Goal: Information Seeking & Learning: Learn about a topic

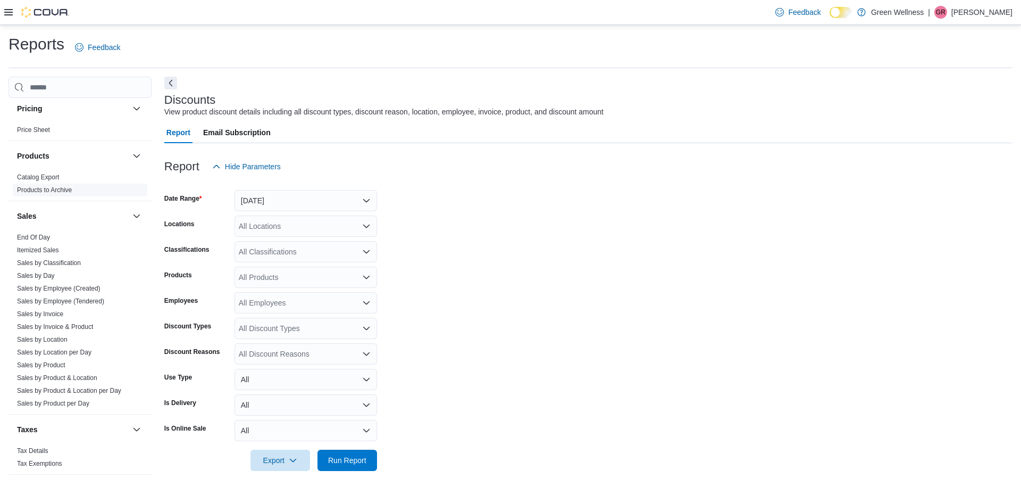
scroll to position [696, 0]
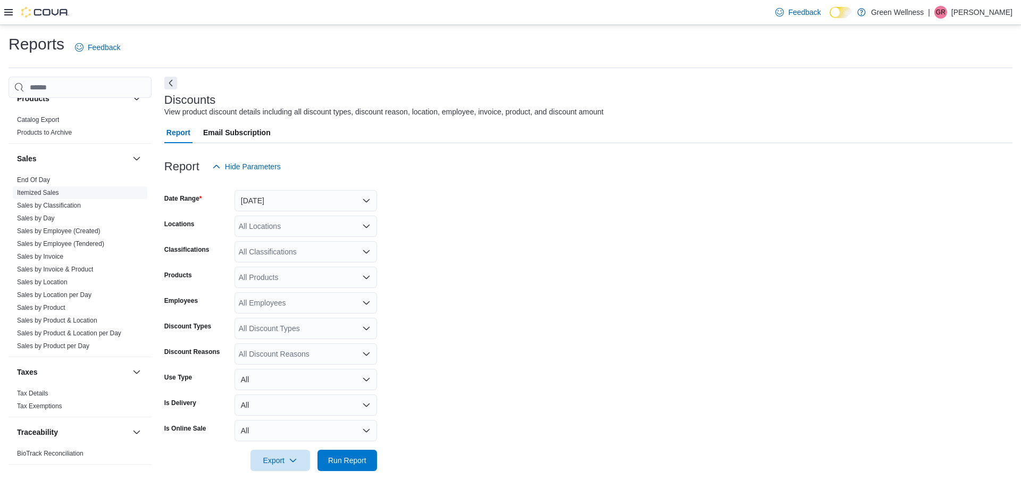
click at [36, 190] on link "Itemized Sales" at bounding box center [38, 192] width 42 height 7
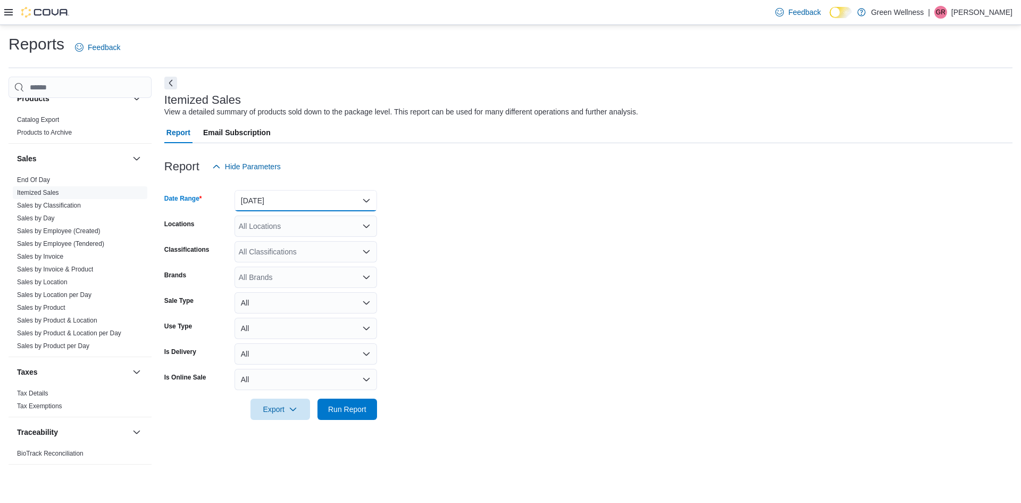
click at [315, 191] on button "[DATE]" at bounding box center [306, 200] width 143 height 21
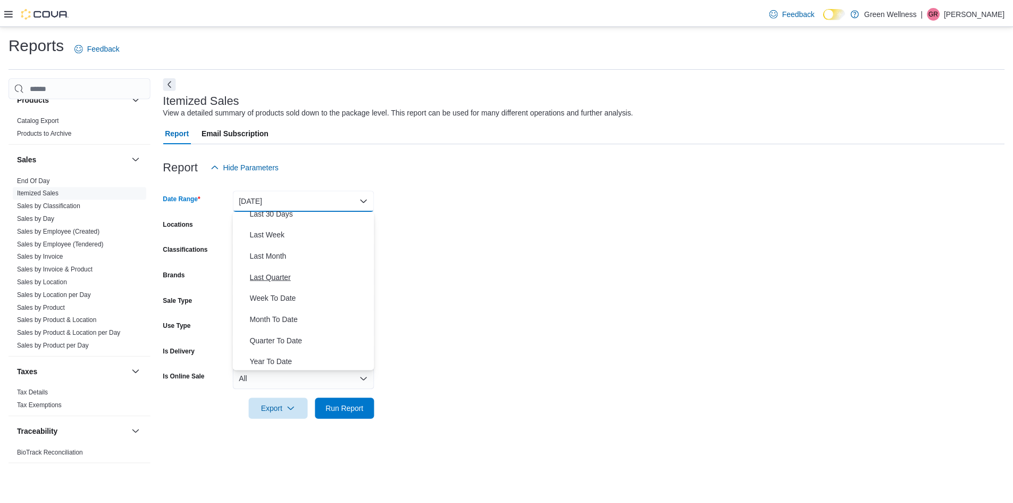
scroll to position [160, 0]
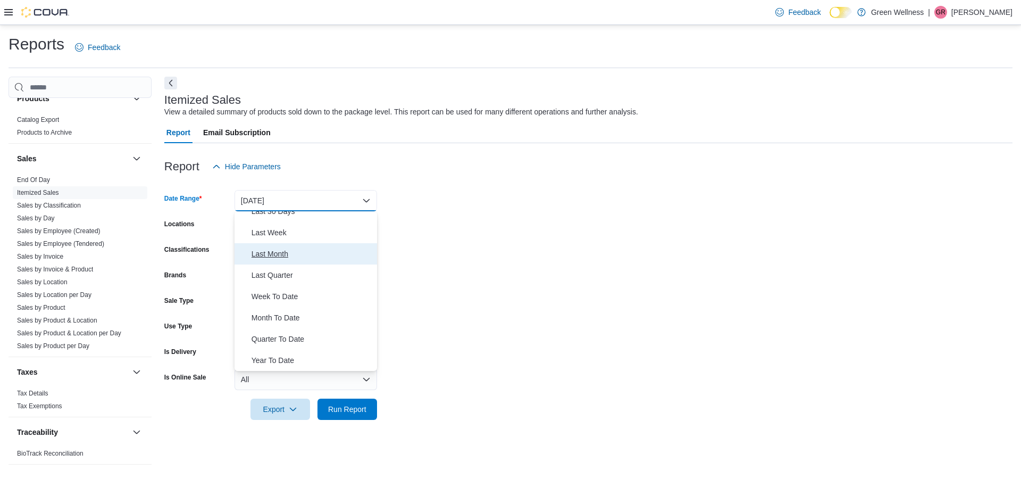
click at [279, 247] on span "Last Month" at bounding box center [312, 253] width 121 height 13
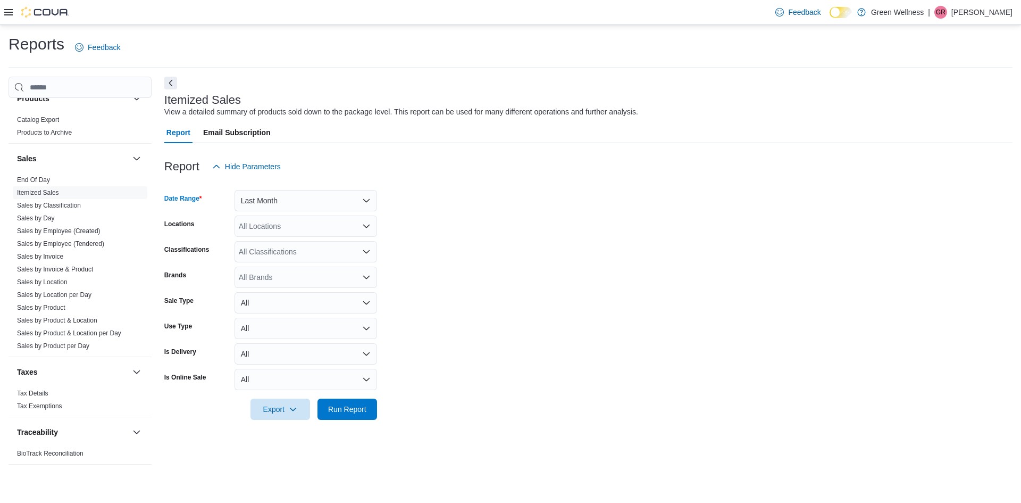
click at [287, 222] on div "All Locations" at bounding box center [306, 225] width 143 height 21
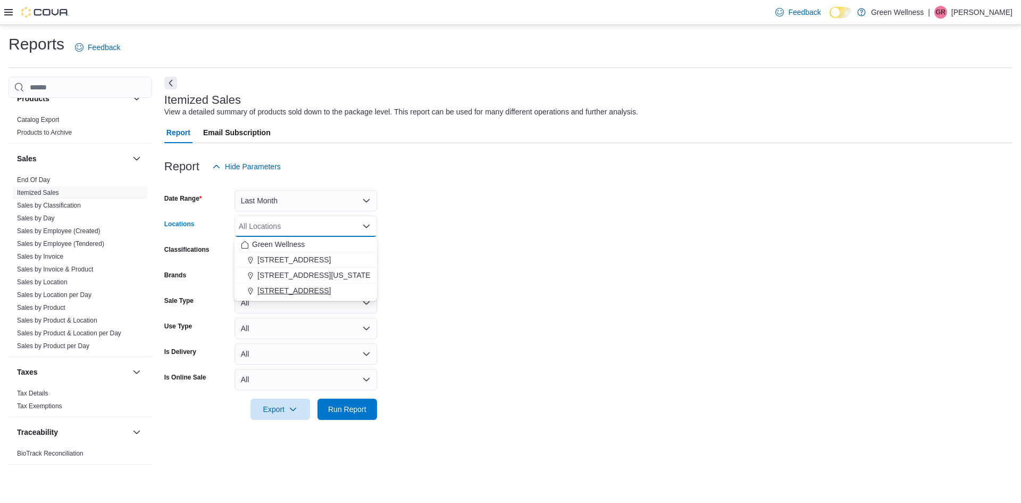
click at [278, 289] on span "[STREET_ADDRESS]" at bounding box center [293, 290] width 73 height 11
click at [485, 254] on form "Date Range Last Month Locations [STREET_ADDRESS] Selected. [STREET_ADDRESS]. Pr…" at bounding box center [588, 298] width 848 height 243
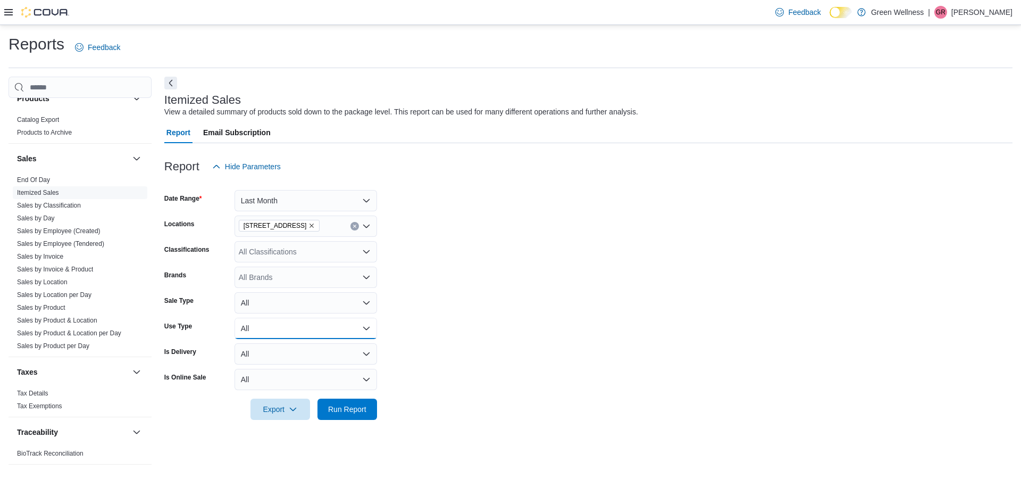
click at [364, 326] on button "All" at bounding box center [306, 328] width 143 height 21
click at [357, 406] on span "Run Report" at bounding box center [347, 408] width 38 height 11
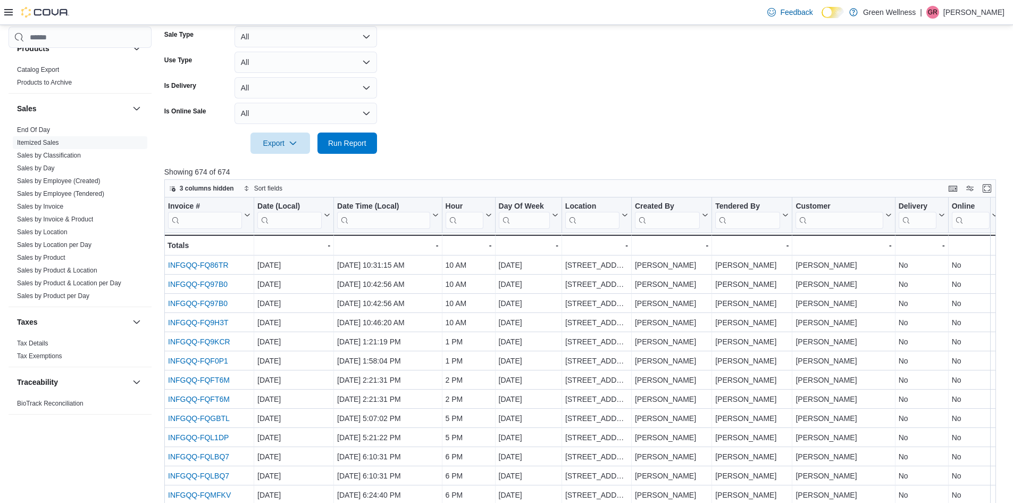
click at [212, 180] on div "3 columns hidden Sort fields" at bounding box center [580, 188] width 832 height 18
click at [212, 183] on span "3 columns hidden" at bounding box center [201, 188] width 65 height 13
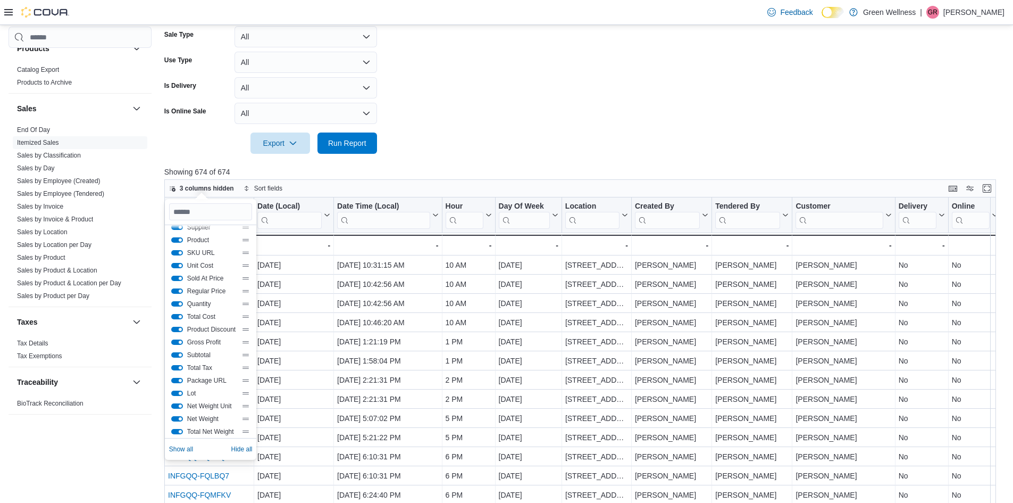
scroll to position [357, 0]
click at [179, 390] on button "Supplier SKUs" at bounding box center [177, 388] width 12 height 5
click at [177, 377] on button "ProductId" at bounding box center [177, 375] width 12 height 5
click at [179, 364] on button "LocationId" at bounding box center [177, 363] width 12 height 5
click at [176, 349] on button "Use By Date" at bounding box center [177, 350] width 12 height 5
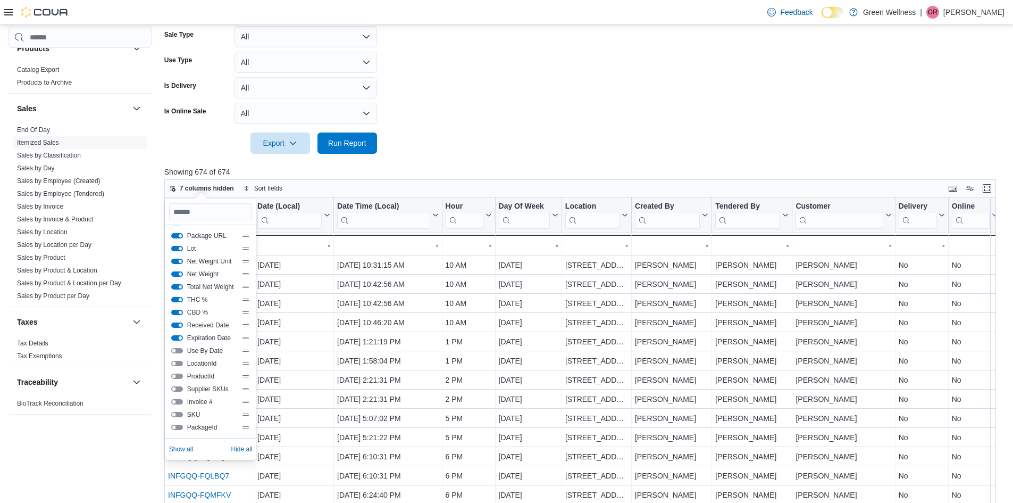
click at [176, 337] on button "Expiration Date" at bounding box center [177, 337] width 12 height 5
click at [179, 326] on button "Received Date" at bounding box center [177, 324] width 12 height 5
click at [178, 313] on button "CBD %" at bounding box center [177, 312] width 12 height 5
click at [178, 303] on div "THC %" at bounding box center [210, 299] width 79 height 9
click at [178, 299] on button "THC %" at bounding box center [177, 299] width 12 height 5
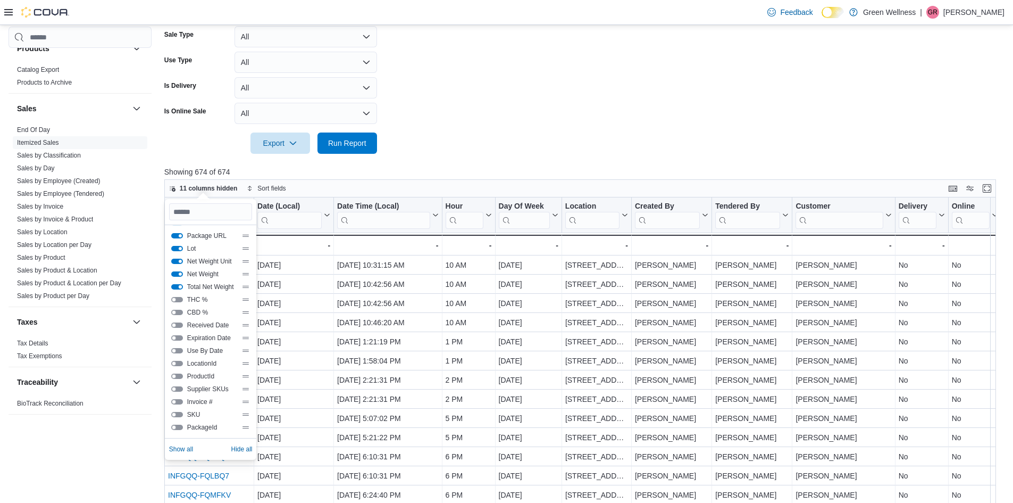
click at [176, 286] on button "Total Net Weight" at bounding box center [177, 286] width 12 height 5
click at [176, 274] on button "Net Weight" at bounding box center [177, 273] width 12 height 5
click at [178, 263] on button "Net Weight Unit" at bounding box center [177, 261] width 12 height 5
click at [181, 341] on button "Package URL" at bounding box center [177, 341] width 12 height 5
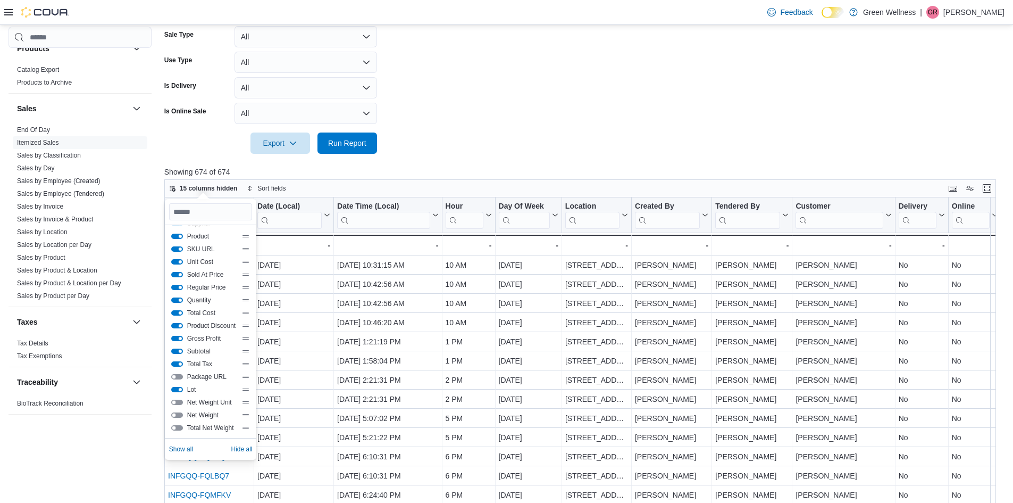
scroll to position [198, 0]
click at [177, 267] on button "SKU URL" at bounding box center [177, 267] width 12 height 5
click at [180, 257] on button "Product" at bounding box center [177, 254] width 12 height 5
click at [180, 243] on button "Supplier" at bounding box center [177, 241] width 12 height 5
click at [179, 232] on button "Manufacturer" at bounding box center [177, 229] width 12 height 5
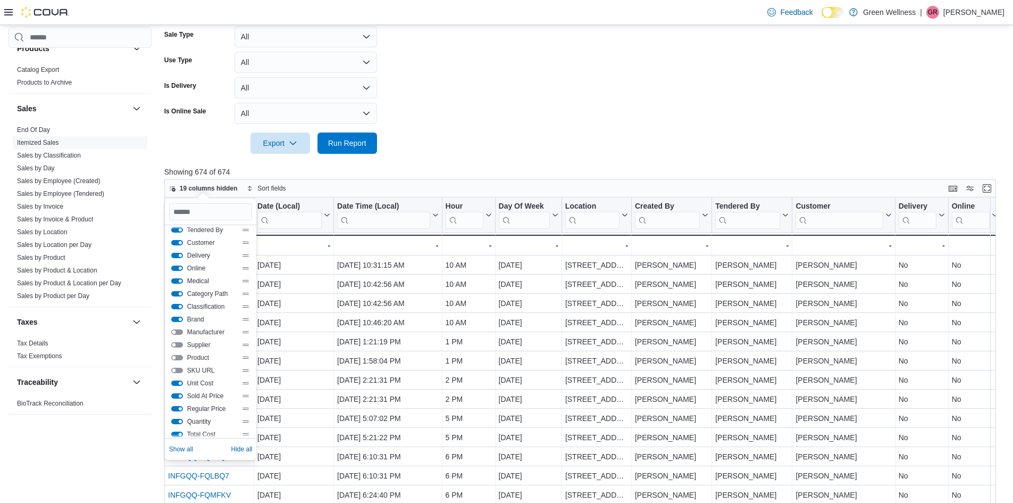
scroll to position [91, 0]
click at [181, 321] on button "Brand" at bounding box center [177, 322] width 12 height 5
click at [181, 309] on button "Classification" at bounding box center [177, 309] width 12 height 5
click at [180, 299] on button "Category Path" at bounding box center [177, 297] width 12 height 5
click at [179, 284] on button "Medical" at bounding box center [177, 284] width 12 height 5
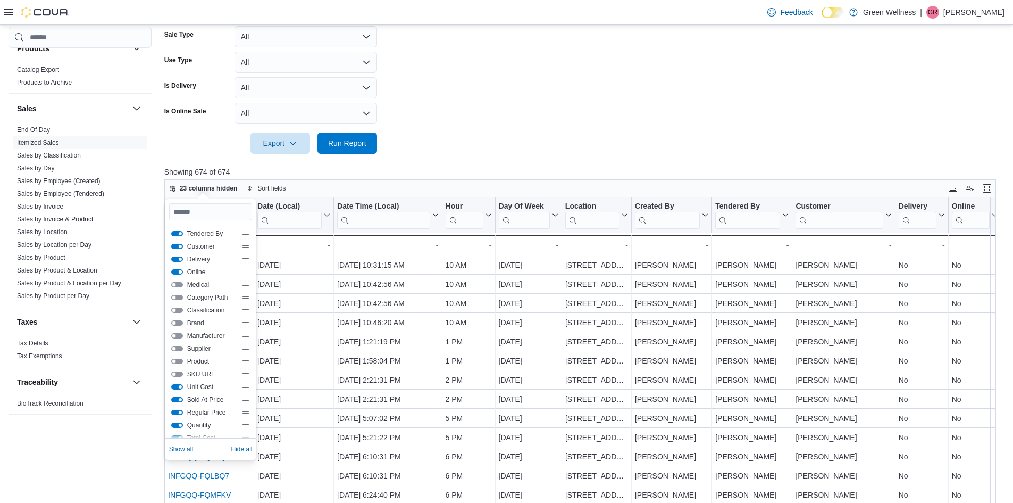
click at [179, 273] on button "Online" at bounding box center [177, 271] width 12 height 5
click at [178, 271] on button "Online" at bounding box center [177, 271] width 12 height 5
click at [179, 260] on button "Delivery" at bounding box center [177, 258] width 12 height 5
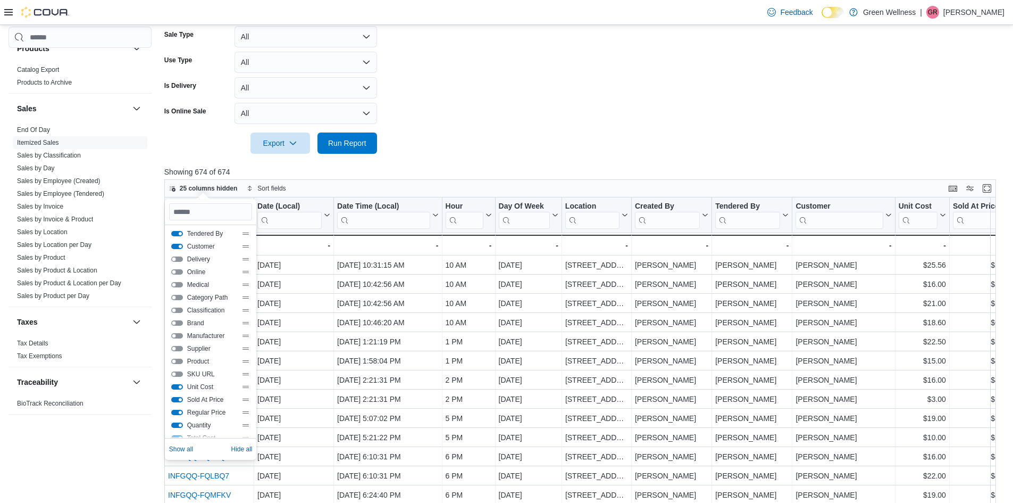
click at [176, 256] on button "Delivery" at bounding box center [177, 258] width 12 height 5
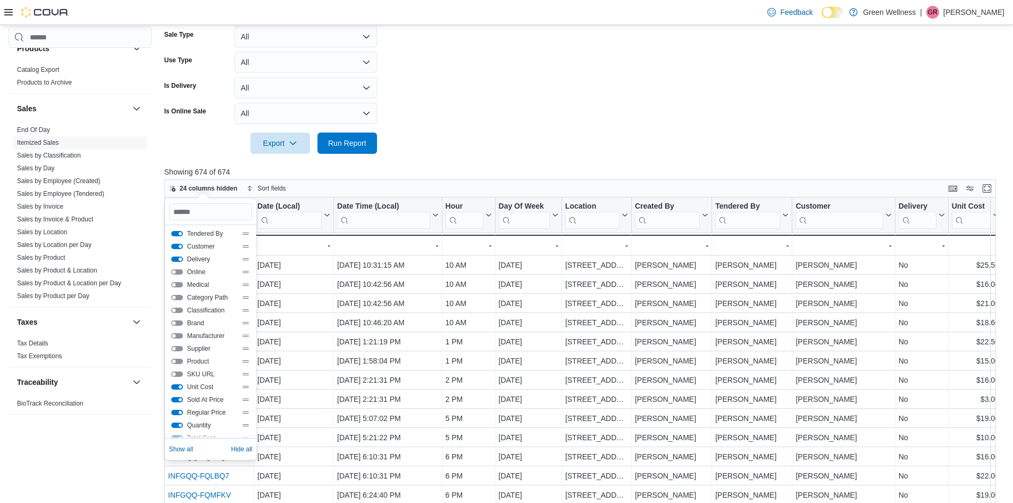
click at [176, 256] on button "Delivery" at bounding box center [177, 258] width 12 height 5
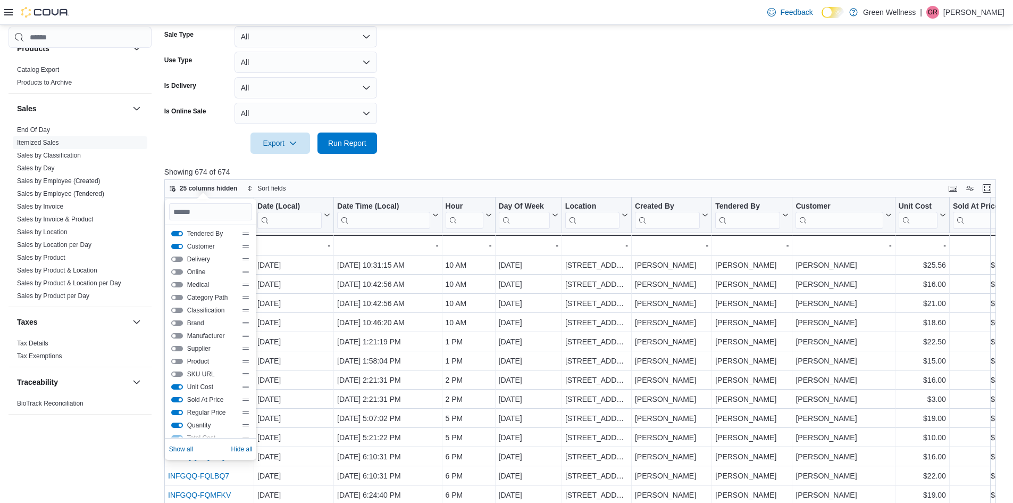
click at [179, 246] on button "Customer" at bounding box center [177, 246] width 12 height 5
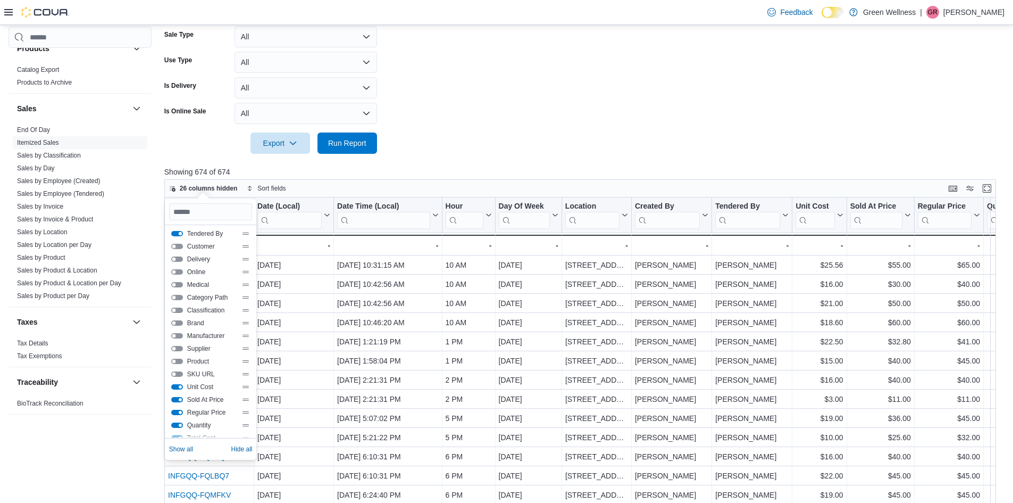
click at [177, 235] on button "Tendered By" at bounding box center [177, 233] width 12 height 5
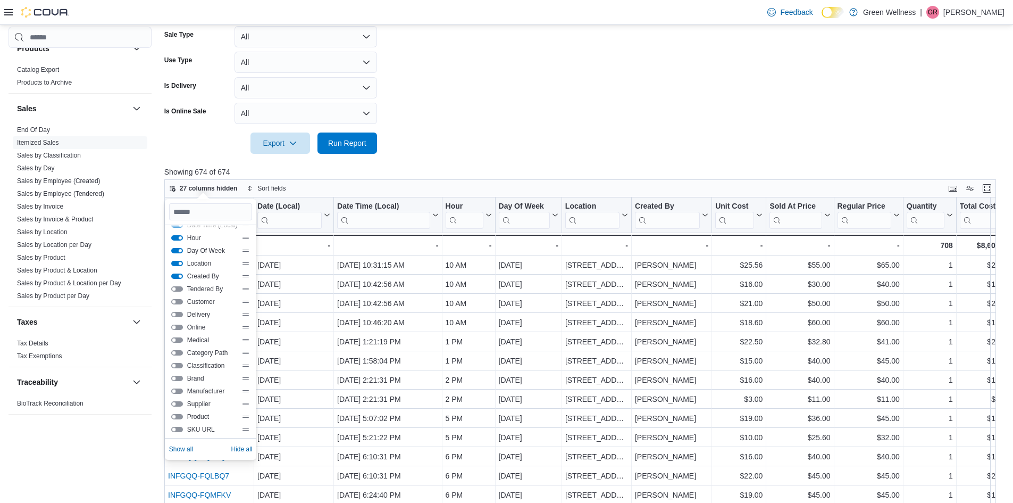
scroll to position [0, 0]
click at [176, 311] on button "Created By" at bounding box center [177, 312] width 12 height 5
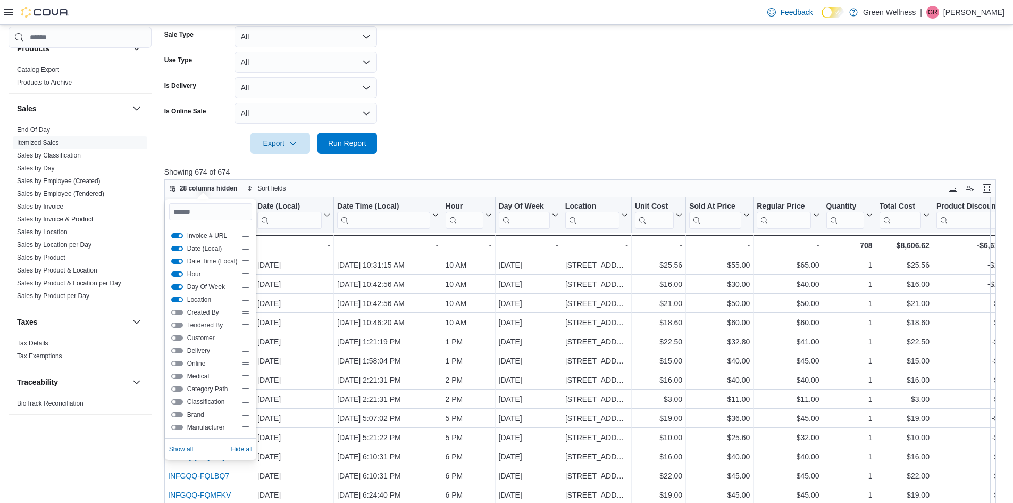
click at [177, 297] on button "Location" at bounding box center [177, 299] width 12 height 5
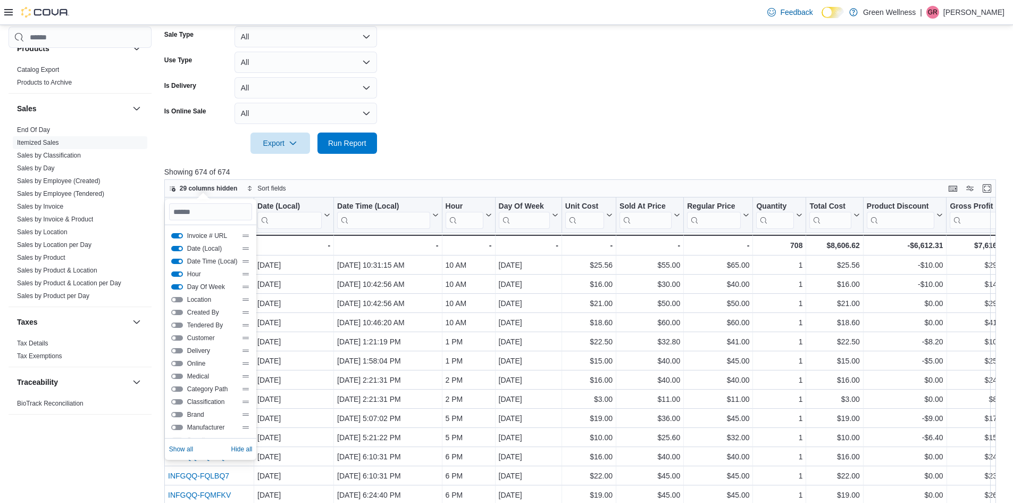
click at [179, 284] on button "Day Of Week" at bounding box center [177, 286] width 12 height 5
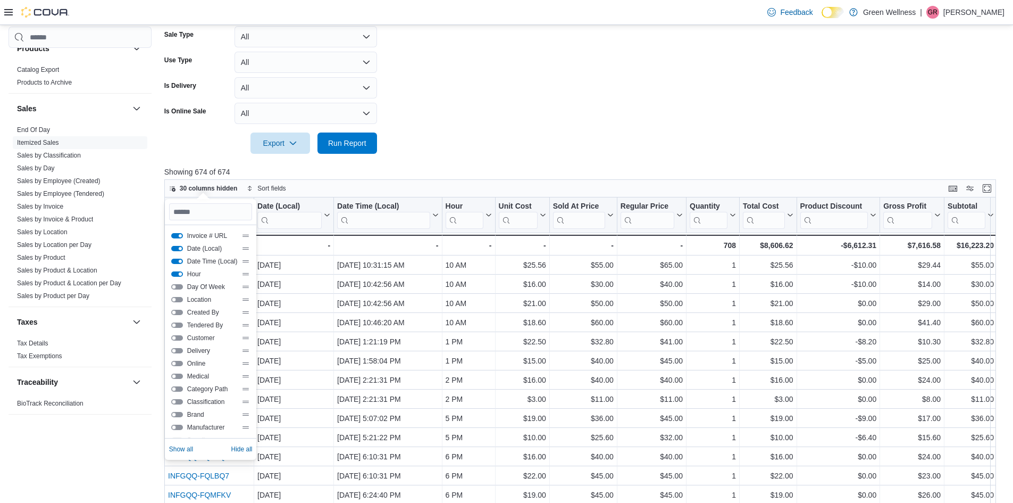
click at [180, 275] on button "Hour" at bounding box center [177, 273] width 12 height 5
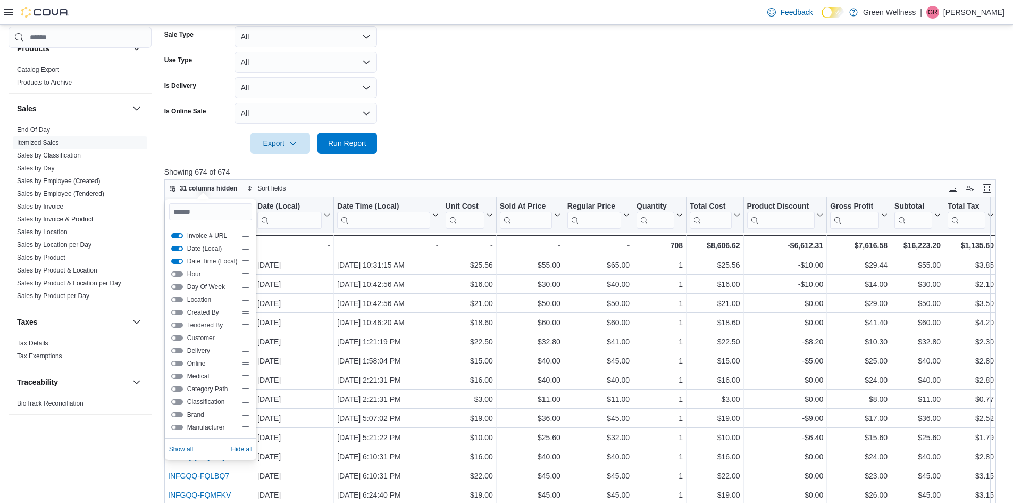
click at [180, 263] on button "Date Time (Local)" at bounding box center [177, 261] width 12 height 5
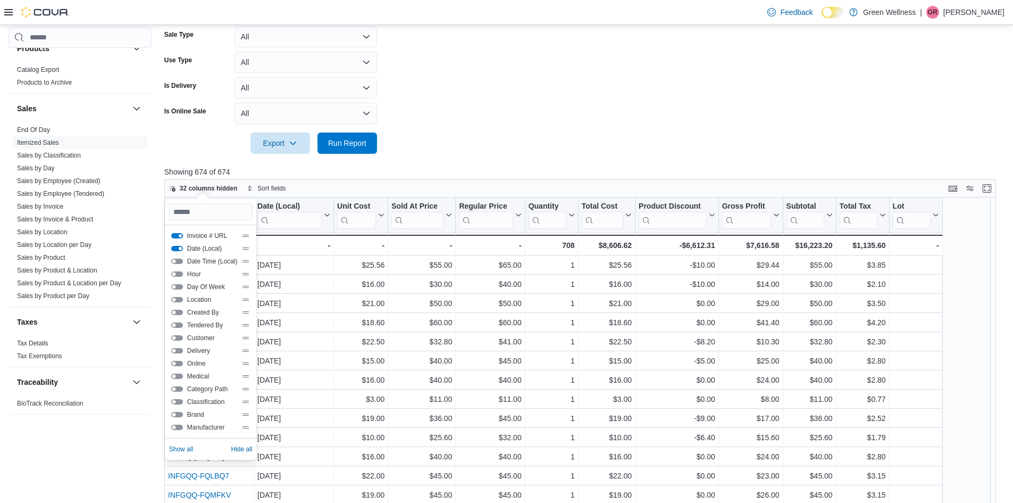
click at [178, 251] on button "Date (Local)" at bounding box center [177, 248] width 12 height 5
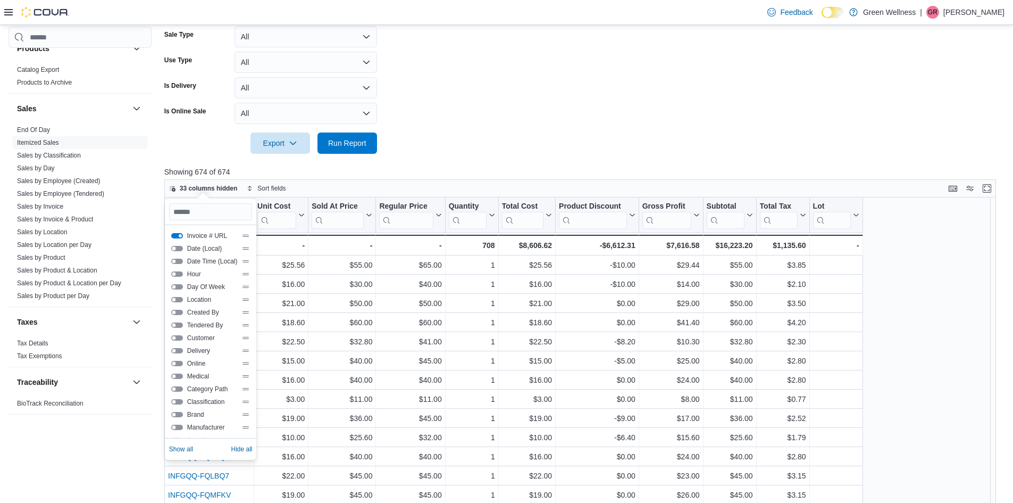
click at [178, 251] on button "Date (Local)" at bounding box center [177, 248] width 12 height 5
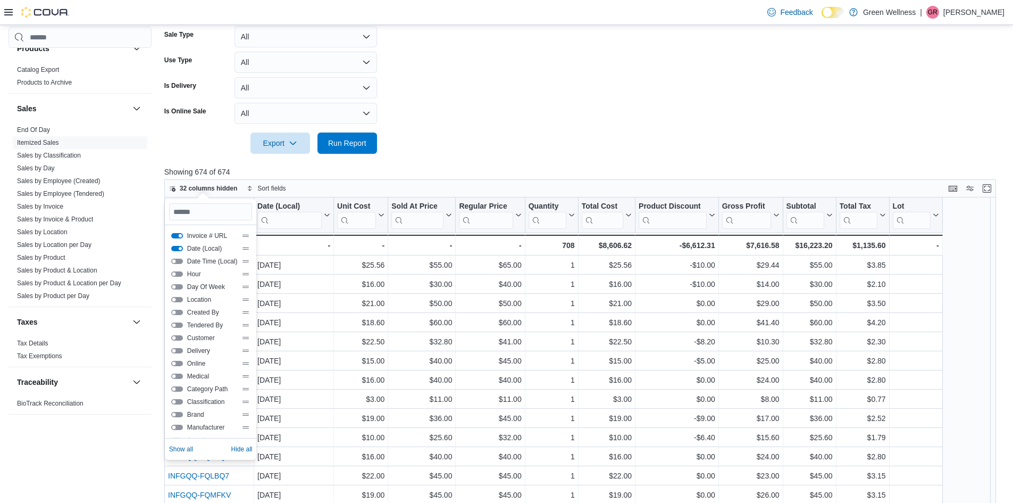
click at [177, 235] on button "Invoice # URL" at bounding box center [177, 235] width 12 height 5
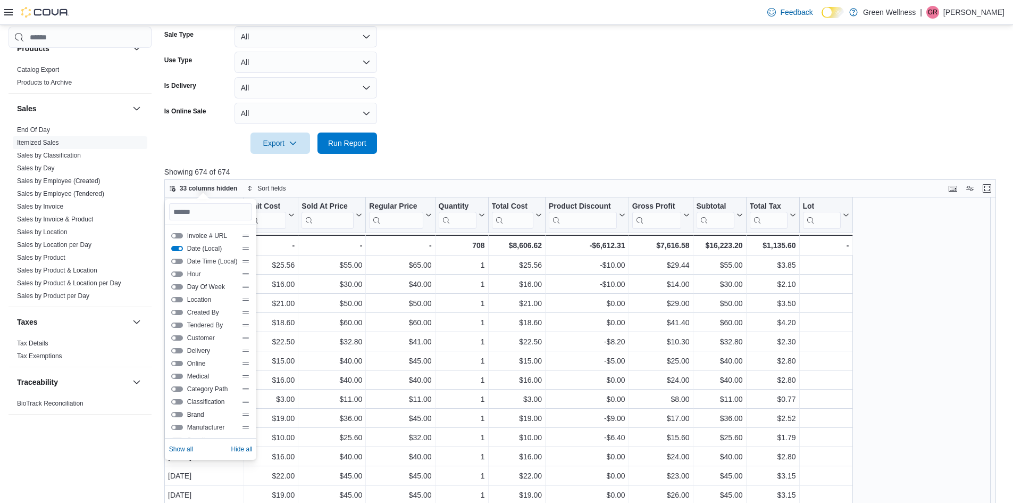
click at [177, 235] on button "Invoice # URL" at bounding box center [177, 235] width 12 height 5
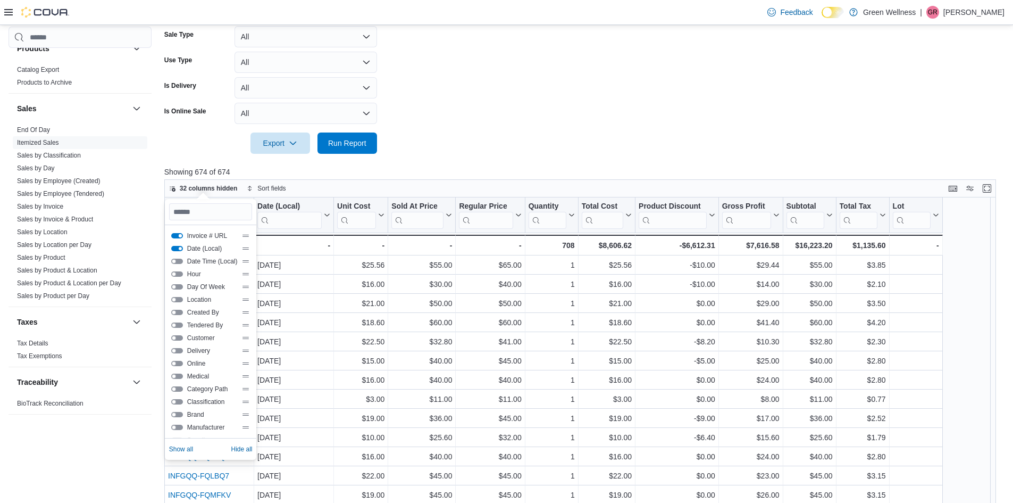
click at [177, 235] on button "Invoice # URL" at bounding box center [177, 235] width 12 height 5
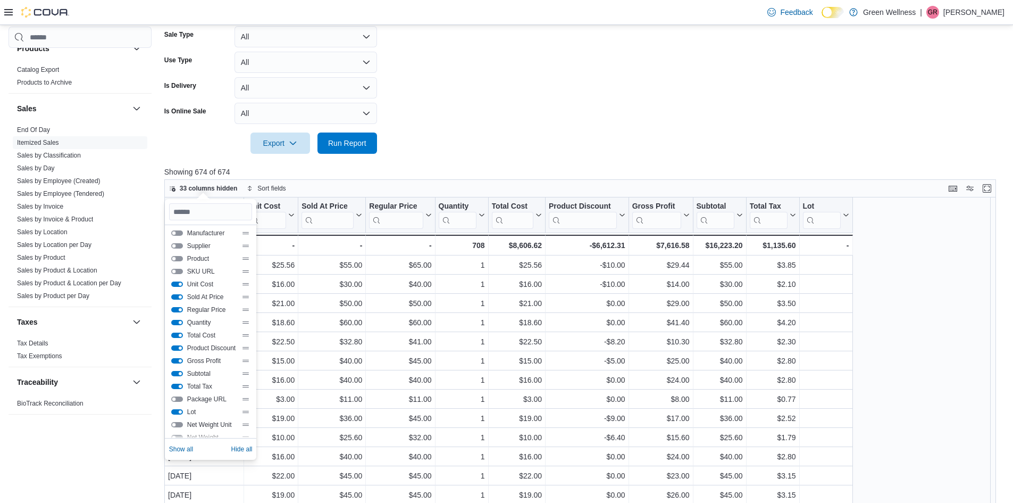
scroll to position [213, 0]
click at [178, 391] on button "Lot" at bounding box center [177, 392] width 12 height 5
click at [177, 303] on button "Quantity" at bounding box center [177, 303] width 12 height 5
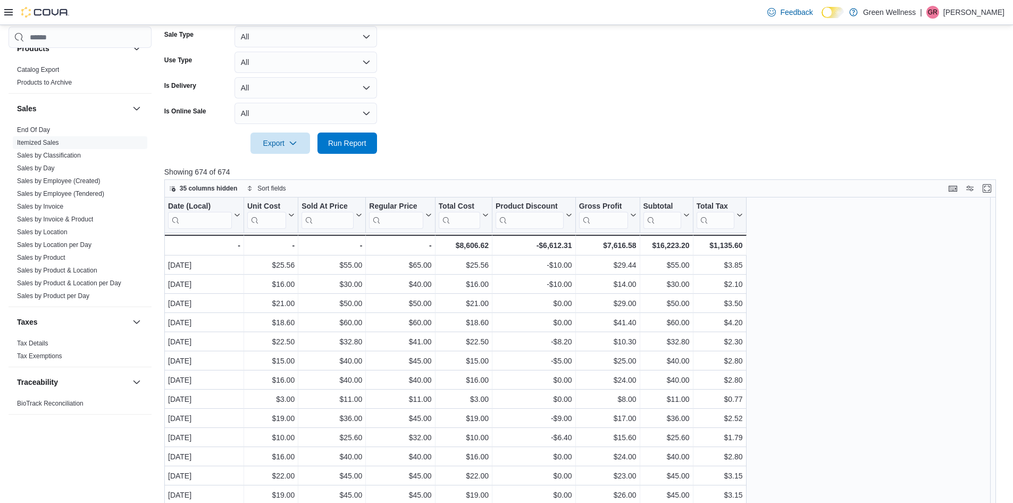
click at [488, 120] on form "Date Range Last Month Locations [STREET_ADDRESS] Classifications All Classifica…" at bounding box center [584, 32] width 840 height 243
click at [202, 188] on span "35 columns hidden" at bounding box center [209, 188] width 58 height 9
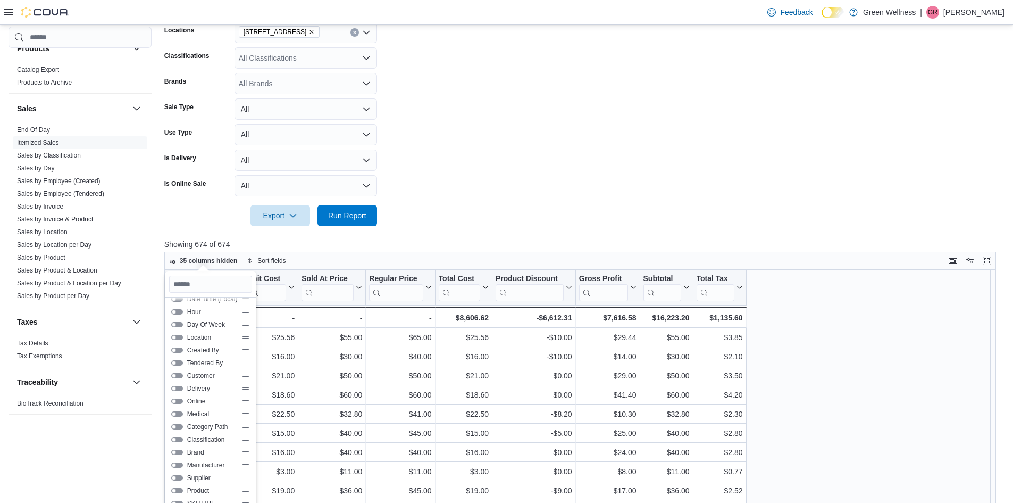
scroll to position [53, 0]
click at [204, 345] on span "Tendered By" at bounding box center [212, 344] width 51 height 9
click at [178, 344] on button "Tendered By" at bounding box center [177, 343] width 12 height 5
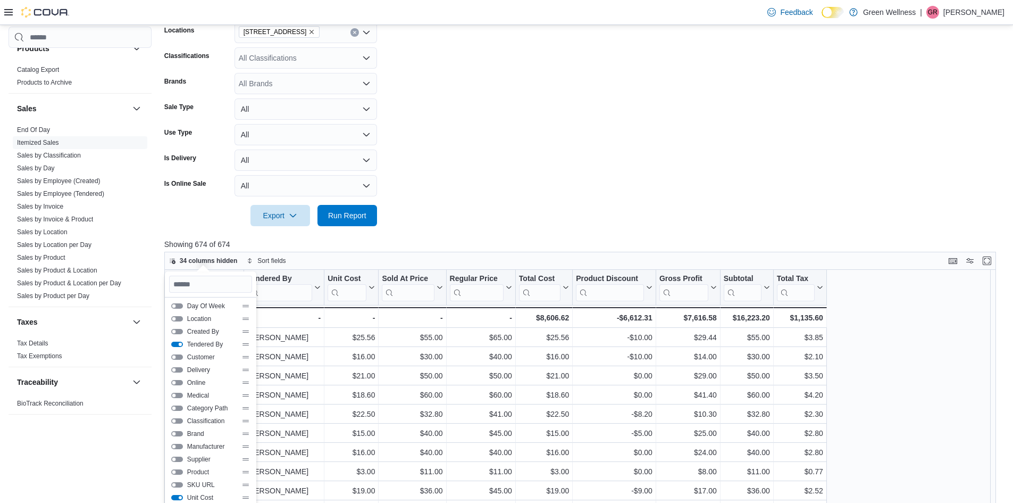
click at [178, 344] on button "Tendered By" at bounding box center [177, 343] width 12 height 5
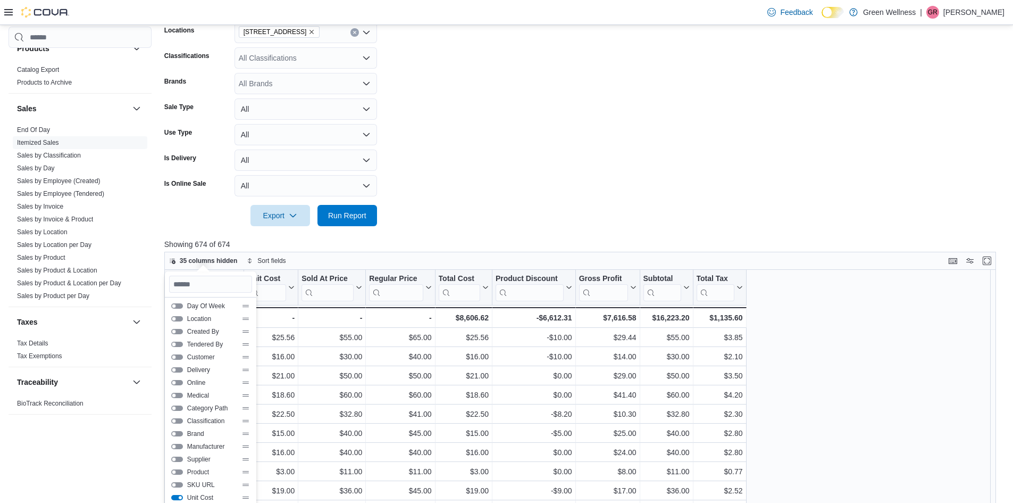
click at [178, 344] on button "Tendered By" at bounding box center [177, 343] width 12 height 5
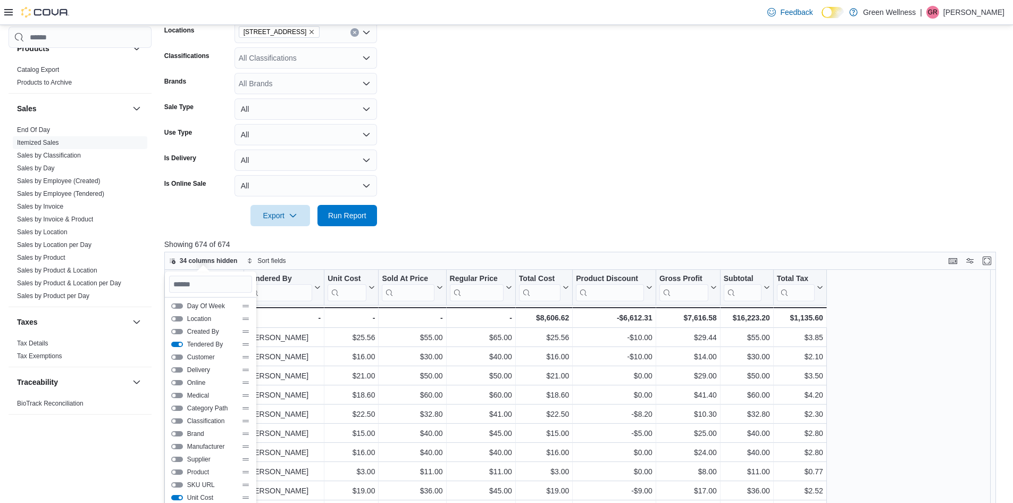
click at [178, 344] on button "Tendered By" at bounding box center [177, 343] width 12 height 5
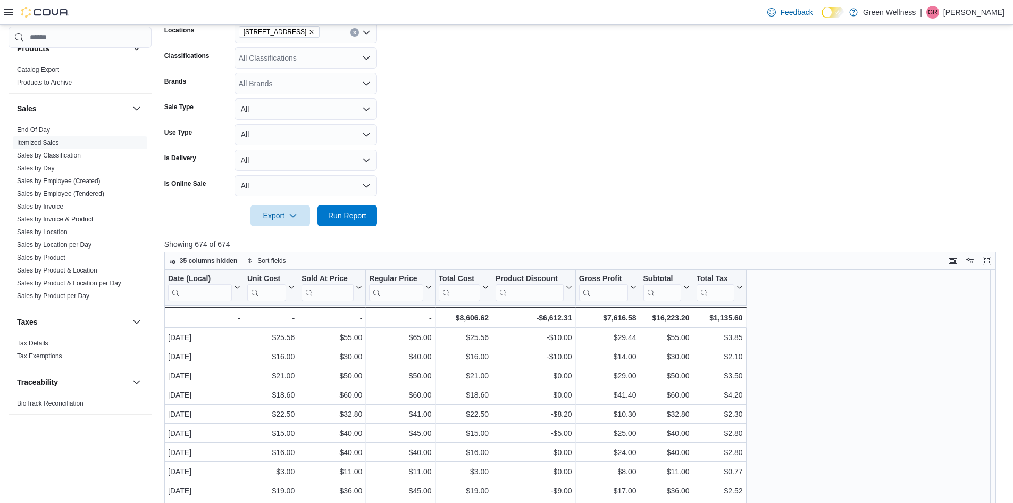
click at [499, 228] on div at bounding box center [584, 232] width 840 height 13
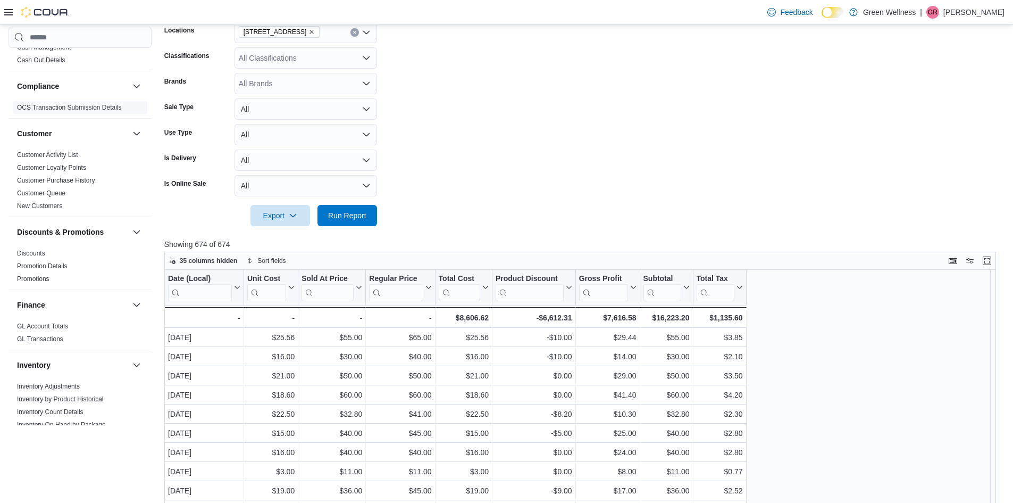
scroll to position [0, 0]
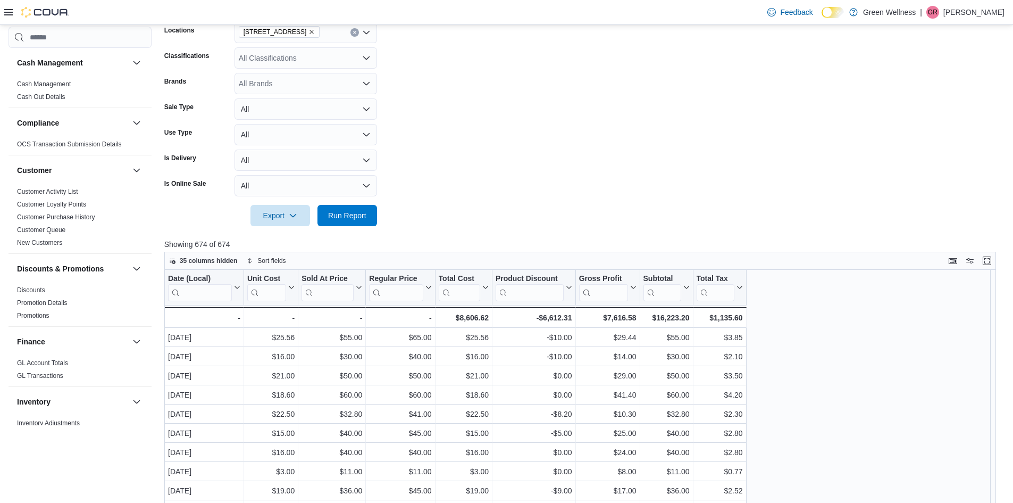
drag, startPoint x: 45, startPoint y: 96, endPoint x: 58, endPoint y: 100, distance: 14.0
click at [45, 96] on link "Cash Out Details" at bounding box center [41, 96] width 48 height 7
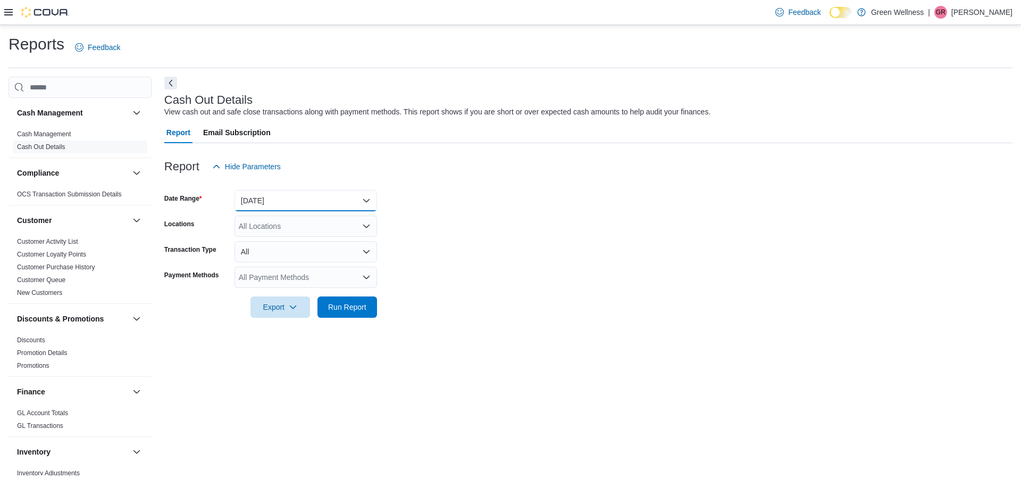
click at [311, 203] on button "[DATE]" at bounding box center [306, 200] width 143 height 21
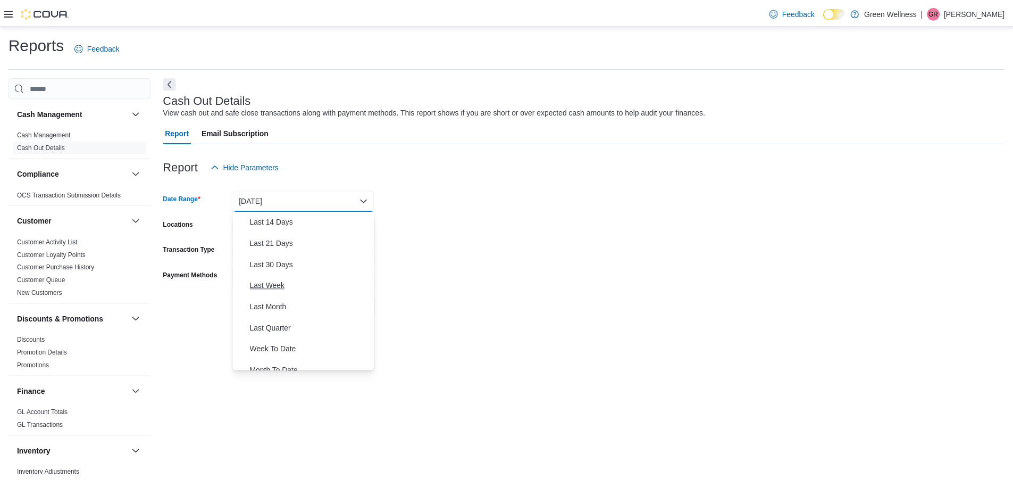
scroll to position [160, 0]
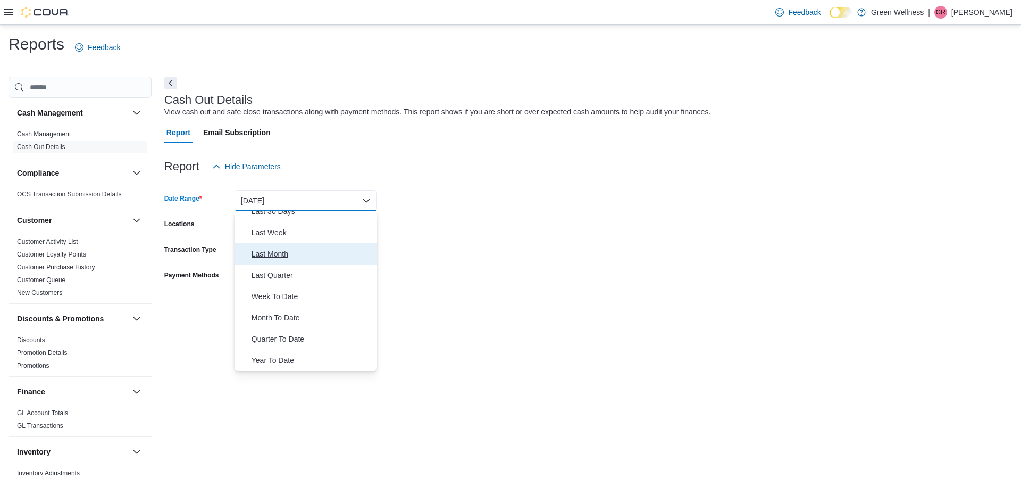
click at [274, 251] on span "Last Month" at bounding box center [312, 253] width 121 height 13
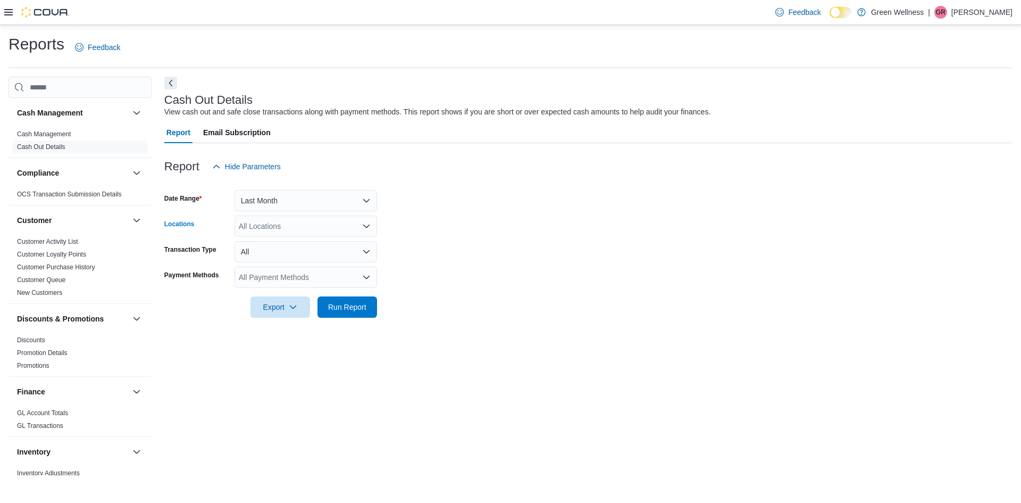
click at [303, 224] on div "All Locations" at bounding box center [306, 225] width 143 height 21
click at [278, 294] on span "[STREET_ADDRESS]" at bounding box center [293, 290] width 73 height 11
click at [464, 241] on form "Date Range Last Month Locations [STREET_ADDRESS] Selected. [STREET_ADDRESS]. Pr…" at bounding box center [588, 247] width 848 height 140
click at [326, 243] on button "All" at bounding box center [306, 251] width 143 height 21
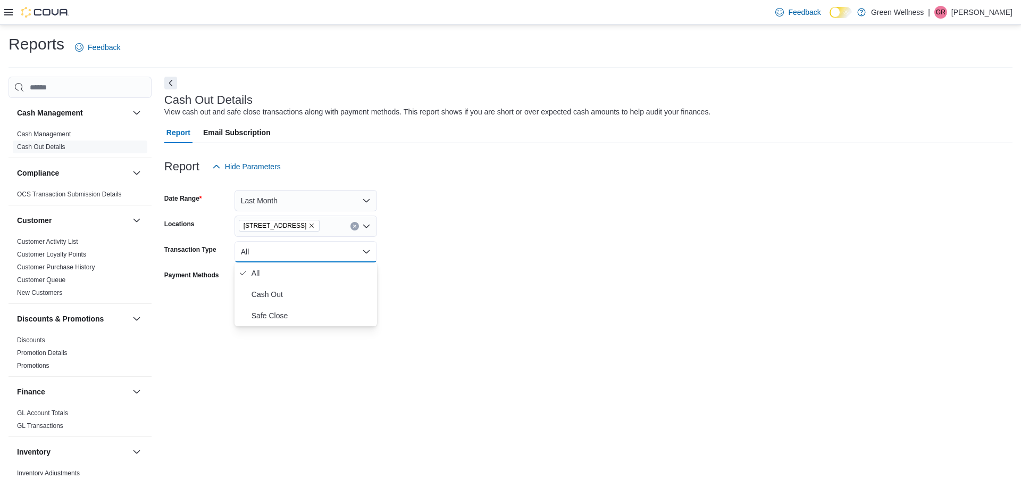
click at [250, 351] on div "Cash Out Details View cash out and safe close transactions along with payment m…" at bounding box center [588, 276] width 848 height 398
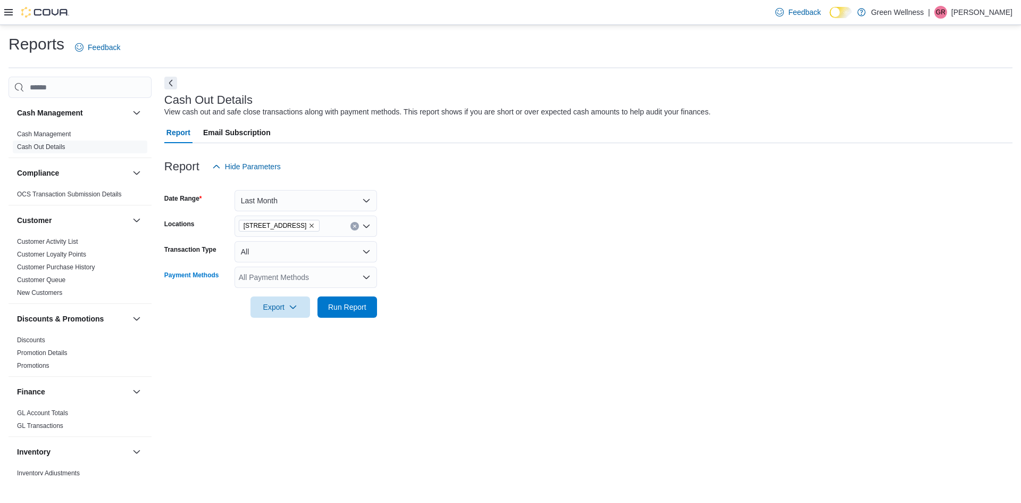
click at [308, 273] on div "All Payment Methods" at bounding box center [306, 276] width 143 height 21
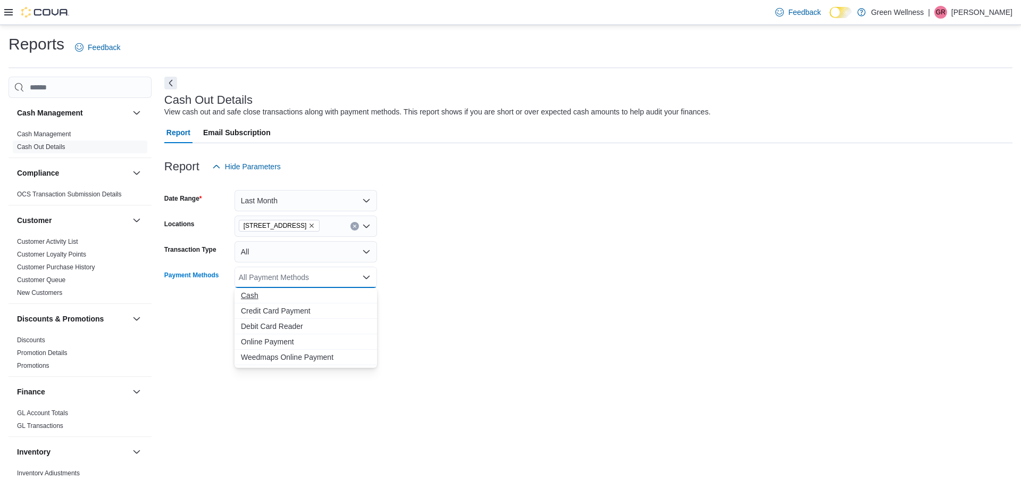
click at [248, 298] on span "Cash" at bounding box center [306, 295] width 130 height 11
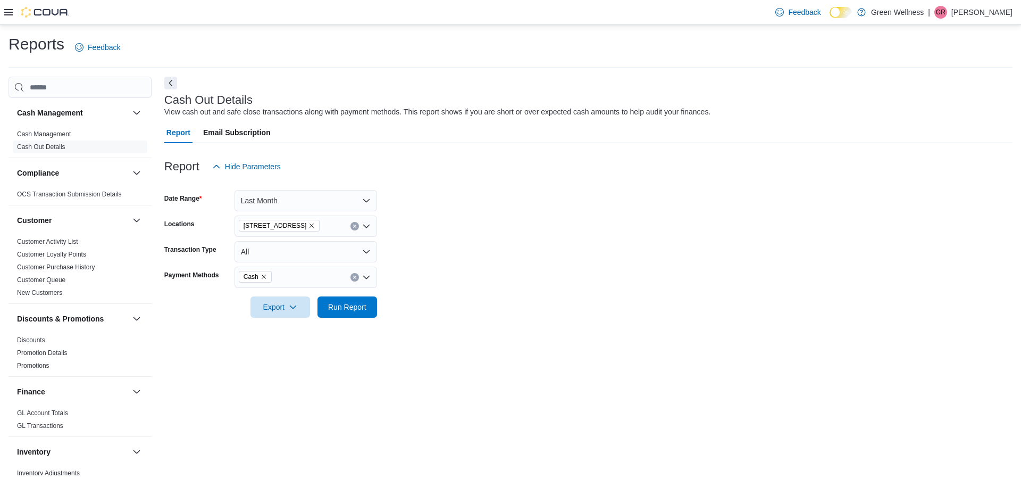
click at [337, 388] on div "Cash Out Details View cash out and safe close transactions along with payment m…" at bounding box center [588, 276] width 848 height 398
click at [339, 305] on span "Run Report" at bounding box center [347, 306] width 38 height 11
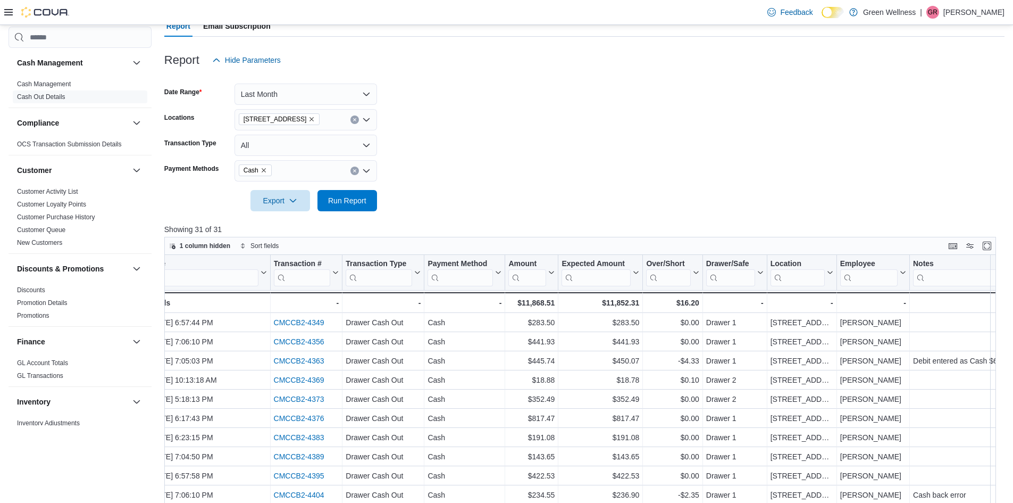
scroll to position [0, 46]
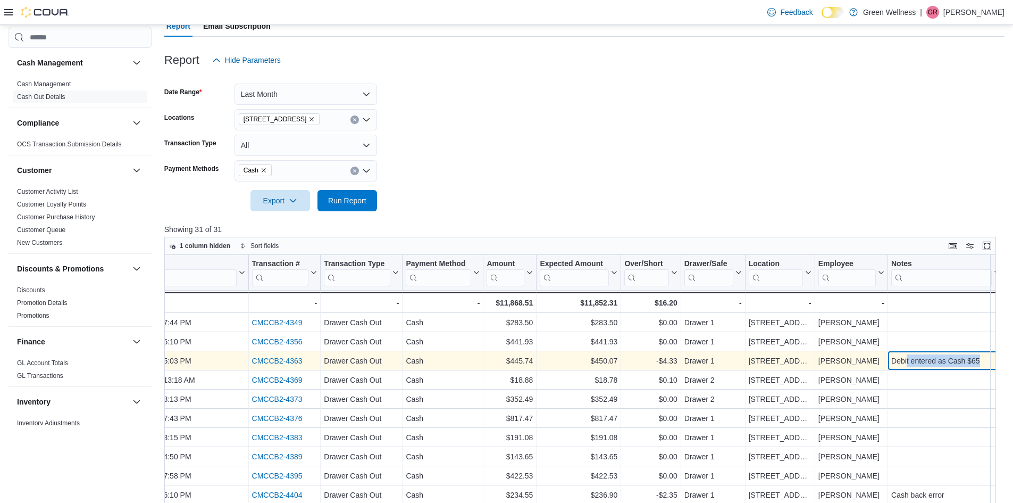
drag, startPoint x: 964, startPoint y: 361, endPoint x: 902, endPoint y: 366, distance: 62.5
click at [902, 366] on div "Debit entered as Cash $65" at bounding box center [945, 360] width 109 height 13
click at [865, 368] on div "[PERSON_NAME] - Employee, column 10, row 3" at bounding box center [851, 360] width 73 height 19
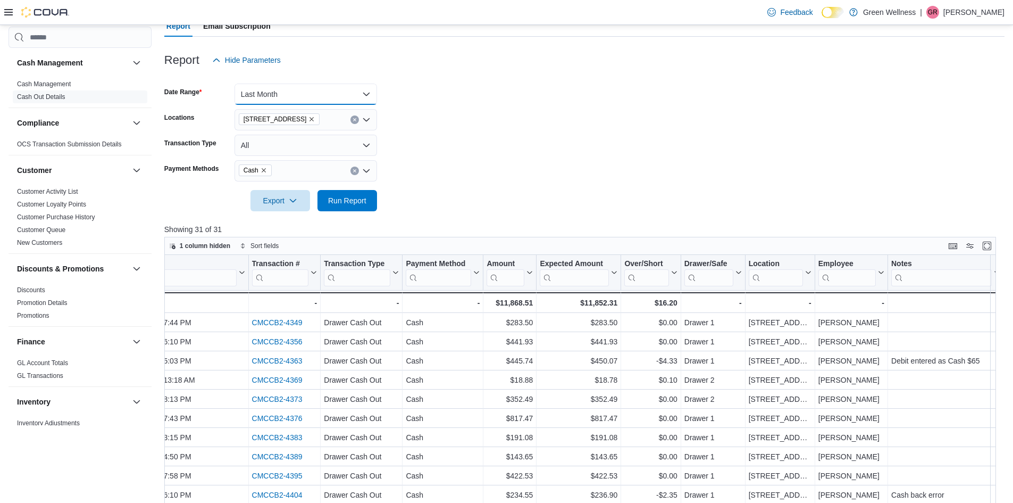
click at [320, 97] on button "Last Month" at bounding box center [306, 94] width 143 height 21
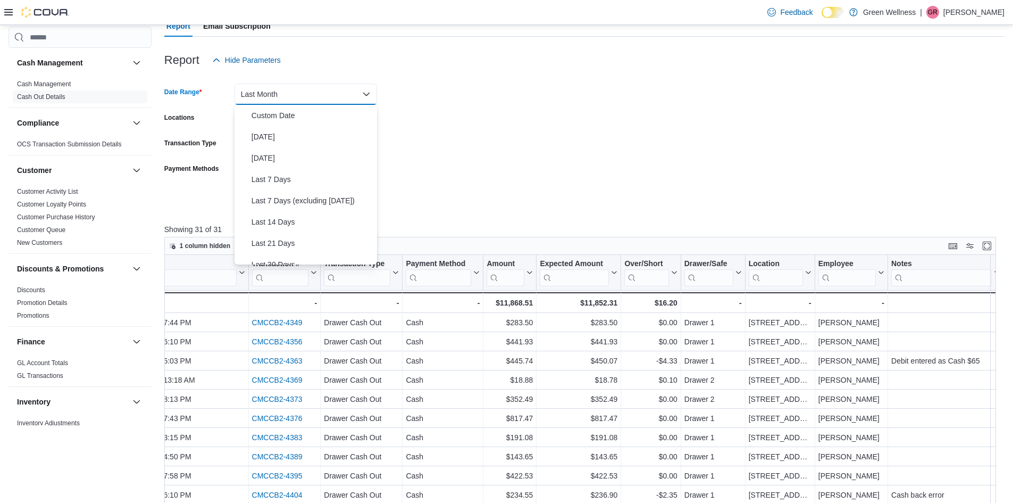
scroll to position [122, 0]
click at [431, 168] on form "Date Range Last Month Locations [STREET_ADDRESS] Transaction Type All Payment M…" at bounding box center [584, 141] width 840 height 140
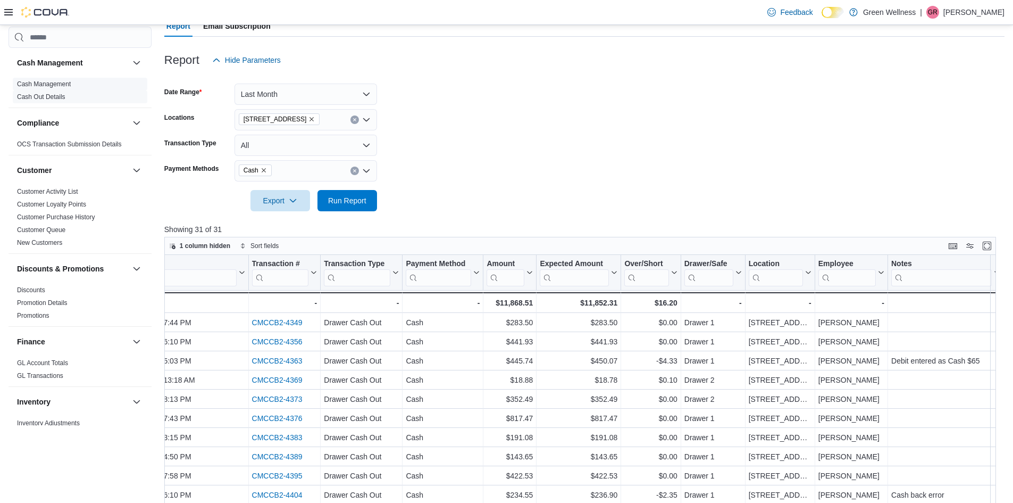
click at [52, 85] on link "Cash Management" at bounding box center [44, 83] width 54 height 7
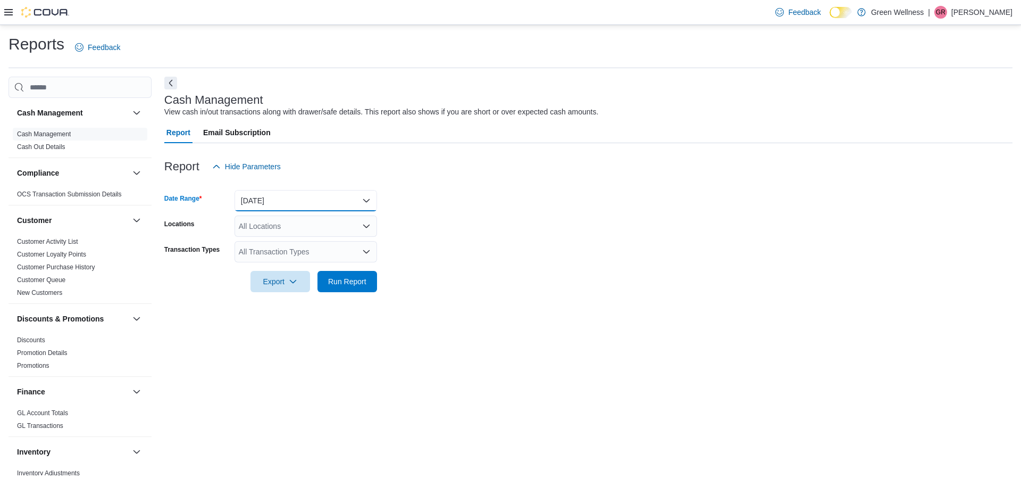
click at [287, 201] on button "[DATE]" at bounding box center [306, 200] width 143 height 21
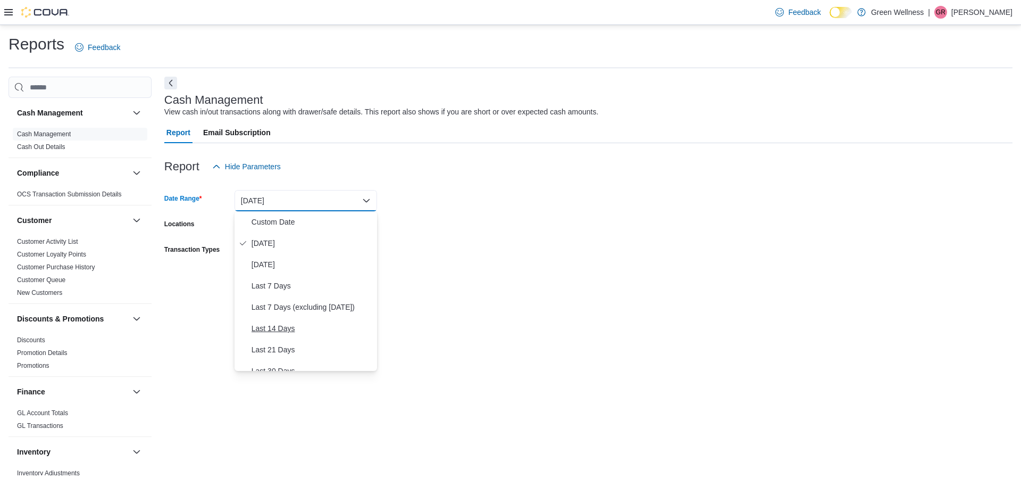
scroll to position [160, 0]
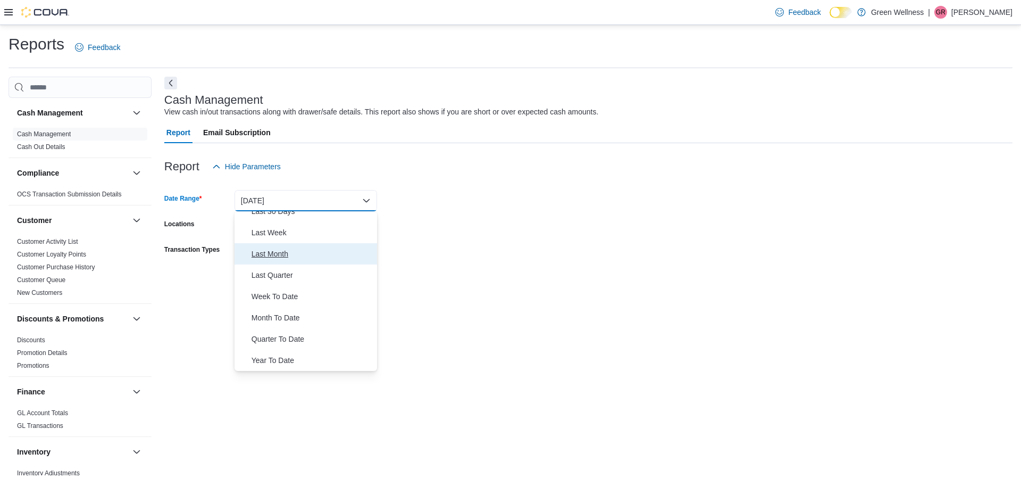
click at [259, 252] on span "Last Month" at bounding box center [312, 253] width 121 height 13
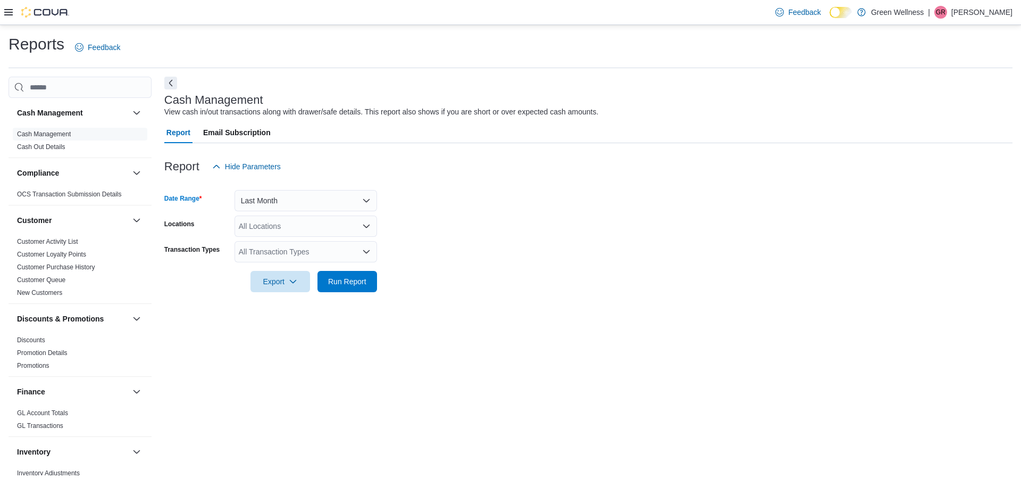
click at [247, 234] on div "All Locations" at bounding box center [306, 225] width 143 height 21
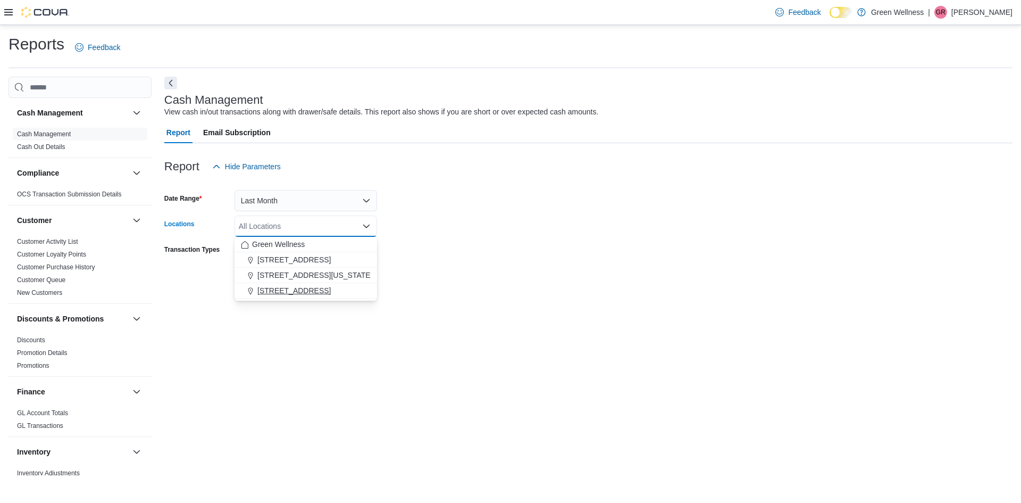
click at [264, 288] on span "[STREET_ADDRESS]" at bounding box center [293, 290] width 73 height 11
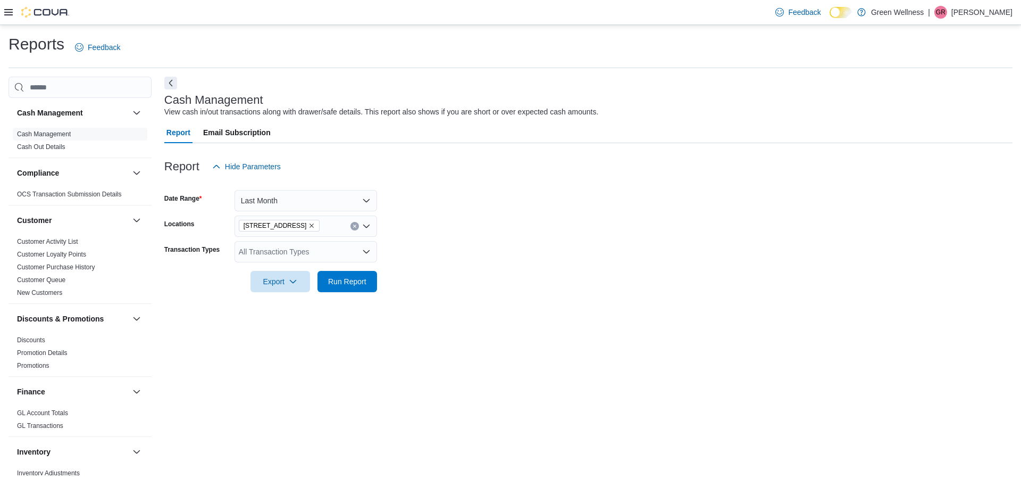
click at [383, 252] on form "Date Range Last Month Locations 28059 Hwy 28 Transaction Types All Transaction …" at bounding box center [588, 234] width 848 height 115
click at [348, 254] on div "All Transaction Types" at bounding box center [306, 251] width 143 height 21
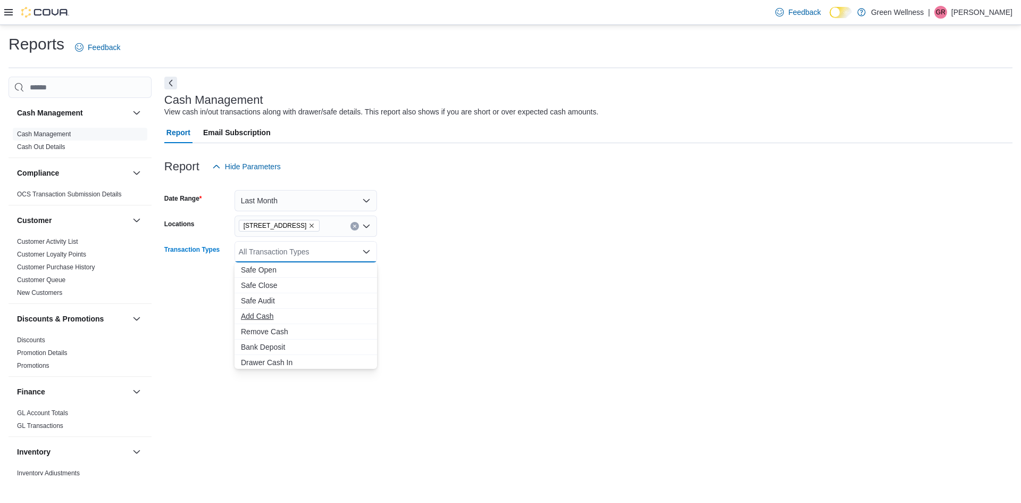
click at [271, 314] on span "Add Cash" at bounding box center [306, 316] width 130 height 11
click at [266, 329] on span "Bank Deposit" at bounding box center [306, 331] width 130 height 11
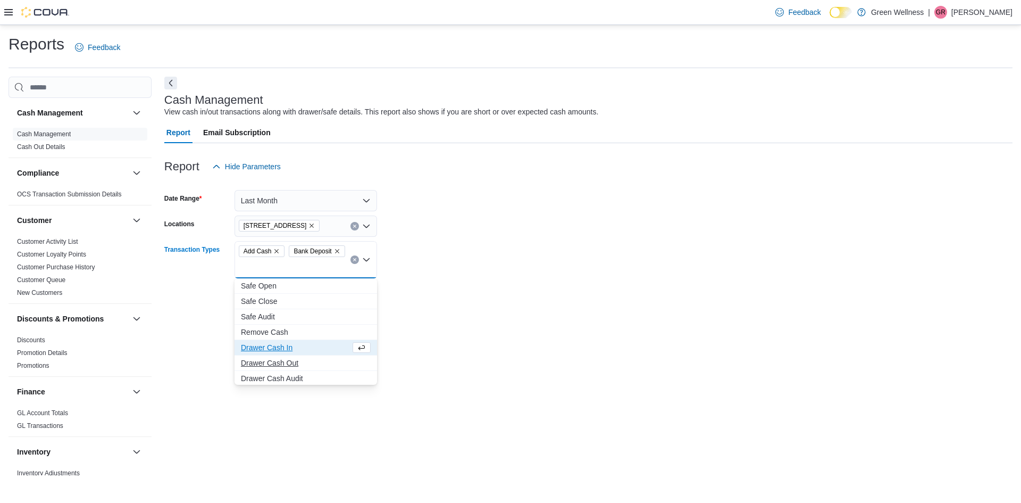
scroll to position [32, 0]
click at [270, 314] on span "Drawer Cash In" at bounding box center [296, 315] width 110 height 11
click at [272, 330] on span "Drawer Cash Out" at bounding box center [296, 330] width 110 height 11
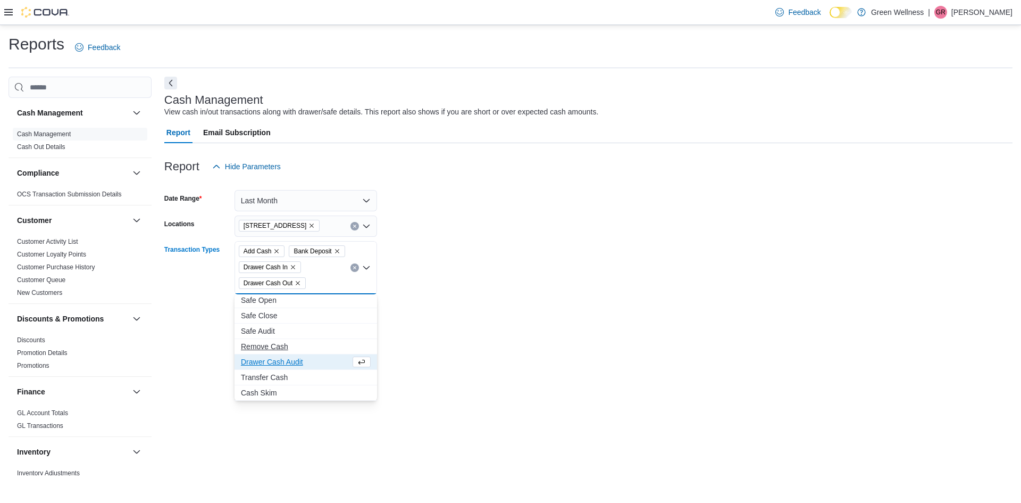
click at [271, 346] on span "Remove Cash" at bounding box center [306, 346] width 130 height 11
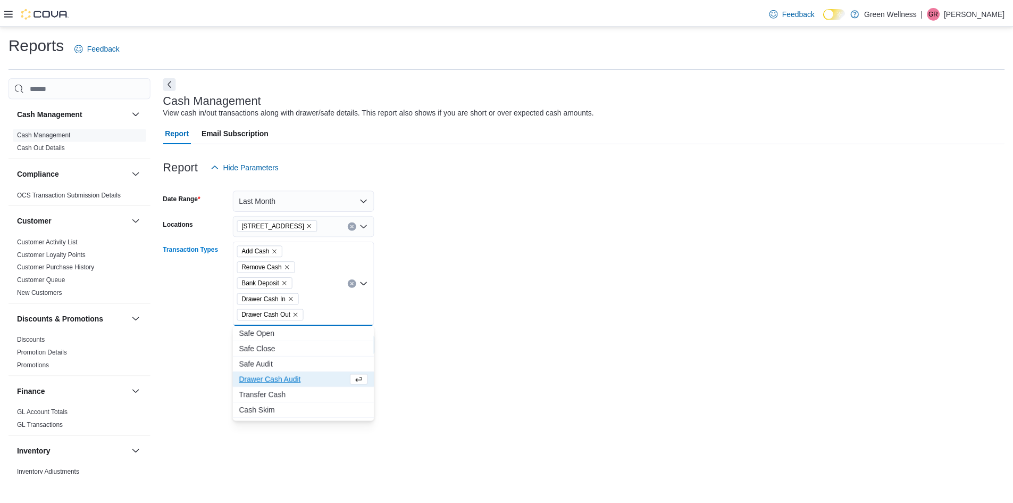
scroll to position [0, 0]
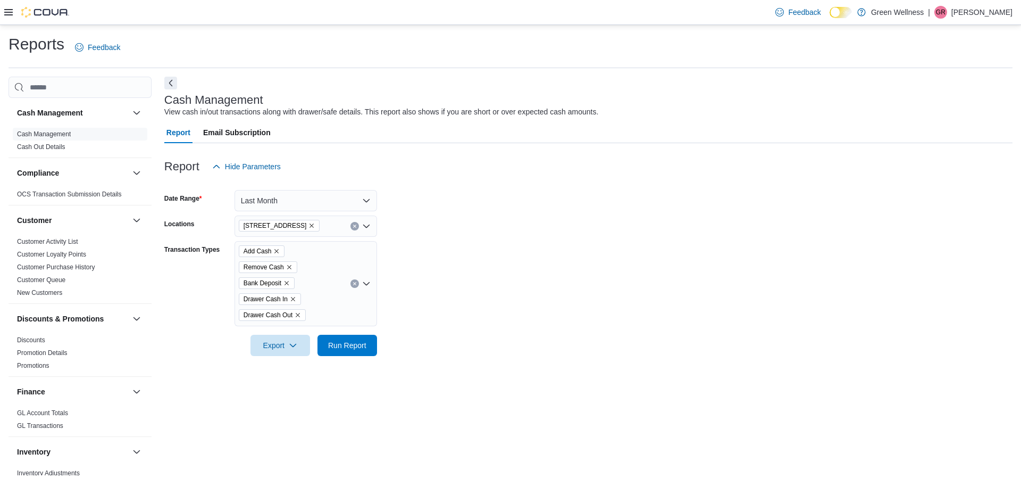
click at [400, 382] on div "Cash Management View cash in/out transactions along with drawer/safe details. T…" at bounding box center [588, 276] width 848 height 398
click at [340, 349] on span "Run Report" at bounding box center [347, 344] width 38 height 11
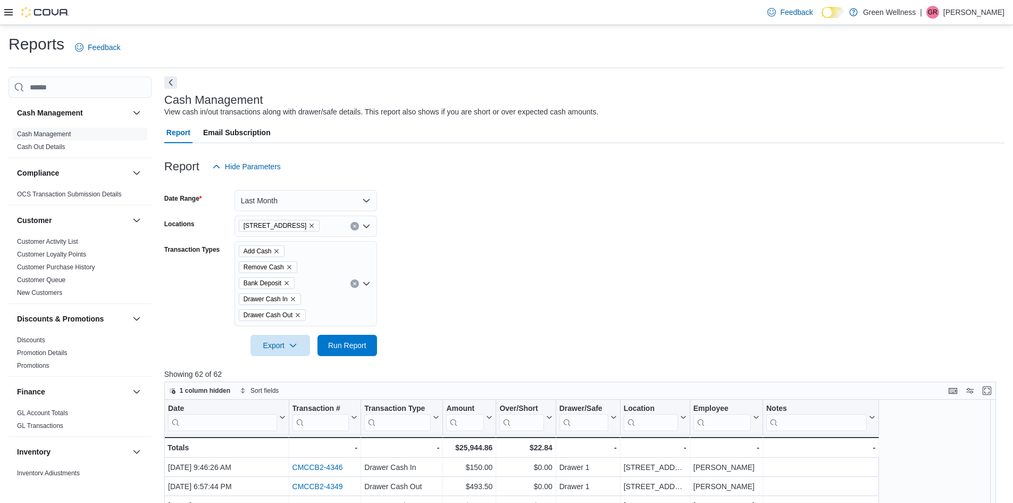
click at [169, 87] on button "Next" at bounding box center [170, 82] width 13 height 13
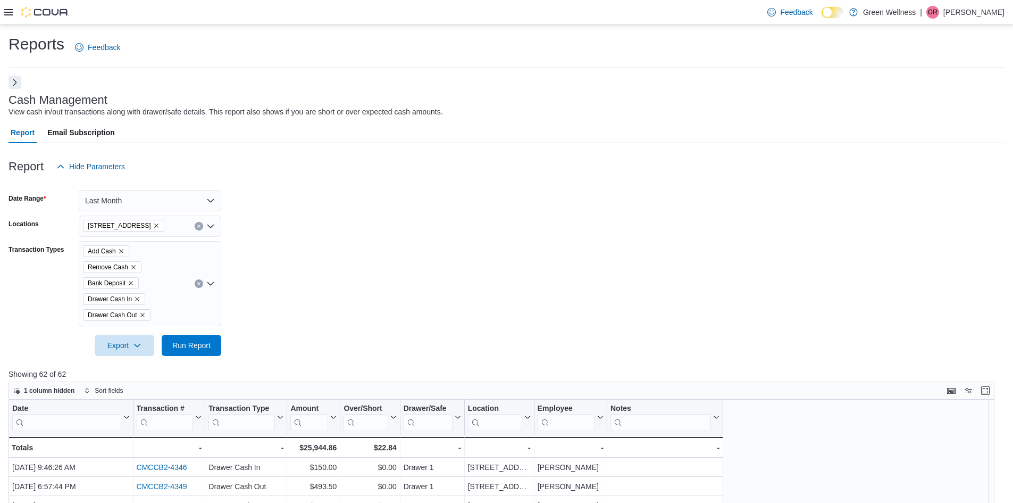
click at [12, 82] on button "Next" at bounding box center [15, 82] width 13 height 13
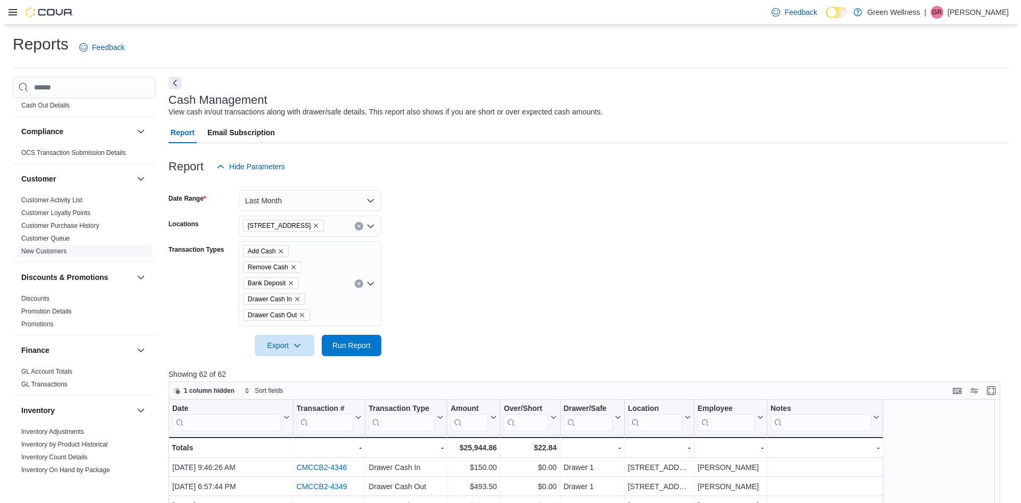
scroll to position [213, 0]
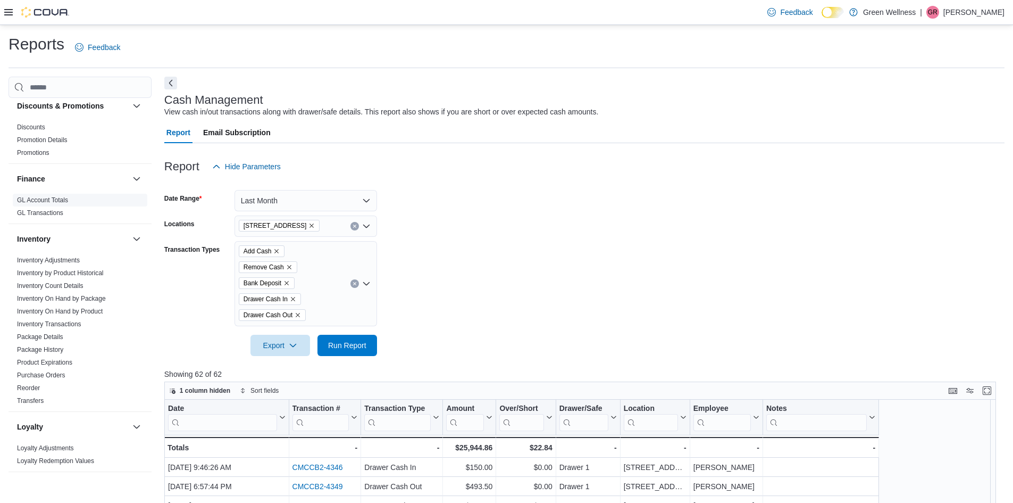
click at [52, 198] on link "GL Account Totals" at bounding box center [42, 199] width 51 height 7
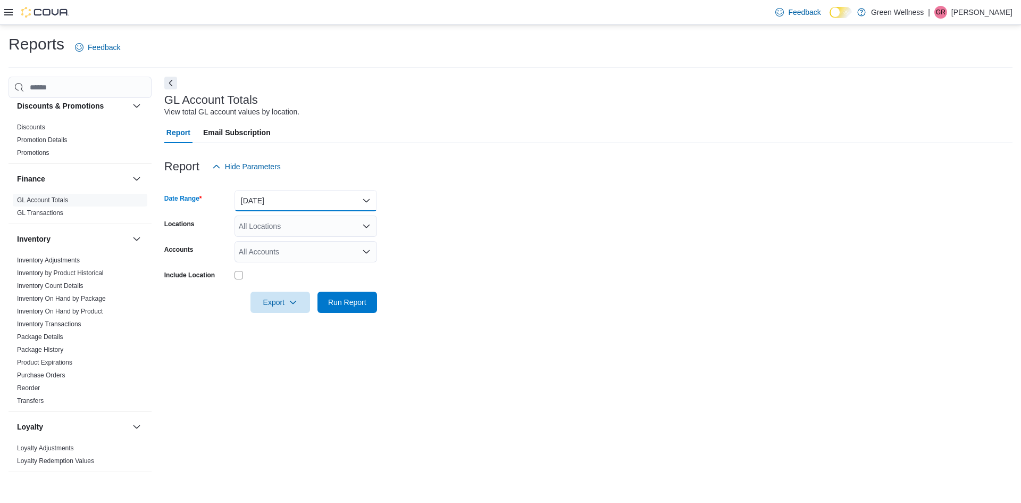
click at [265, 195] on button "[DATE]" at bounding box center [306, 200] width 143 height 21
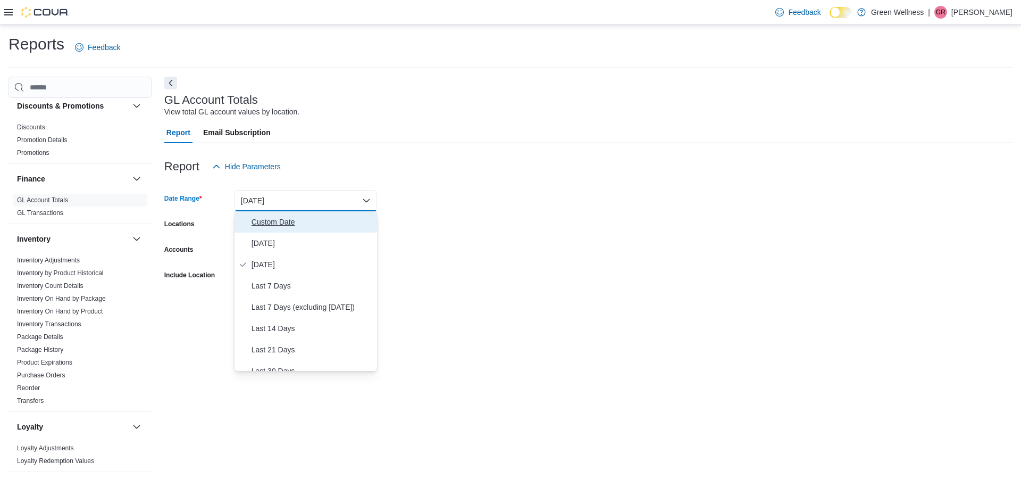
click at [269, 227] on span "Custom Date" at bounding box center [312, 221] width 121 height 13
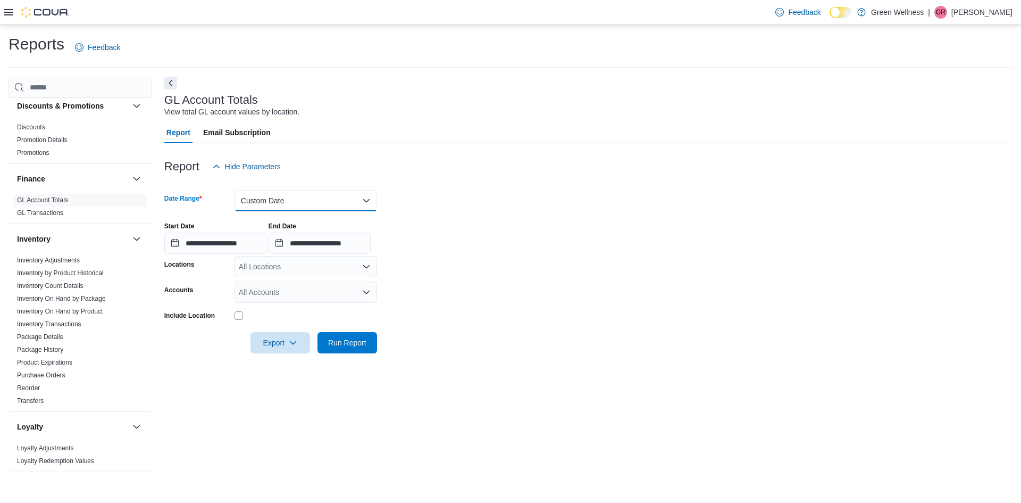
click at [284, 201] on button "Custom Date" at bounding box center [306, 200] width 143 height 21
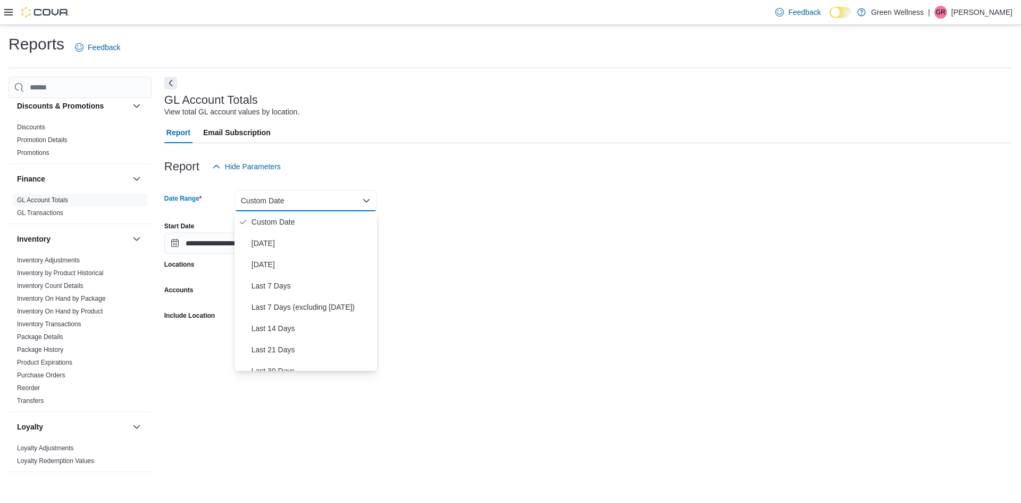
click at [413, 258] on form "**********" at bounding box center [588, 265] width 848 height 176
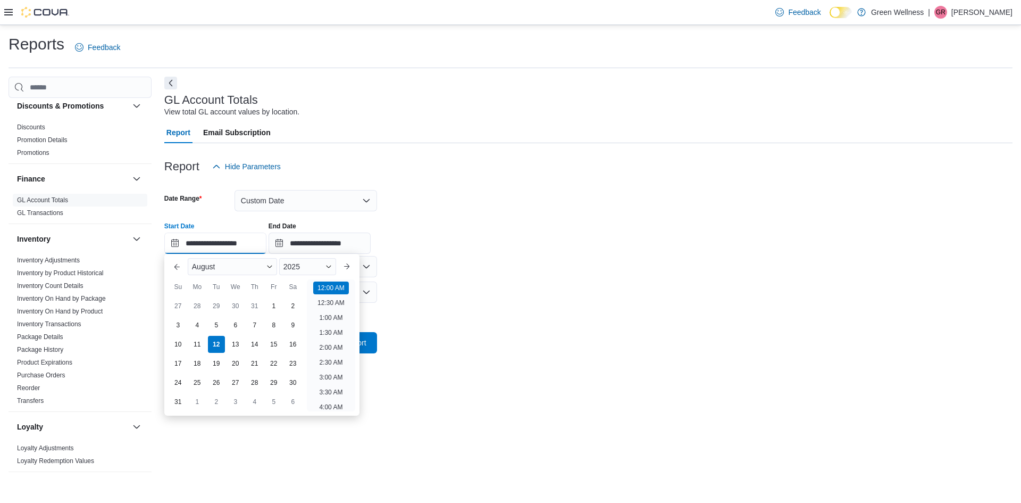
click at [200, 245] on input "**********" at bounding box center [215, 242] width 102 height 21
click at [176, 271] on button "Previous Month" at bounding box center [177, 266] width 17 height 17
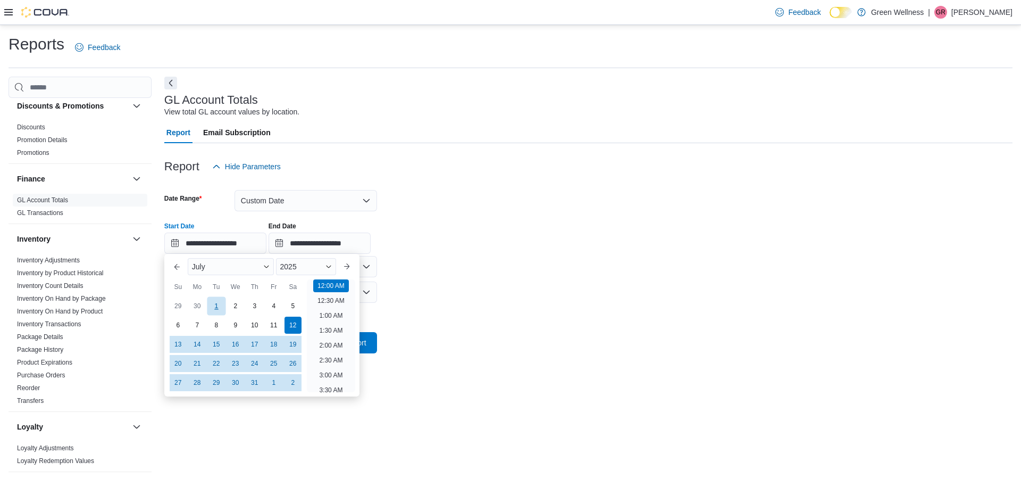
click at [222, 300] on div "1" at bounding box center [216, 306] width 19 height 19
click at [181, 266] on button "Previous Month" at bounding box center [177, 266] width 17 height 17
click at [199, 382] on div "30" at bounding box center [197, 382] width 19 height 19
type input "**********"
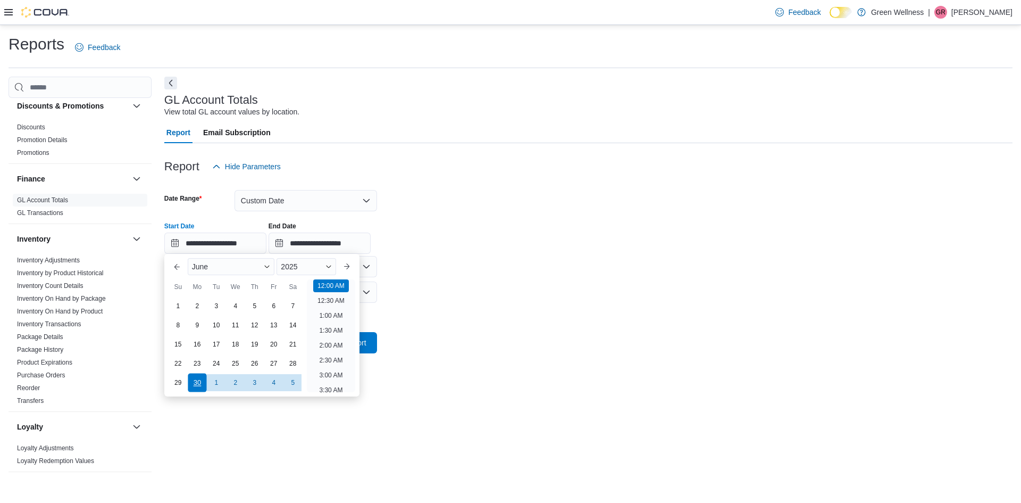
click at [199, 382] on div "30" at bounding box center [197, 382] width 19 height 19
click at [312, 244] on input "**********" at bounding box center [320, 242] width 102 height 21
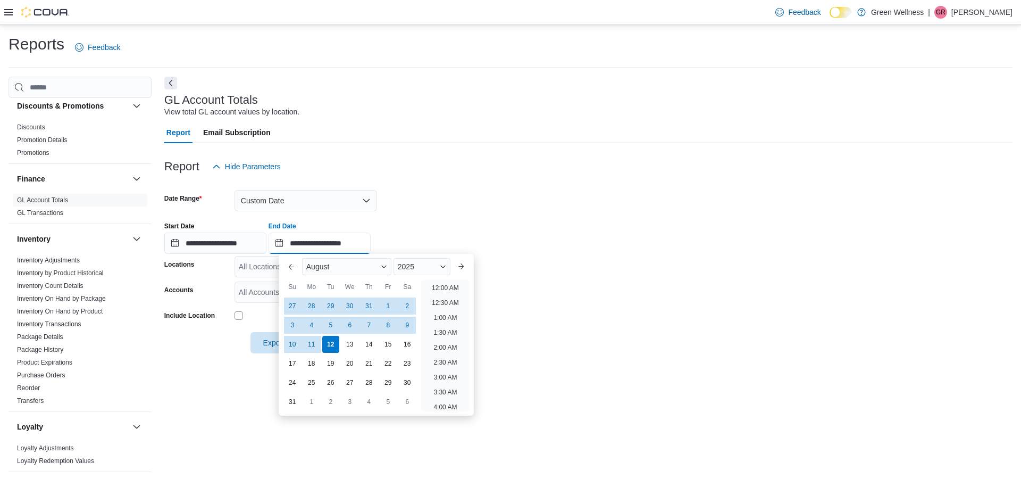
scroll to position [585, 0]
click at [346, 303] on div "30" at bounding box center [349, 306] width 19 height 19
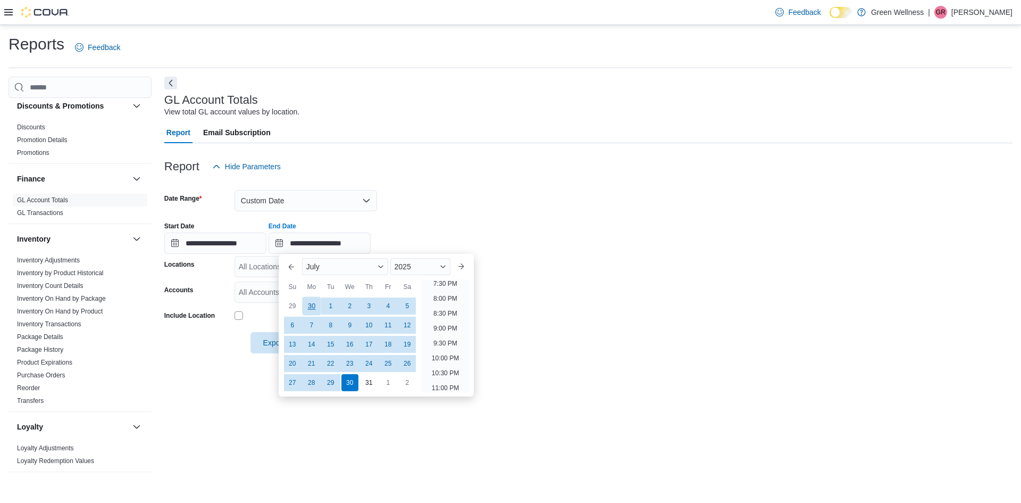
click at [311, 304] on div "30" at bounding box center [311, 306] width 19 height 19
type input "**********"
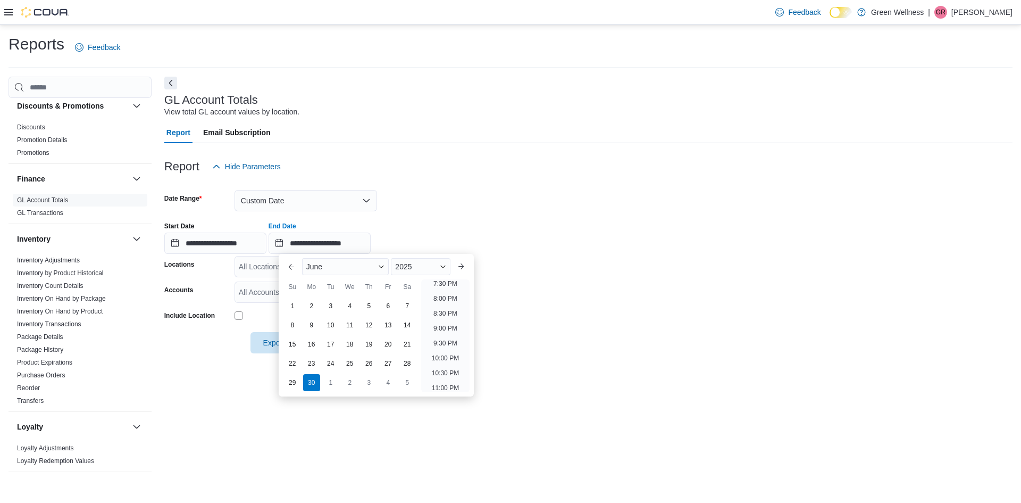
click at [537, 299] on form "**********" at bounding box center [588, 265] width 848 height 176
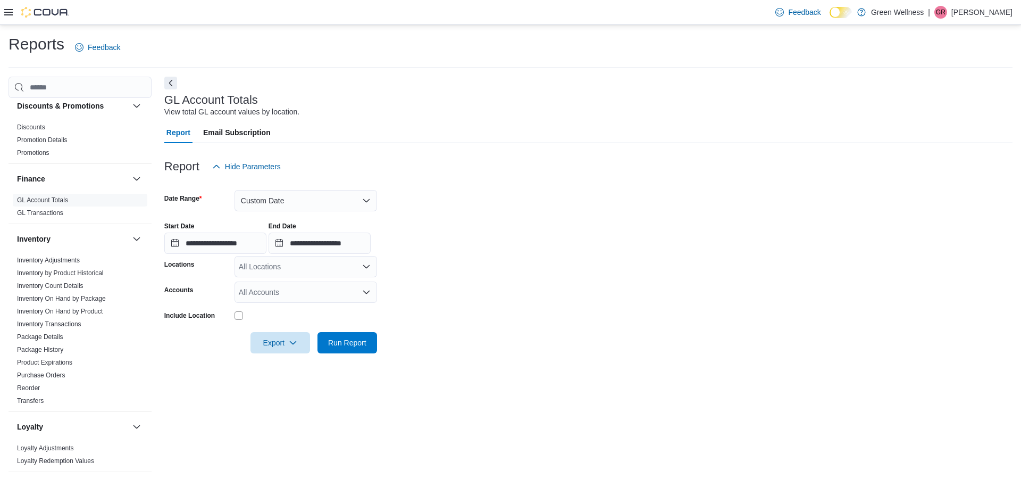
click at [276, 270] on div "All Locations" at bounding box center [306, 266] width 143 height 21
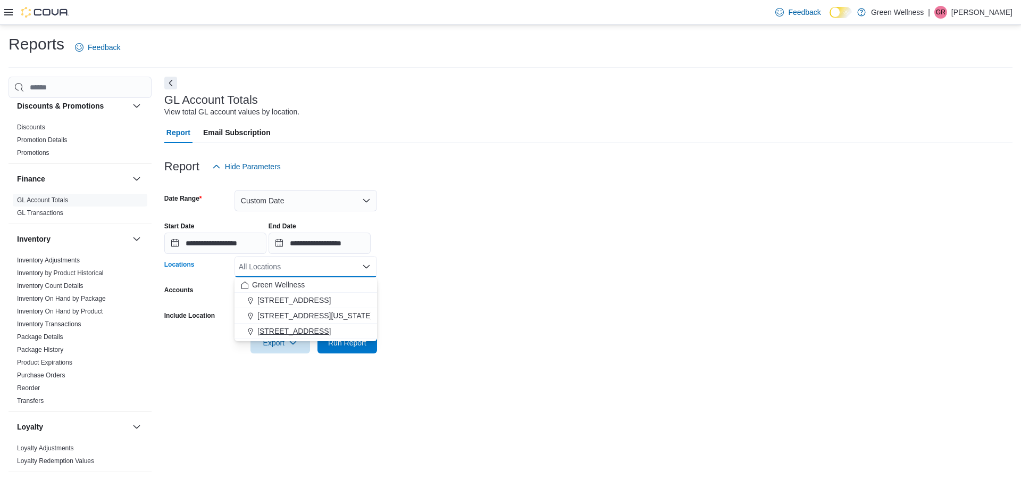
click at [282, 328] on span "[STREET_ADDRESS]" at bounding box center [293, 331] width 73 height 11
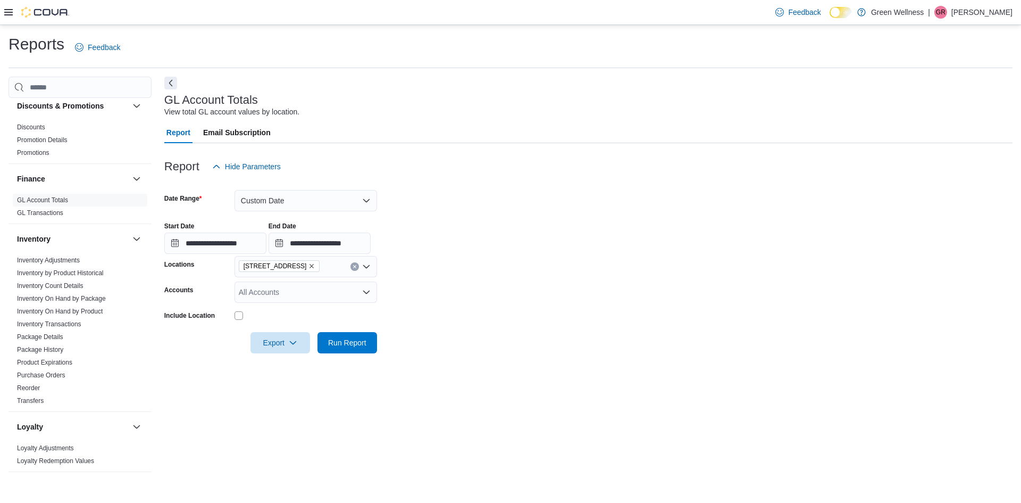
click at [418, 302] on form "**********" at bounding box center [588, 265] width 848 height 176
click at [362, 298] on div "All Accounts" at bounding box center [306, 291] width 143 height 21
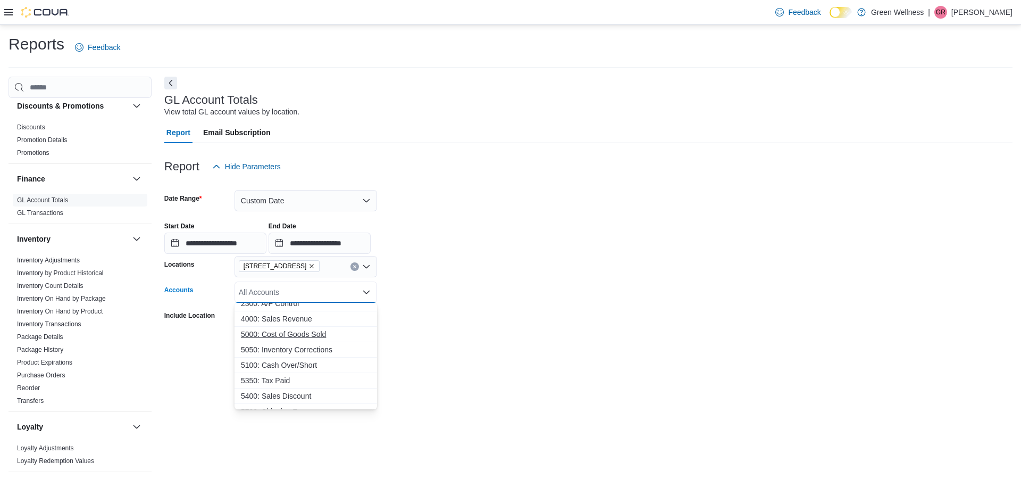
scroll to position [79, 0]
click at [303, 340] on span "5100: Cash Over/Short" at bounding box center [306, 339] width 130 height 11
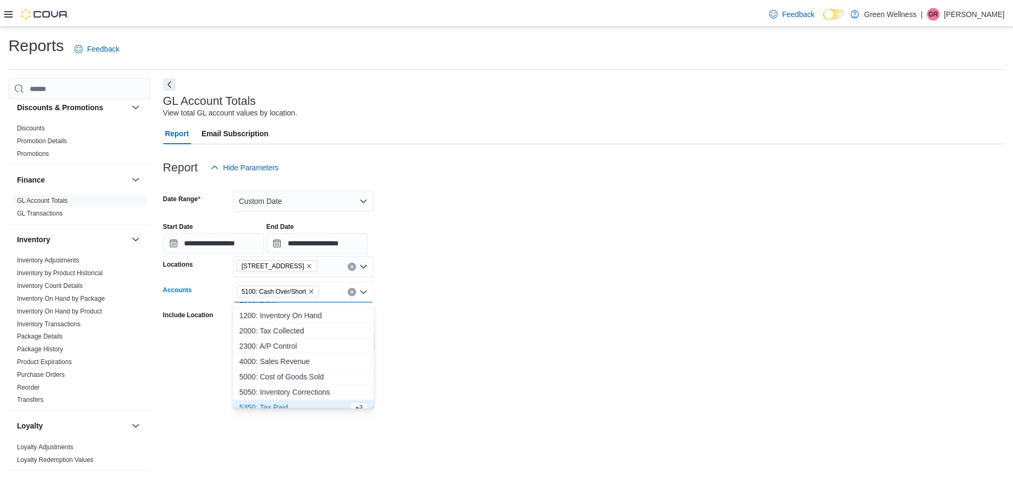
scroll to position [0, 0]
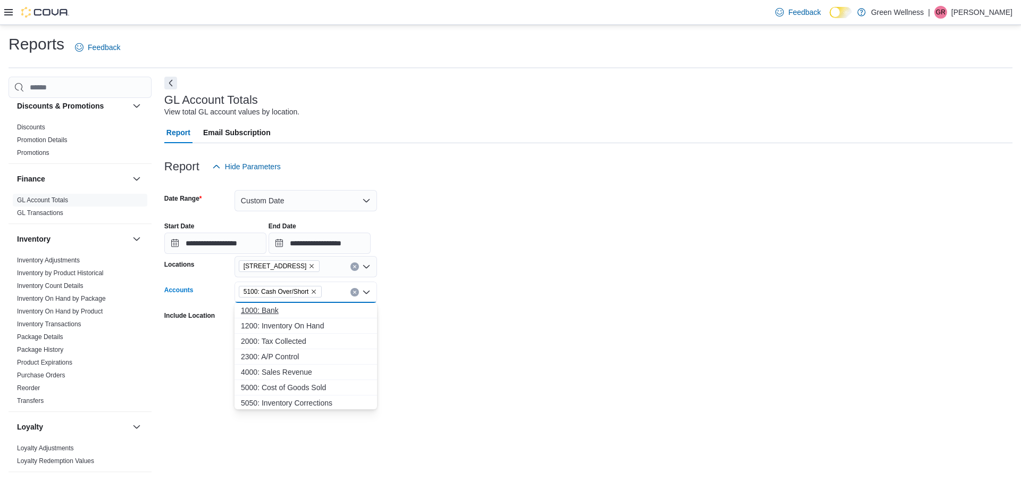
click at [254, 311] on span "1000: Bank" at bounding box center [306, 310] width 130 height 11
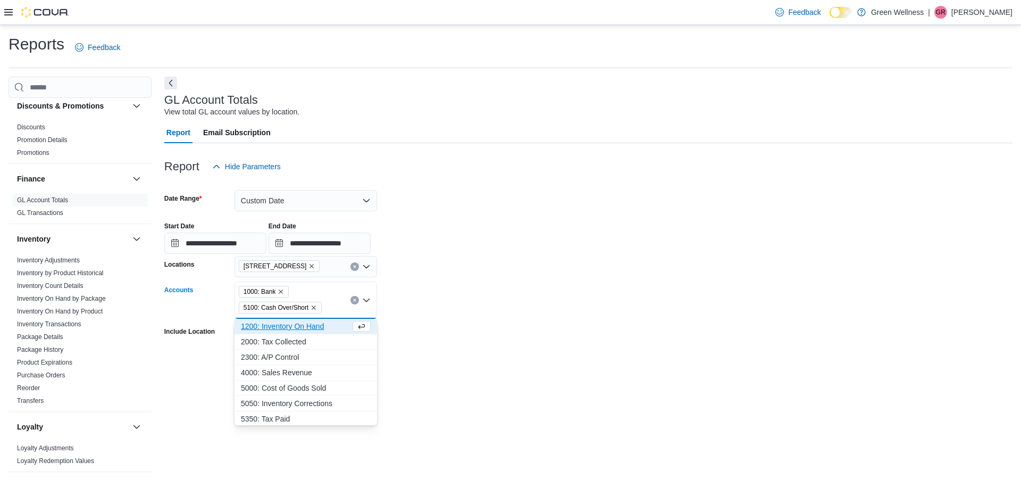
click at [201, 348] on div "Export Run Report" at bounding box center [270, 358] width 213 height 21
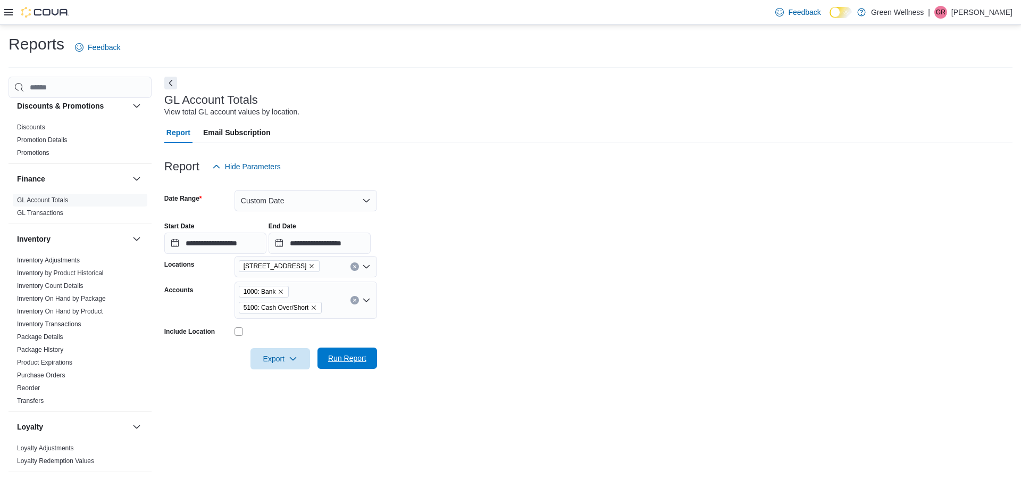
click at [333, 355] on span "Run Report" at bounding box center [347, 358] width 38 height 11
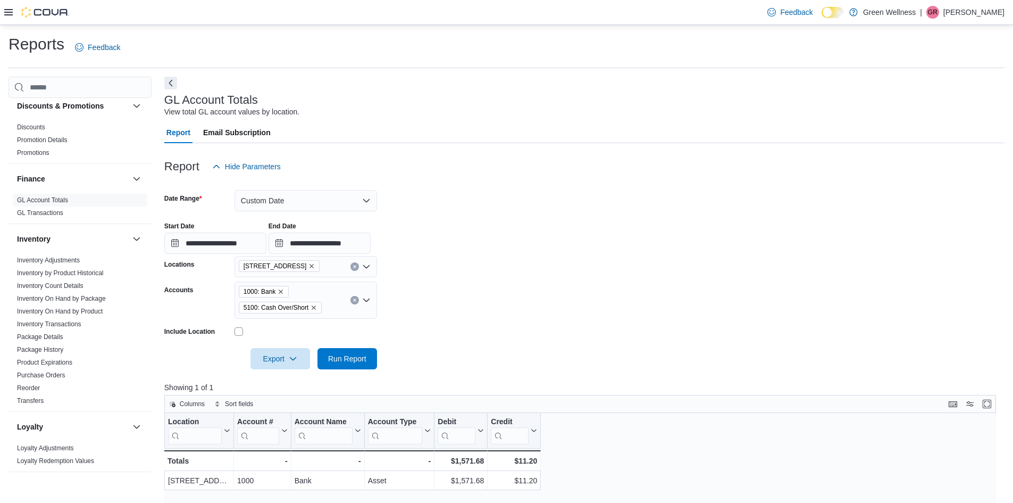
scroll to position [53, 0]
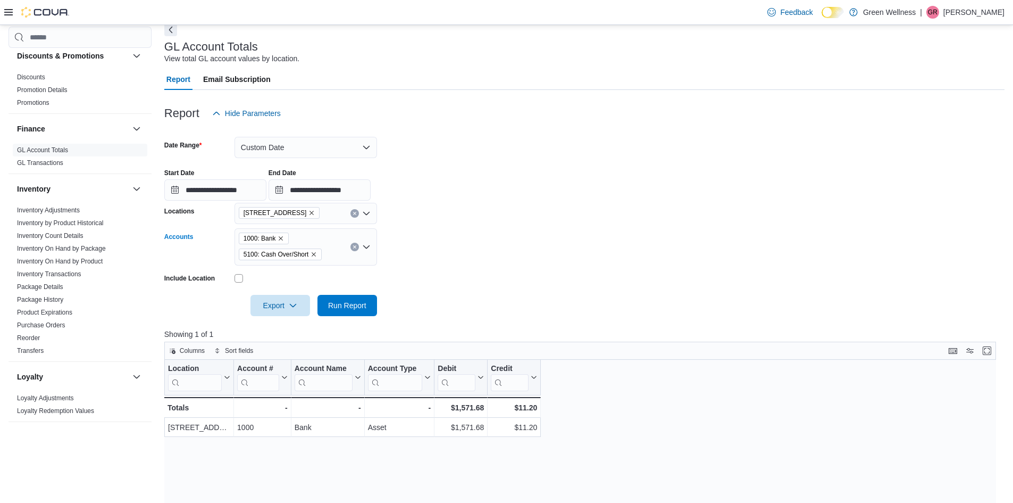
click at [311, 234] on div "1000: Bank 5100: Cash Over/Short" at bounding box center [306, 246] width 143 height 37
click at [326, 250] on input "Accounts" at bounding box center [326, 254] width 1 height 13
click at [318, 244] on div "1000: Bank 5100: Cash Over/Short Combo box. Selected. 1000: Bank, 5100: Cash Ov…" at bounding box center [306, 246] width 143 height 37
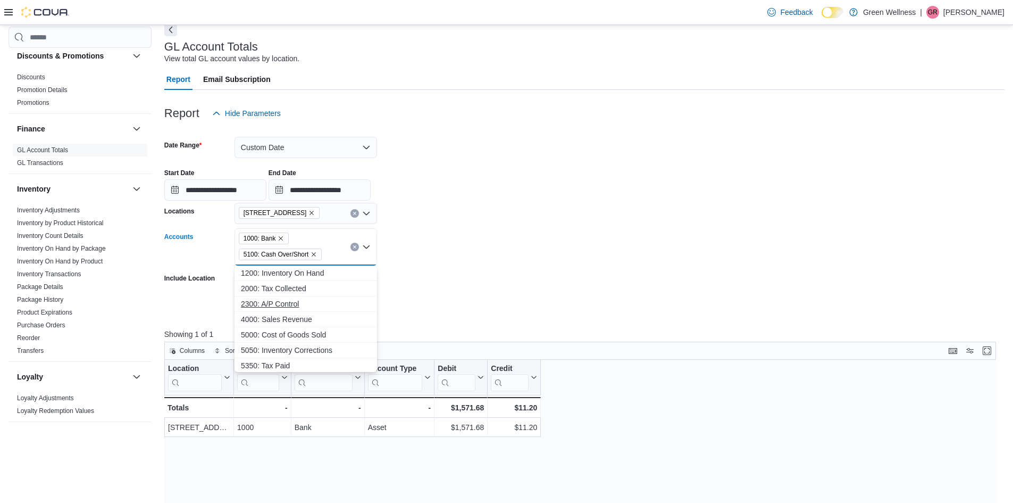
click at [291, 305] on span "2300: A/P Control" at bounding box center [306, 303] width 130 height 11
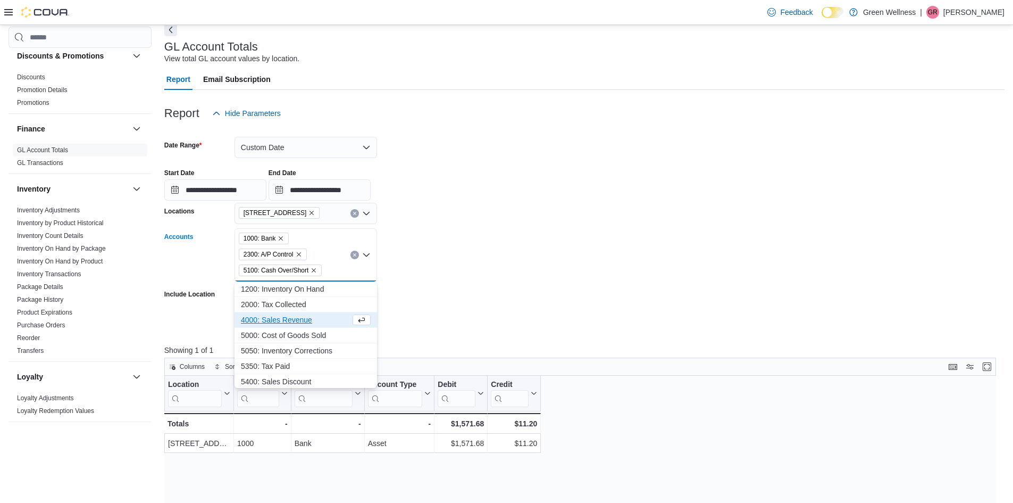
click at [302, 320] on span "4000: Sales Revenue" at bounding box center [296, 319] width 110 height 11
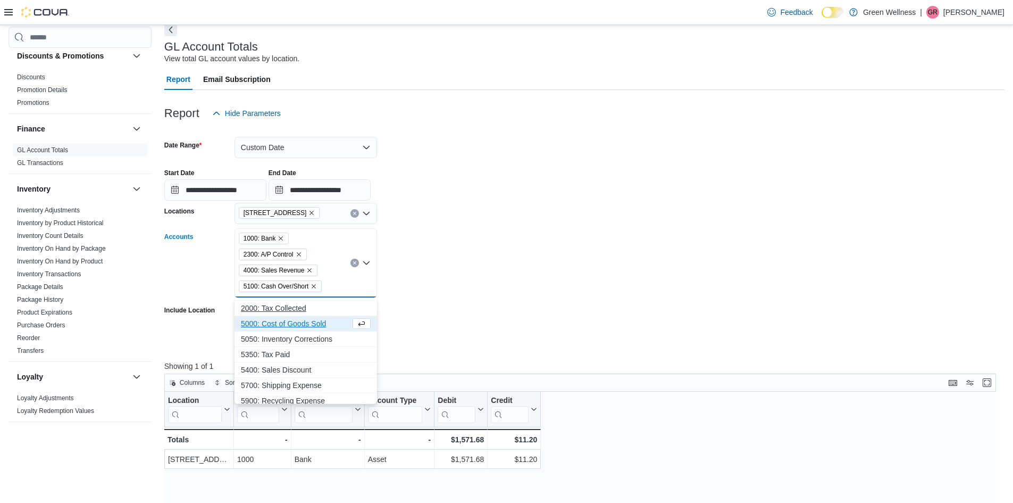
scroll to position [17, 0]
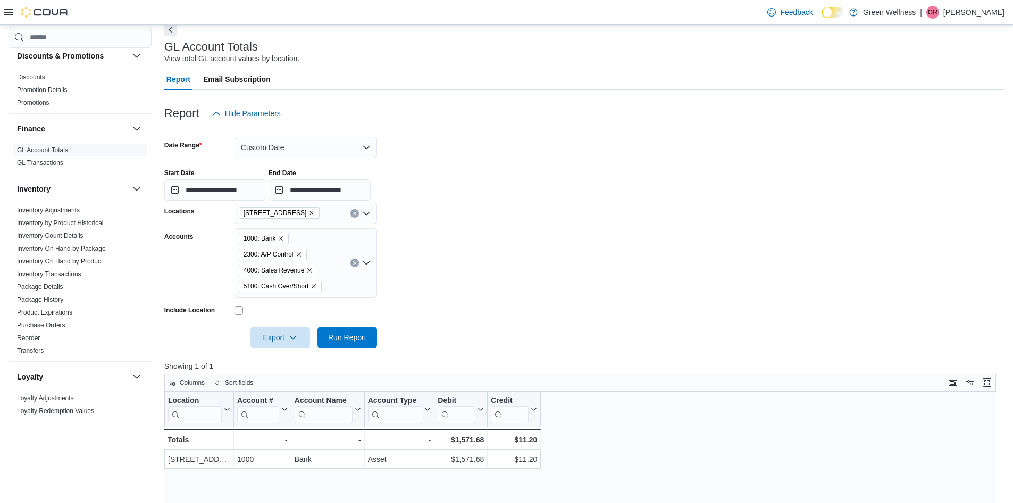
click at [450, 256] on form "**********" at bounding box center [584, 236] width 840 height 224
click at [355, 340] on span "Run Report" at bounding box center [347, 336] width 38 height 11
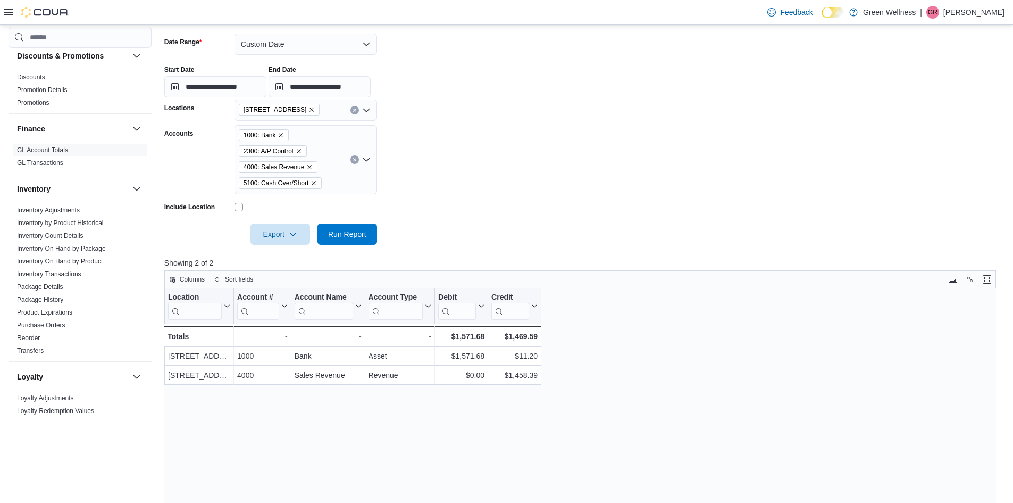
scroll to position [160, 0]
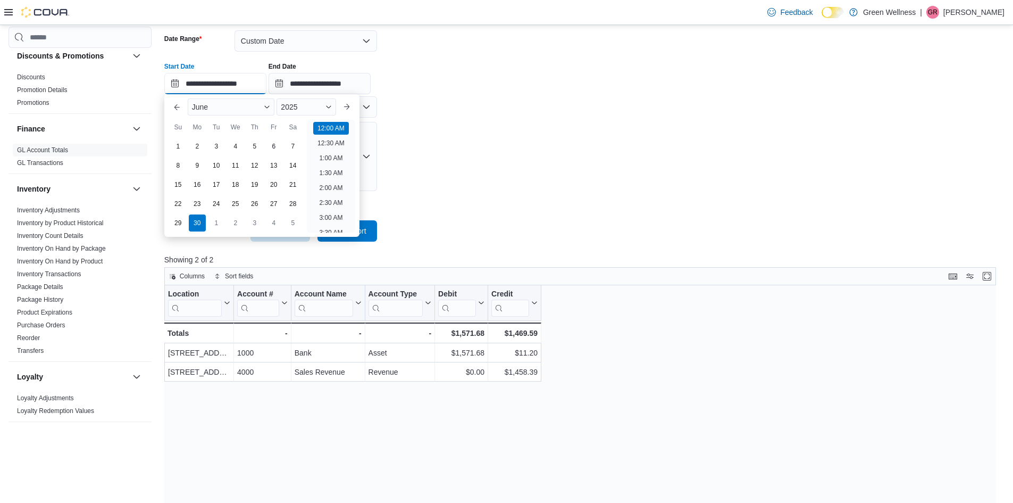
click at [197, 86] on input "**********" at bounding box center [215, 83] width 102 height 21
click at [218, 219] on div "1" at bounding box center [216, 223] width 19 height 19
type input "**********"
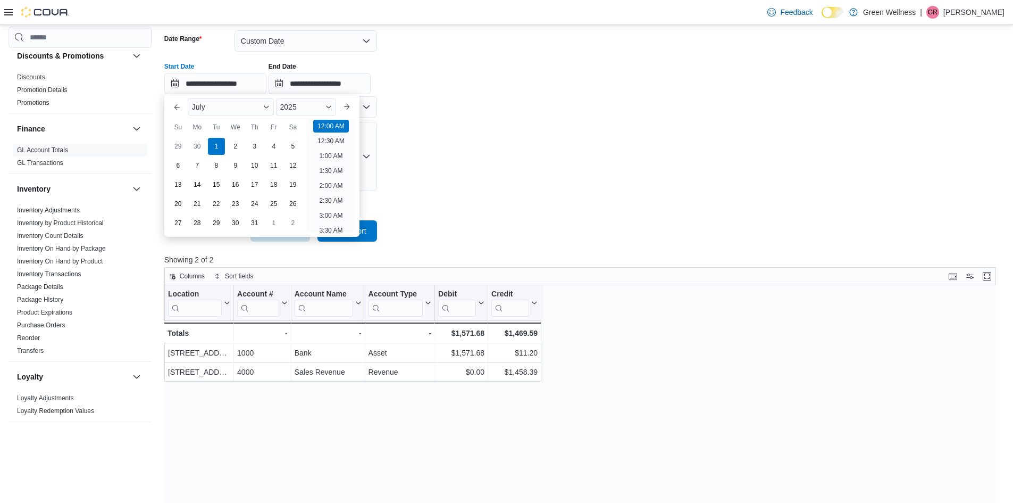
click at [450, 106] on form "**********" at bounding box center [584, 130] width 840 height 224
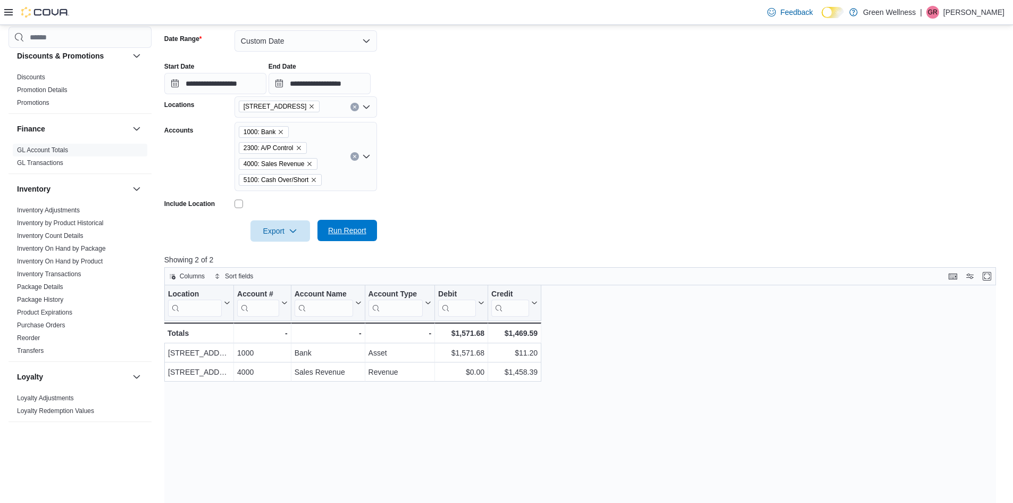
click at [352, 232] on span "Run Report" at bounding box center [347, 230] width 38 height 11
click at [351, 82] on input "**********" at bounding box center [320, 83] width 102 height 21
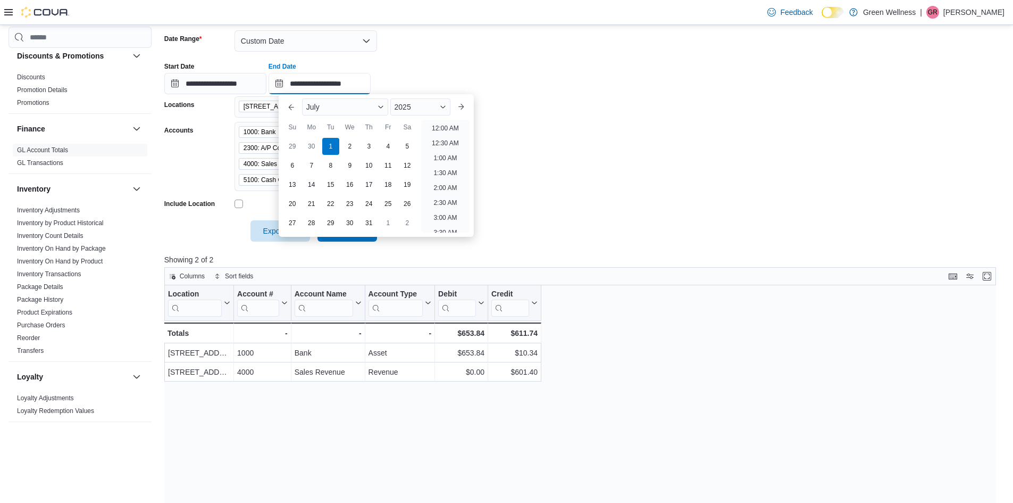
scroll to position [604, 0]
click at [346, 82] on input "**********" at bounding box center [320, 83] width 102 height 21
click at [365, 84] on input "**********" at bounding box center [320, 83] width 102 height 21
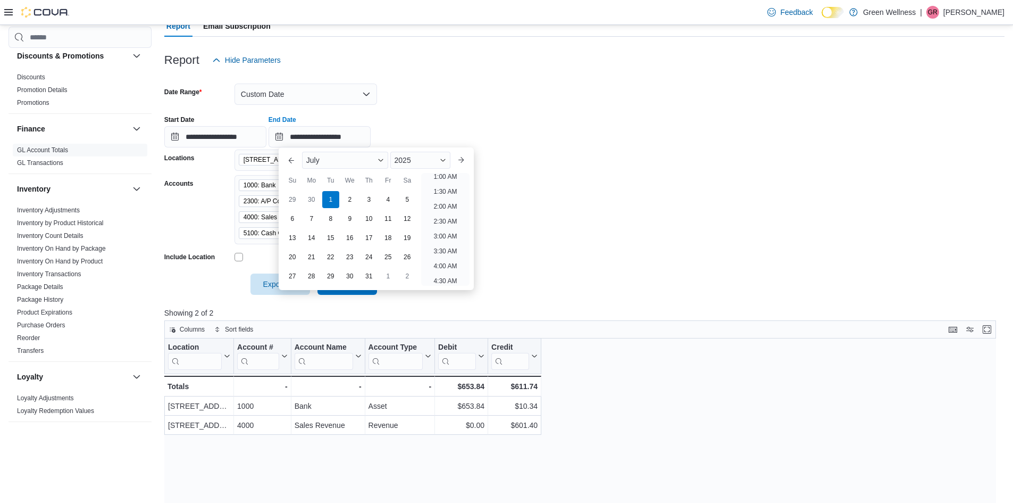
scroll to position [0, 0]
click at [454, 180] on li "12:00 AM" at bounding box center [446, 181] width 36 height 13
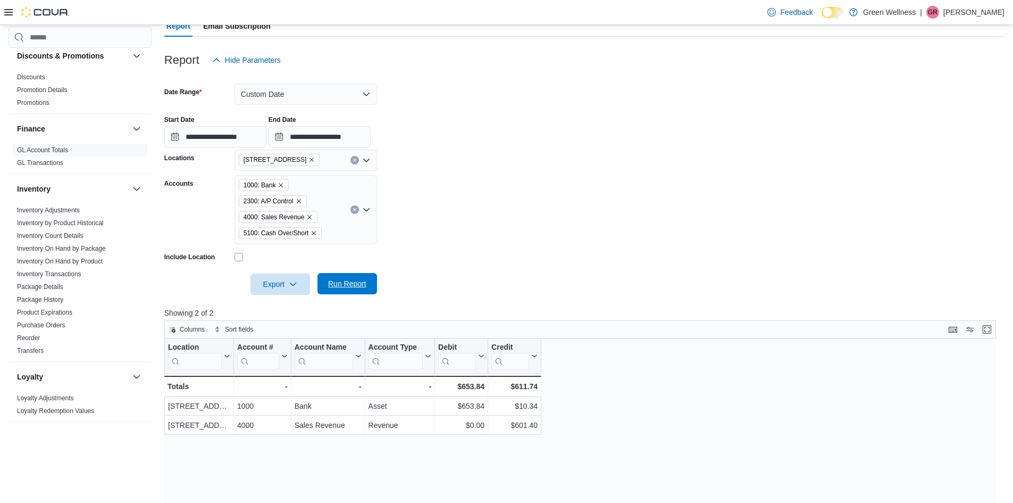
click at [339, 280] on span "Run Report" at bounding box center [347, 283] width 38 height 11
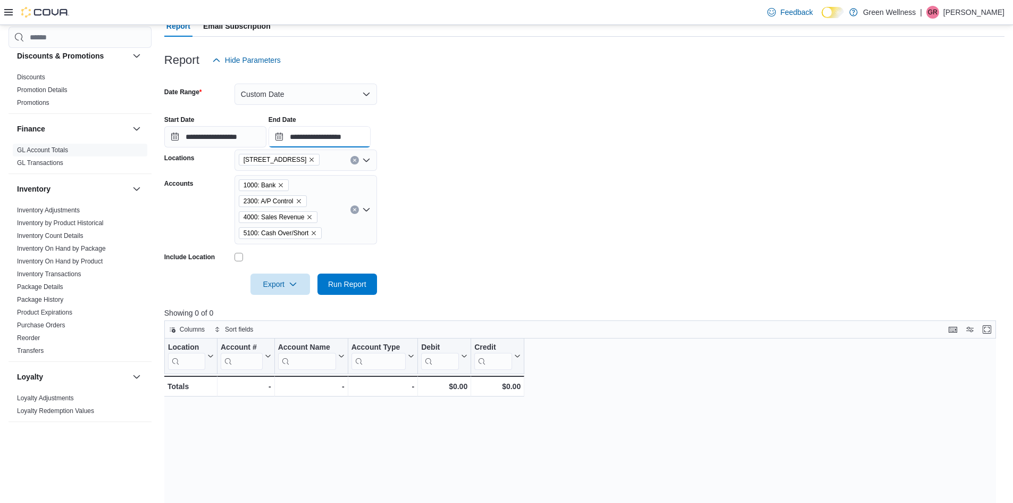
click at [362, 136] on input "**********" at bounding box center [320, 136] width 102 height 21
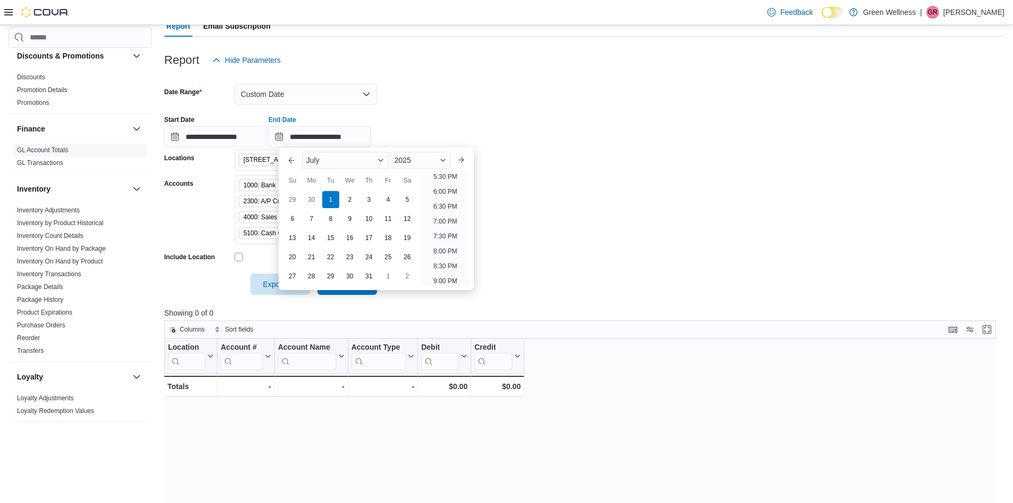
scroll to position [604, 0]
click at [445, 271] on li "11:30 PM" at bounding box center [446, 277] width 36 height 13
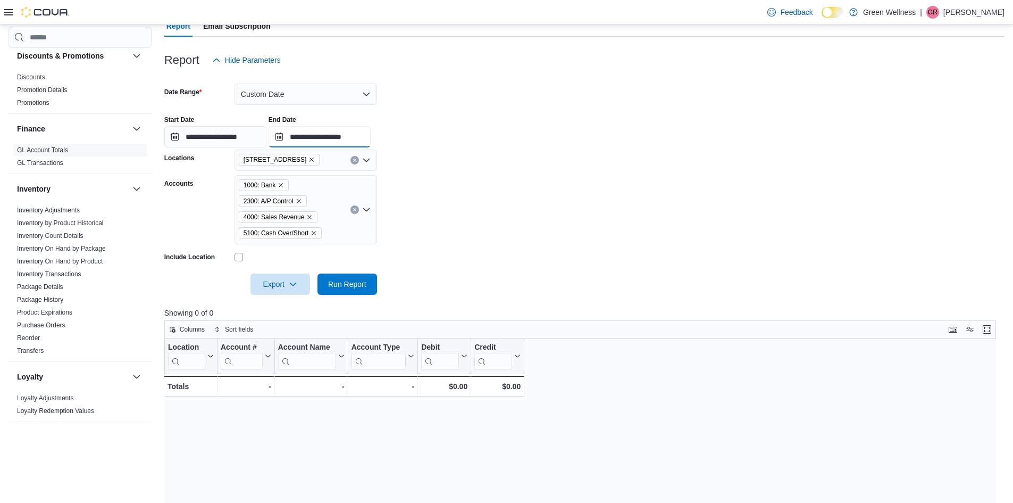
click at [354, 139] on input "**********" at bounding box center [320, 136] width 102 height 21
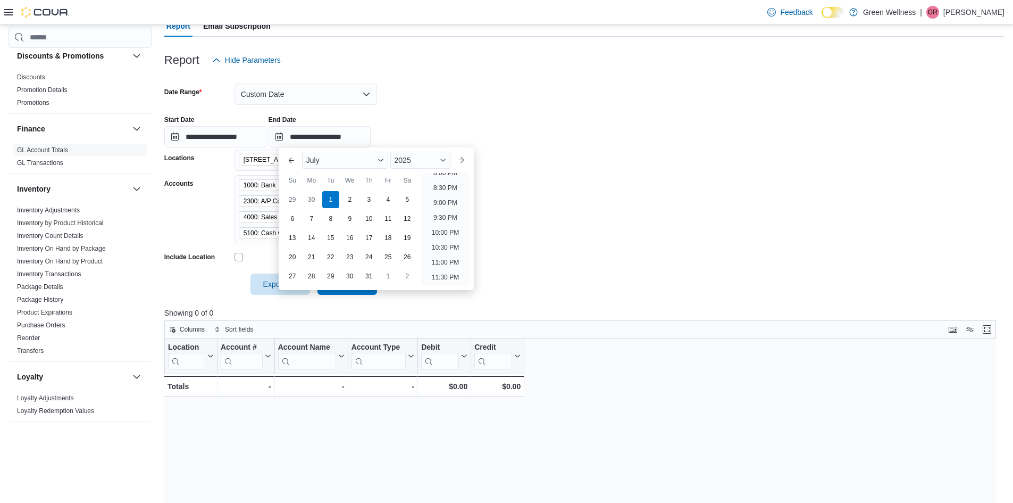
click at [411, 129] on div "**********" at bounding box center [584, 127] width 840 height 40
click at [321, 138] on input "**********" at bounding box center [320, 136] width 102 height 21
click at [363, 279] on div "31" at bounding box center [369, 276] width 19 height 19
type input "**********"
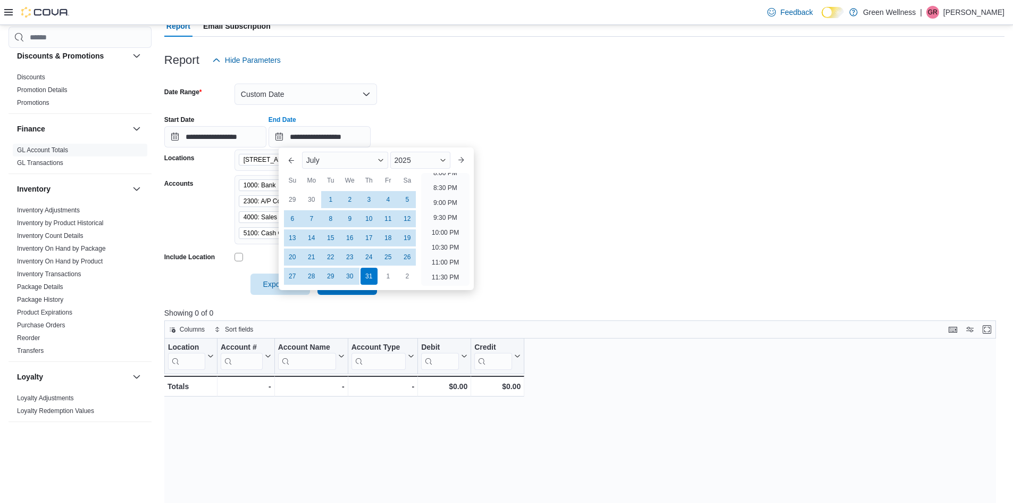
click at [426, 106] on div at bounding box center [584, 106] width 840 height 2
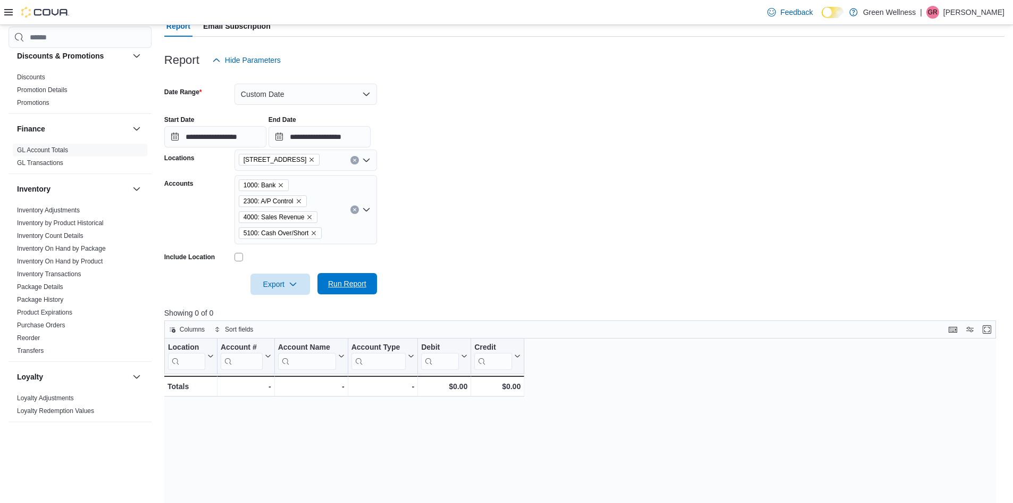
click at [338, 281] on span "Run Report" at bounding box center [347, 283] width 38 height 11
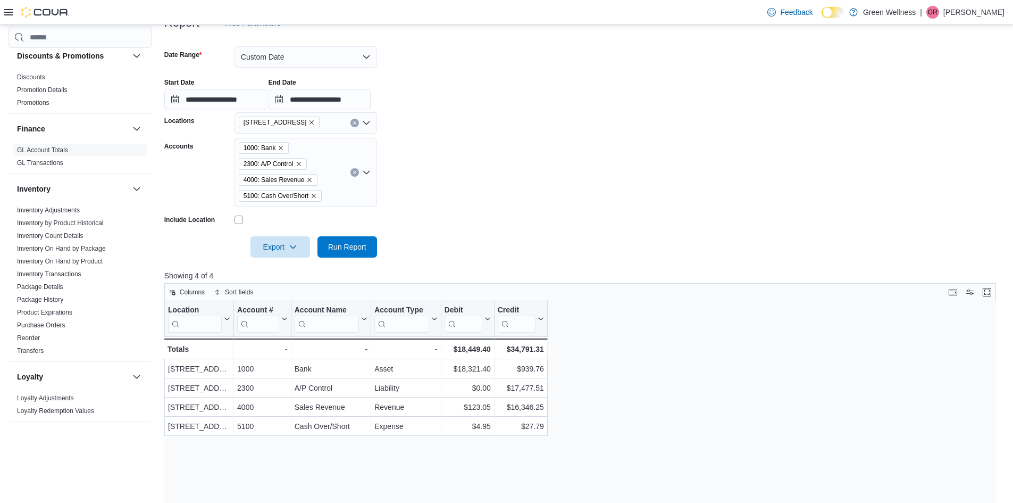
scroll to position [160, 0]
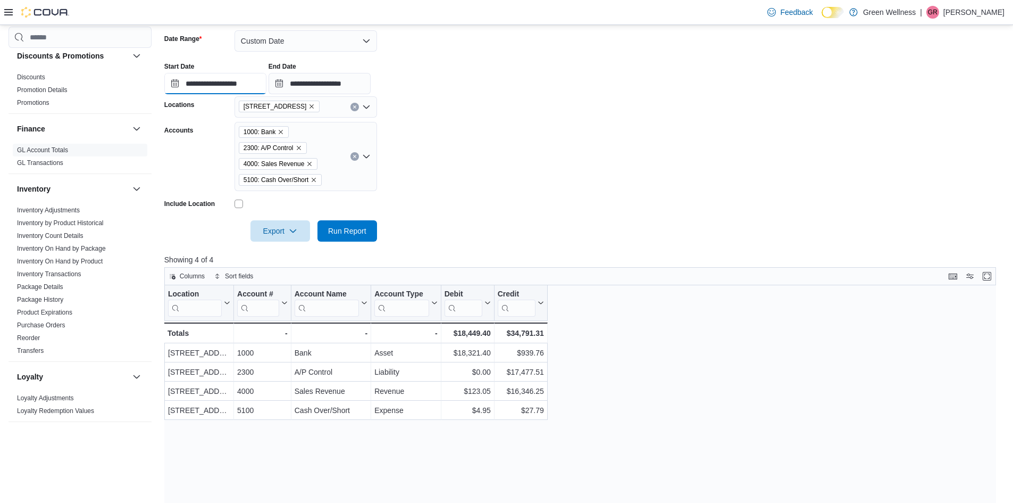
click at [197, 85] on input "**********" at bounding box center [215, 83] width 102 height 21
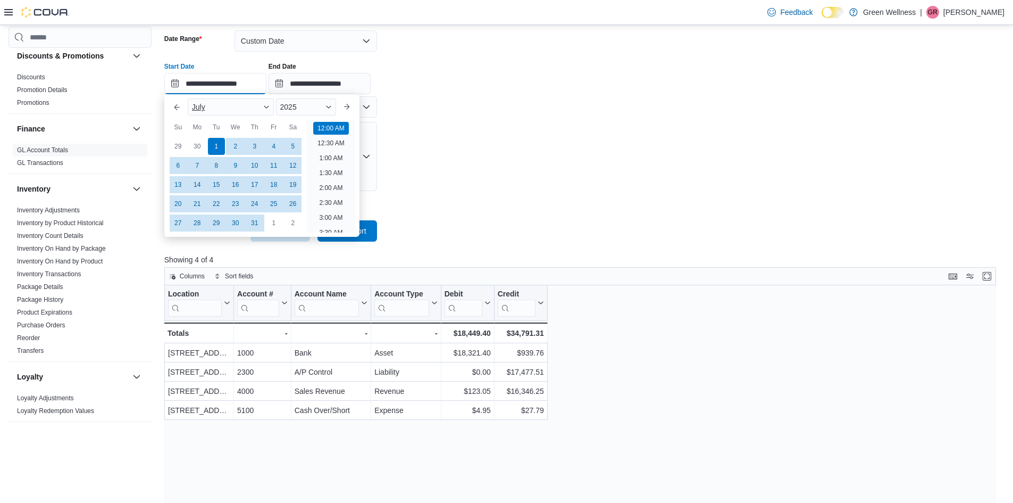
scroll to position [33, 0]
click at [258, 224] on div "31" at bounding box center [254, 223] width 19 height 19
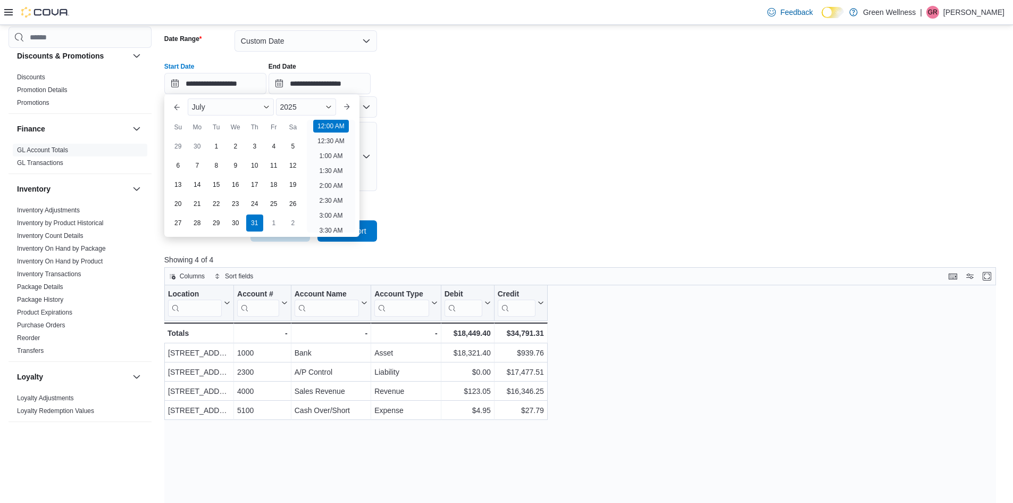
click at [499, 159] on form "**********" at bounding box center [584, 130] width 840 height 224
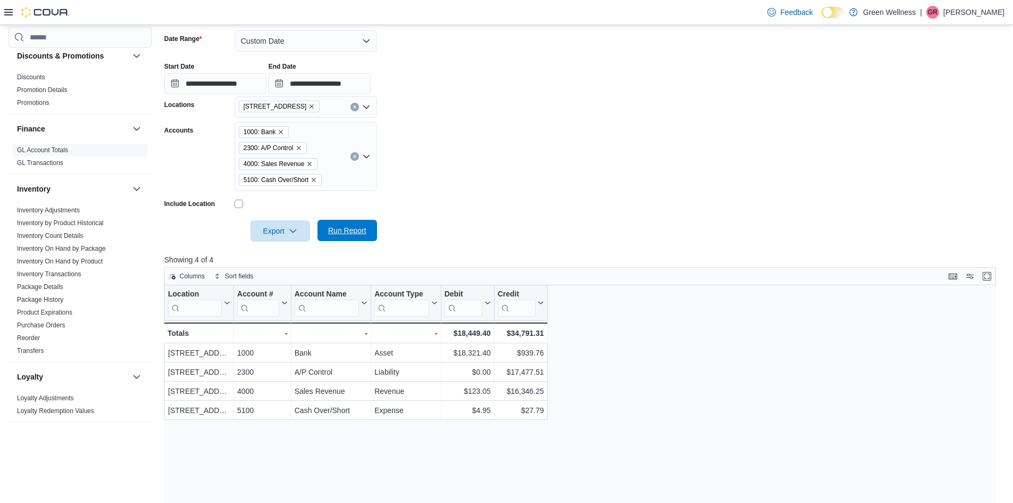
click at [333, 235] on span "Run Report" at bounding box center [347, 230] width 38 height 11
click at [174, 82] on input "**********" at bounding box center [215, 83] width 102 height 21
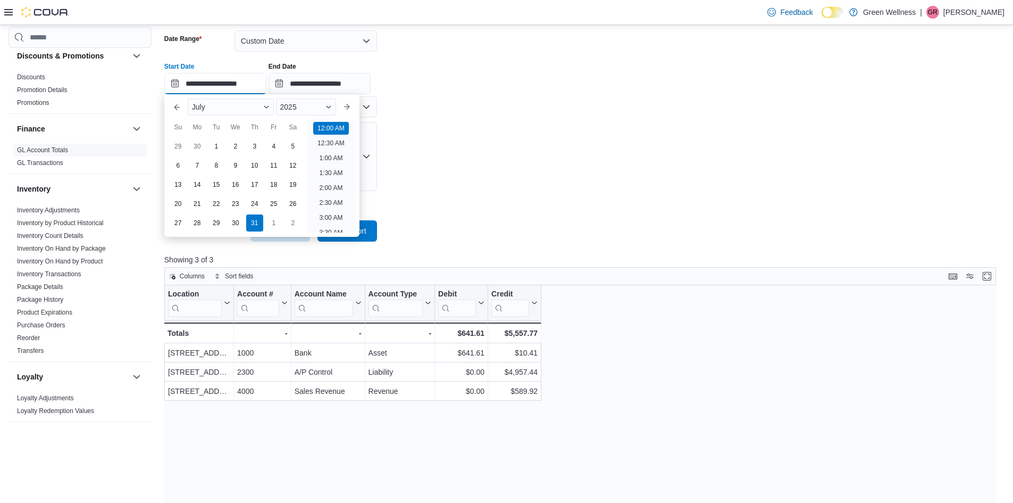
scroll to position [33, 0]
click at [405, 159] on form "**********" at bounding box center [584, 130] width 840 height 224
click at [207, 80] on input "**********" at bounding box center [215, 83] width 102 height 21
click at [217, 141] on div "1" at bounding box center [216, 146] width 19 height 19
type input "**********"
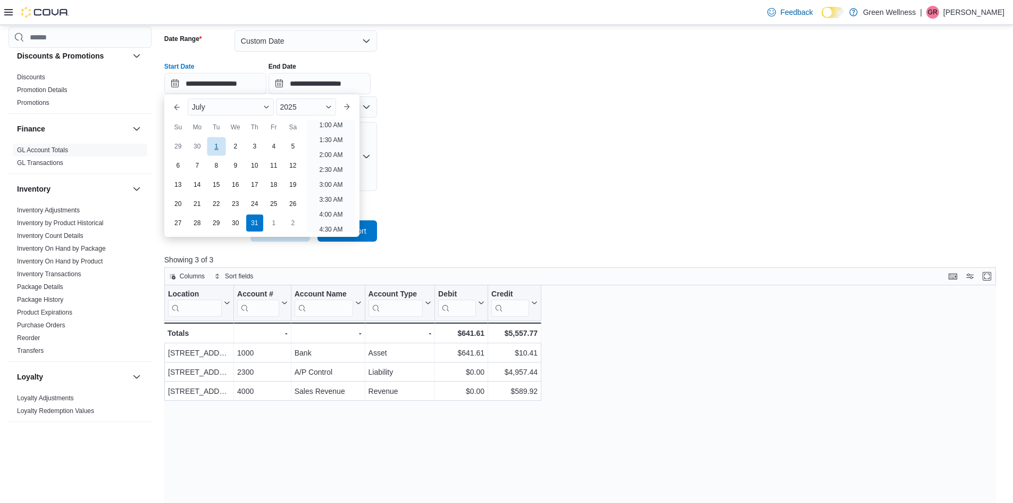
scroll to position [2, 0]
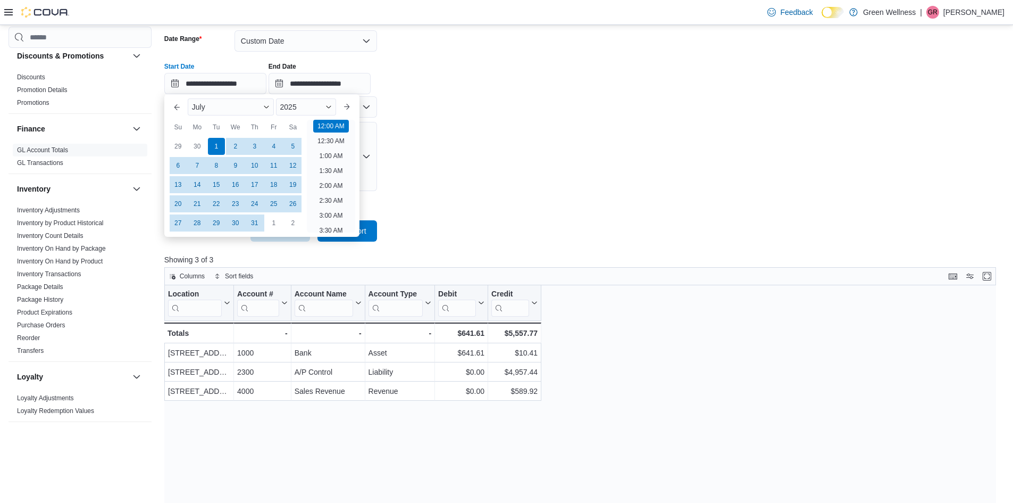
click at [422, 159] on form "**********" at bounding box center [584, 130] width 840 height 224
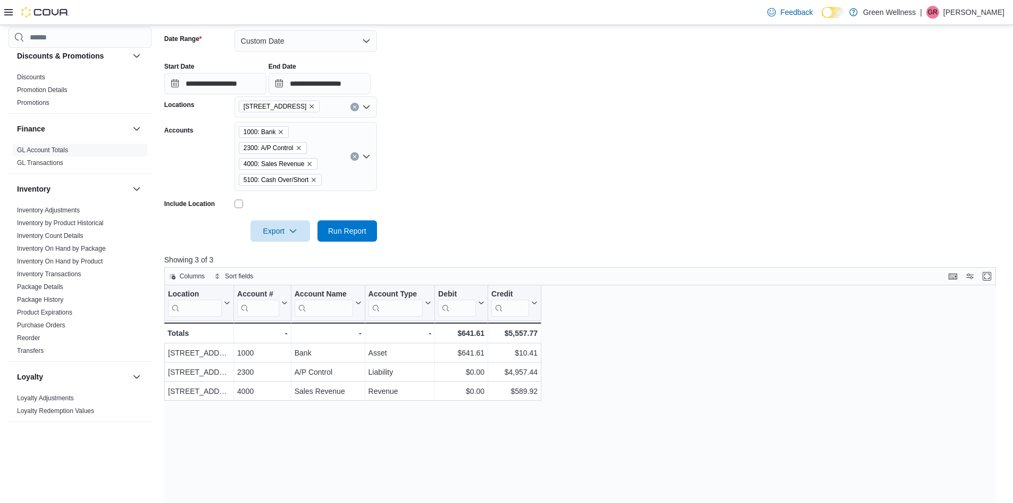
click at [339, 174] on div "1000: Bank 2300: A/P Control 4000: Sales Revenue 5100: Cash Over/Short" at bounding box center [306, 156] width 143 height 69
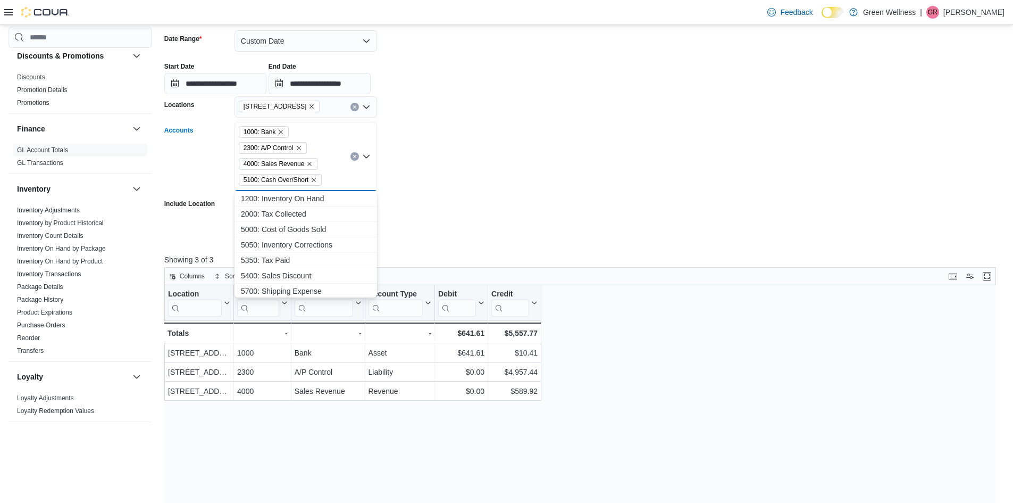
click at [355, 155] on icon "Clear input" at bounding box center [354, 156] width 3 height 3
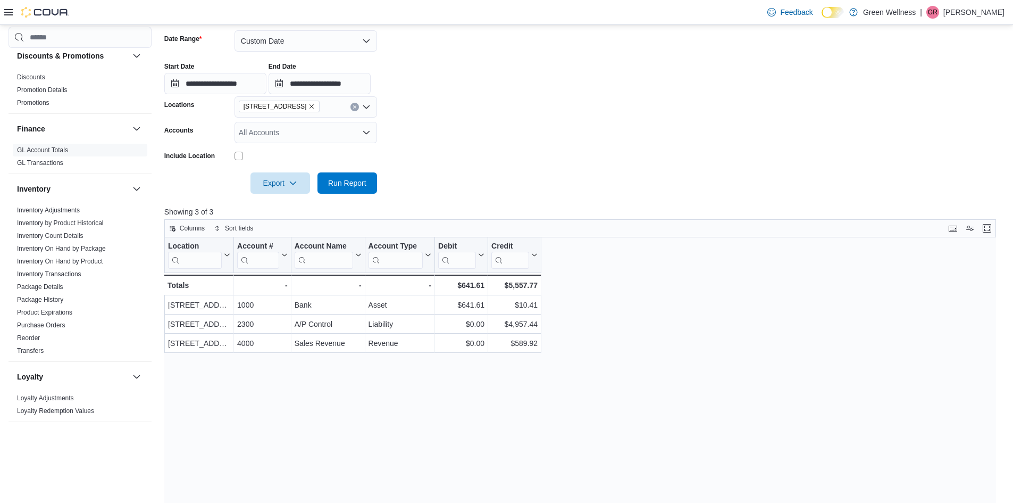
click at [419, 150] on form "**********" at bounding box center [584, 106] width 840 height 176
click at [345, 184] on span "Run Report" at bounding box center [347, 182] width 38 height 11
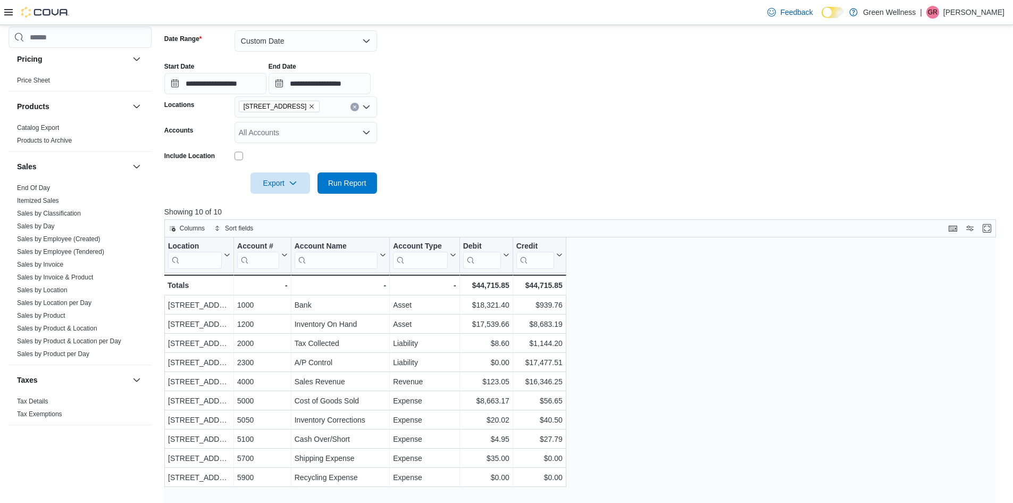
scroll to position [638, 0]
click at [37, 187] on link "End Of Day" at bounding box center [33, 187] width 33 height 7
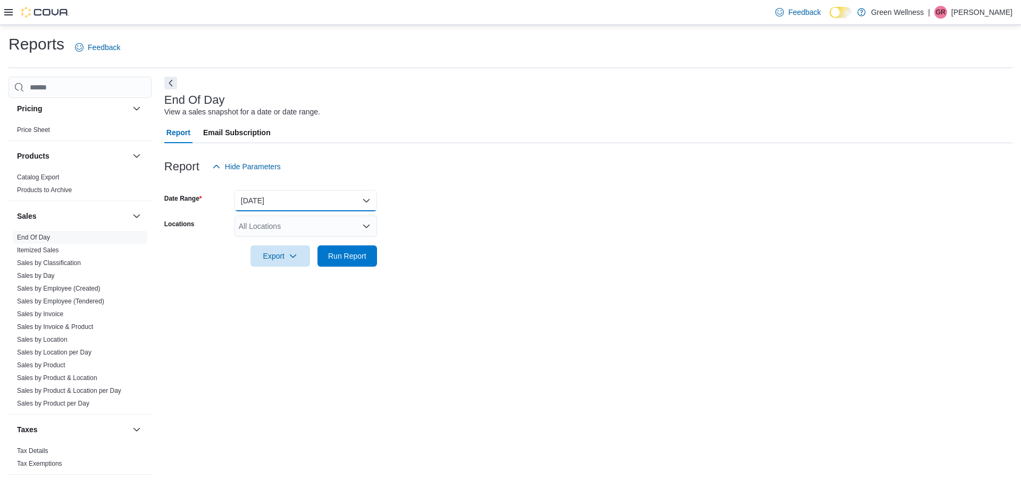
click at [262, 194] on button "[DATE]" at bounding box center [306, 200] width 143 height 21
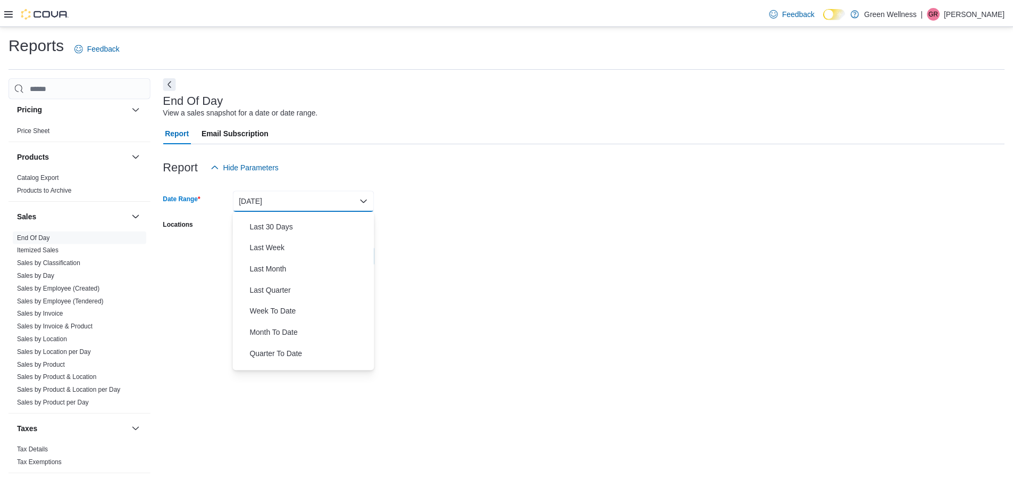
scroll to position [160, 0]
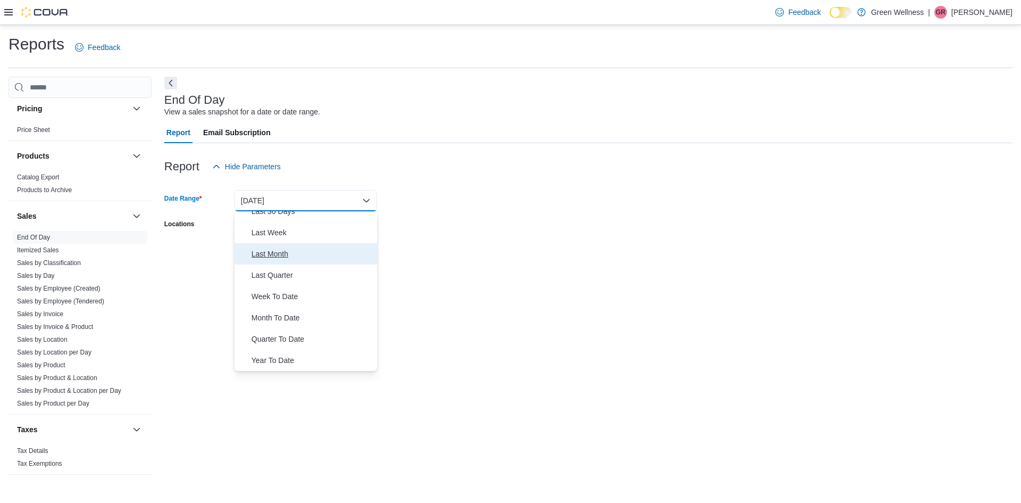
click at [280, 256] on span "Last Month" at bounding box center [312, 253] width 121 height 13
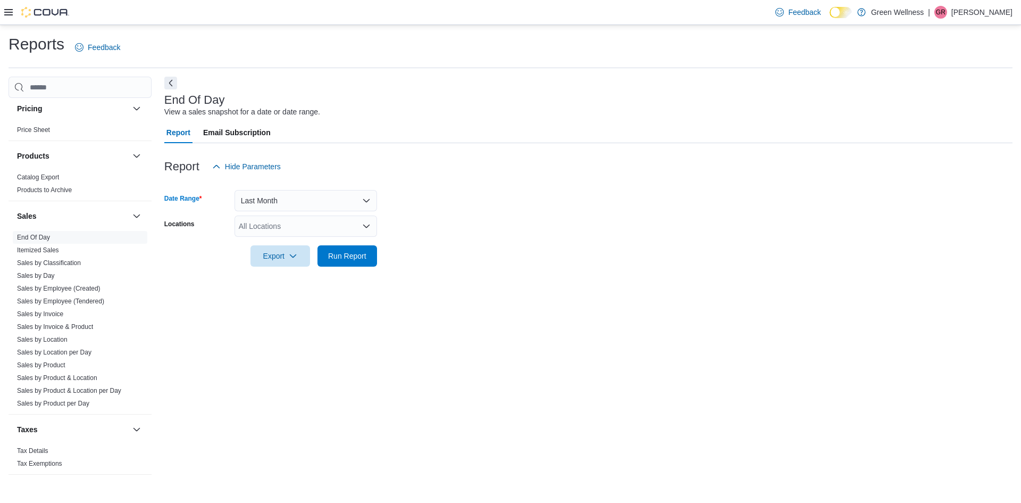
click at [284, 226] on div "All Locations" at bounding box center [306, 225] width 143 height 21
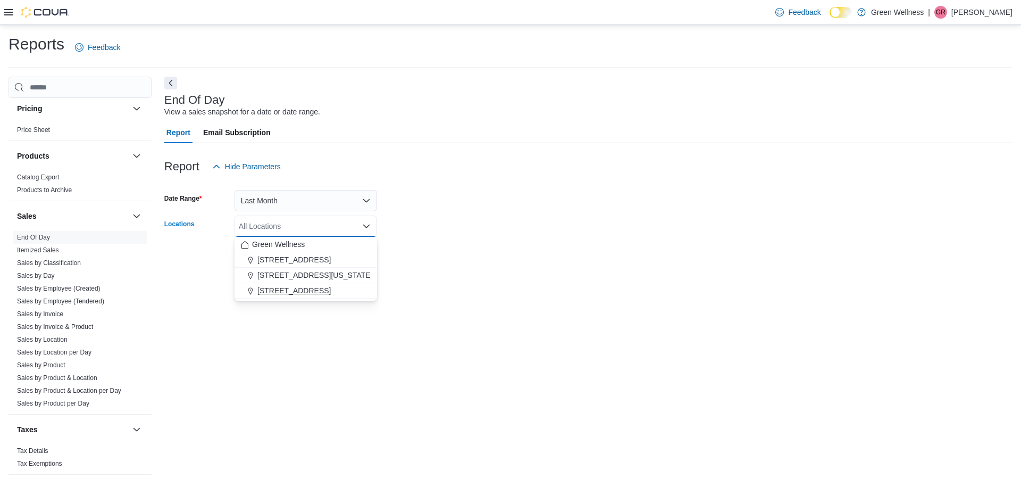
click at [276, 290] on span "[STREET_ADDRESS]" at bounding box center [293, 290] width 73 height 11
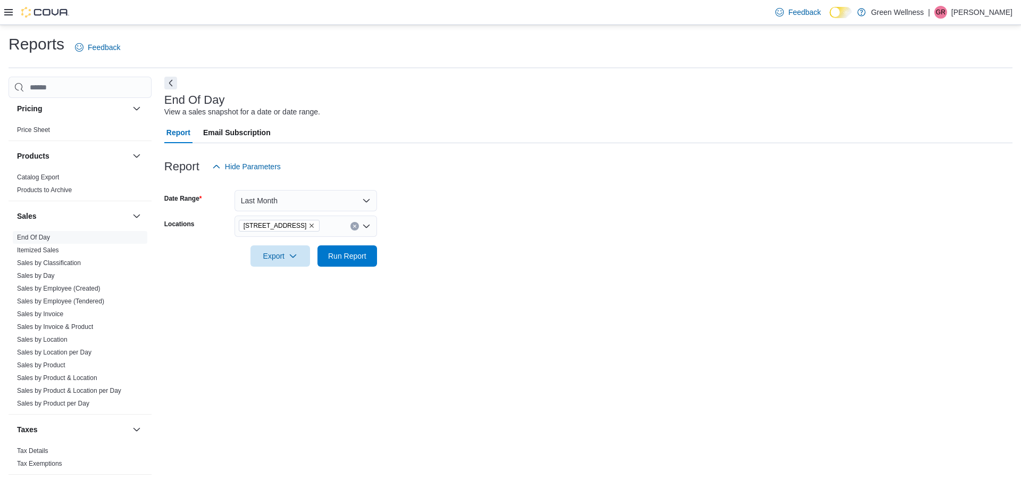
click at [328, 293] on div "End Of Day View a sales snapshot for a date or date range. Report Email Subscri…" at bounding box center [588, 276] width 848 height 398
click at [333, 264] on span "Run Report" at bounding box center [347, 255] width 47 height 21
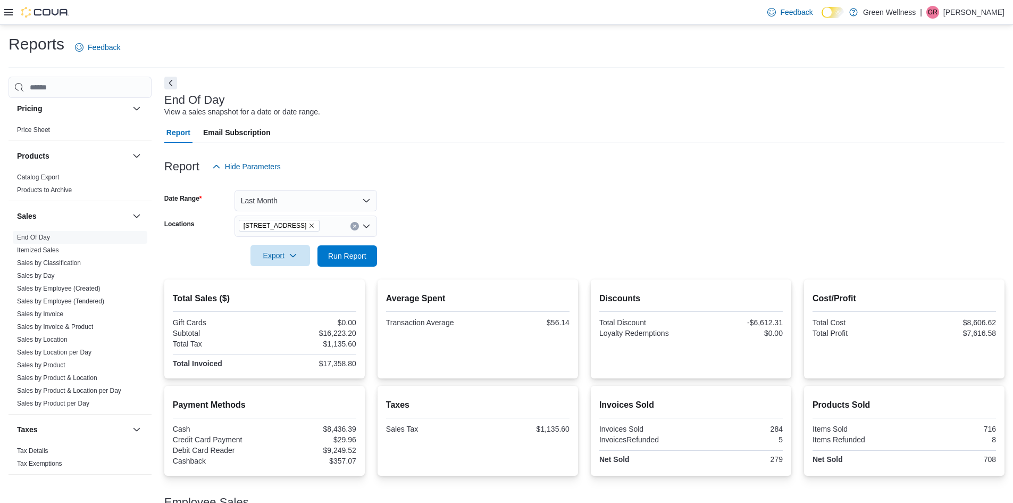
click at [291, 251] on span "Export" at bounding box center [280, 255] width 47 height 21
click at [284, 296] on span "Export to Pdf" at bounding box center [282, 298] width 48 height 9
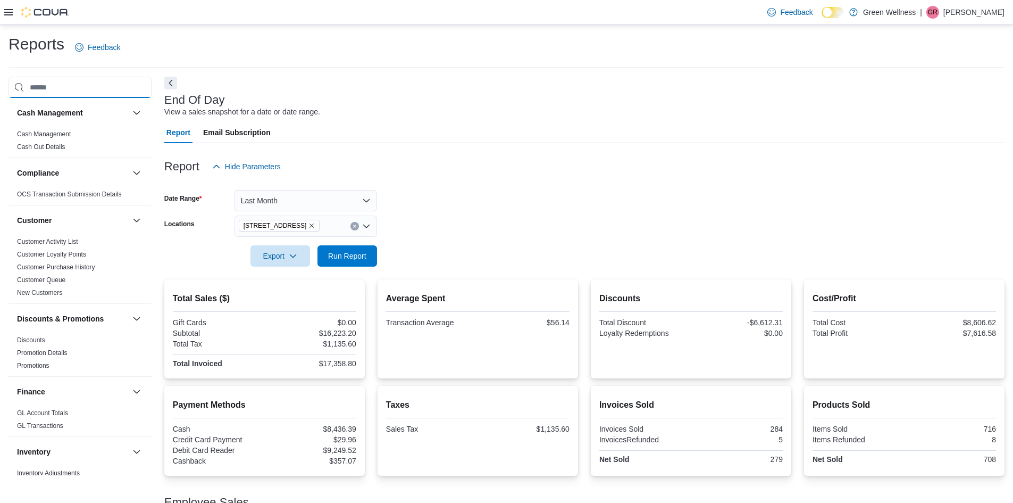
click at [68, 84] on input "search" at bounding box center [80, 87] width 143 height 21
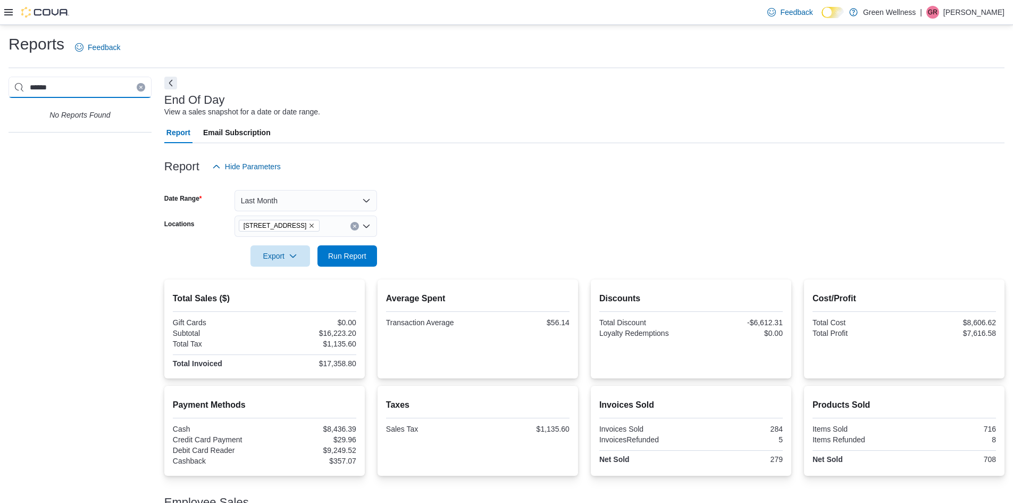
type input "******"
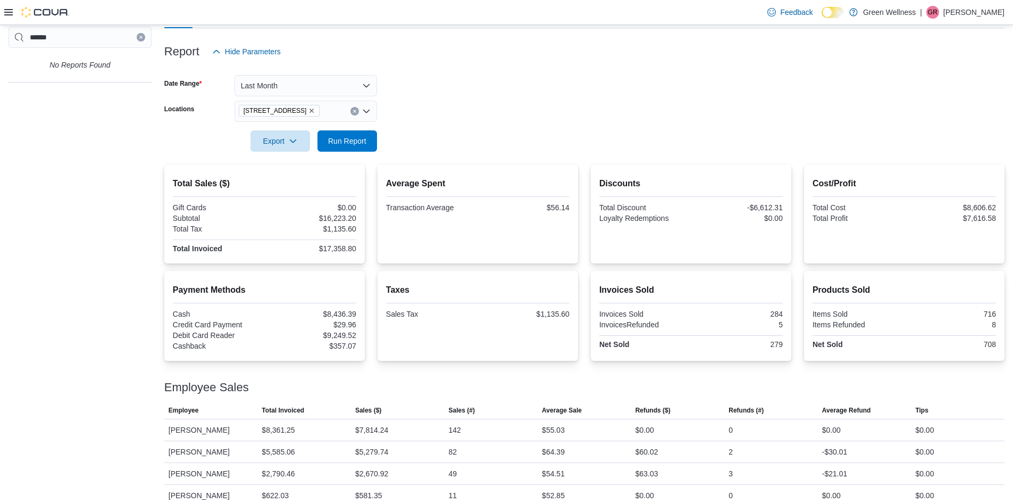
scroll to position [127, 0]
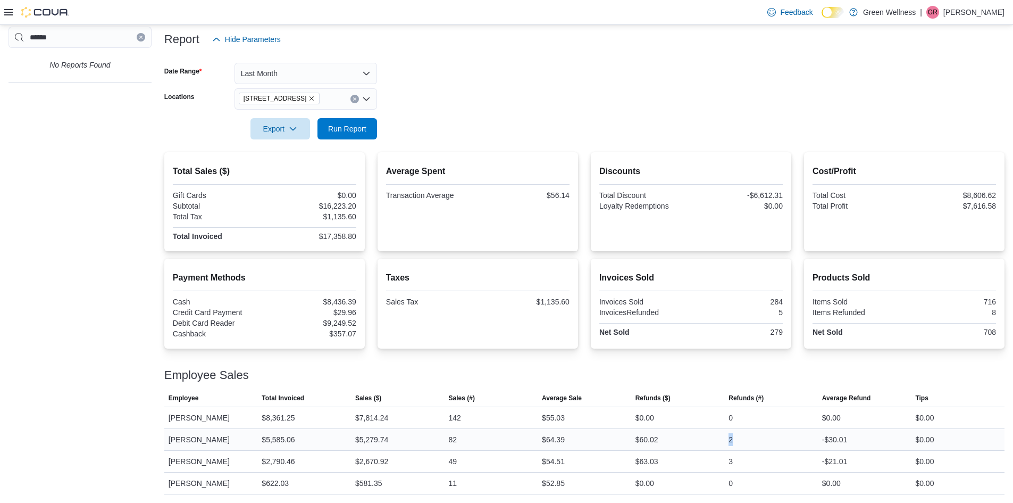
drag, startPoint x: 732, startPoint y: 439, endPoint x: 740, endPoint y: 441, distance: 8.3
click at [740, 441] on div "2" at bounding box center [771, 439] width 94 height 21
click at [747, 394] on span "Refunds (#)" at bounding box center [746, 398] width 35 height 9
drag, startPoint x: 661, startPoint y: 439, endPoint x: 632, endPoint y: 437, distance: 28.8
click at [632, 437] on tr "Employee [PERSON_NAME] Total Invoiced $5,585.06 Sales ($) $5,279.74 Sales (#) 8…" at bounding box center [584, 440] width 840 height 22
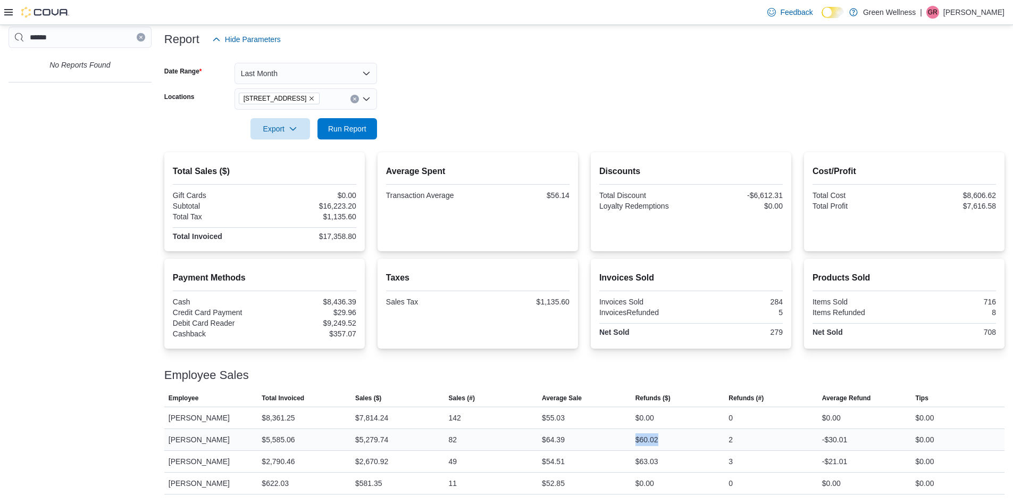
click at [630, 437] on div "$64.39" at bounding box center [585, 439] width 94 height 21
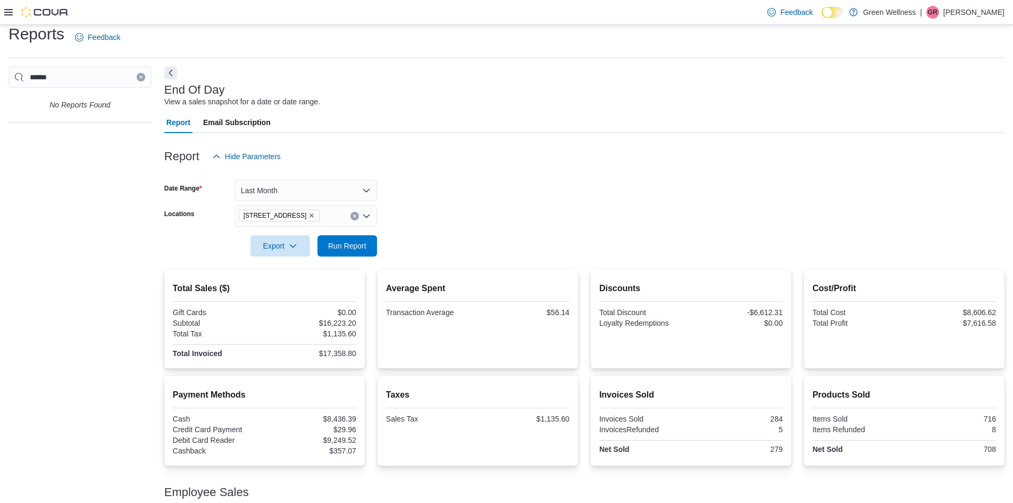
scroll to position [0, 0]
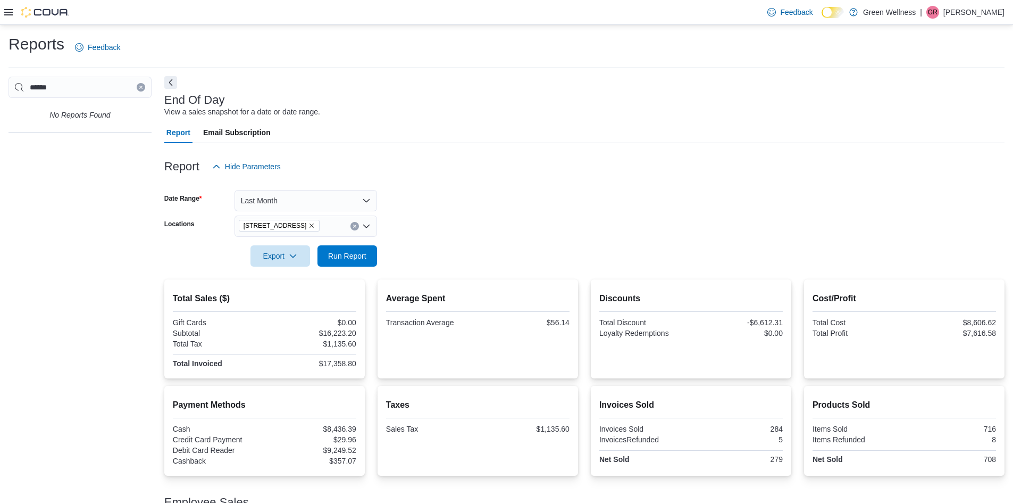
click at [165, 87] on button "Next" at bounding box center [170, 82] width 13 height 13
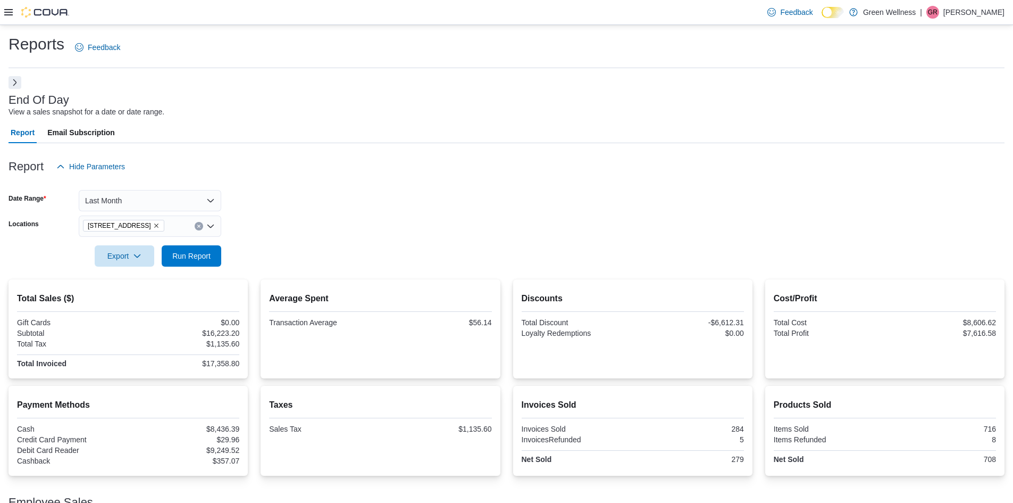
click at [10, 77] on button "Next" at bounding box center [15, 82] width 13 height 13
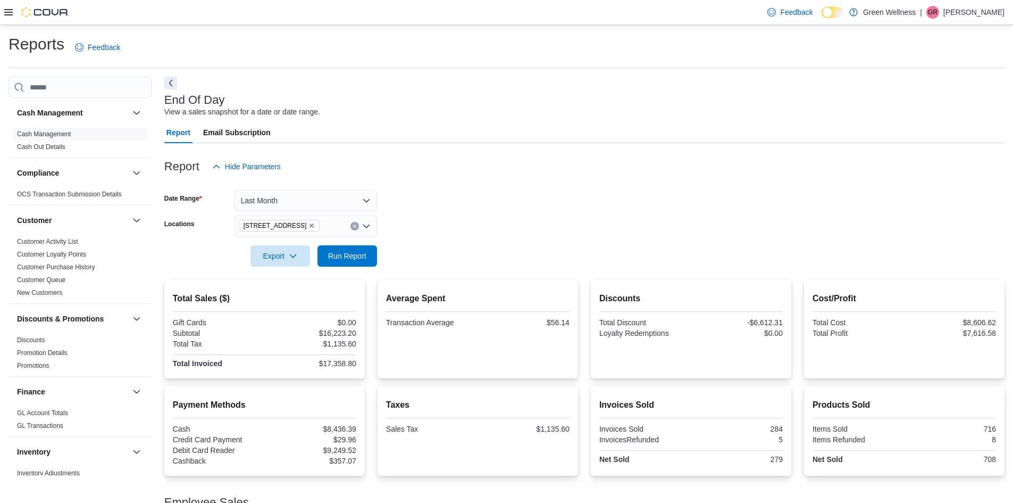
click at [40, 135] on link "Cash Management" at bounding box center [44, 133] width 54 height 7
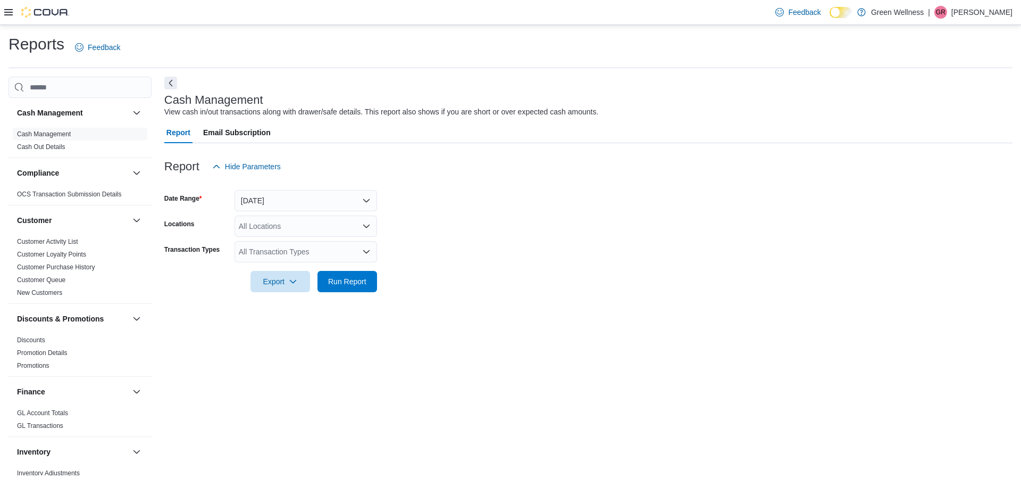
click at [285, 254] on div "All Transaction Types" at bounding box center [306, 251] width 143 height 21
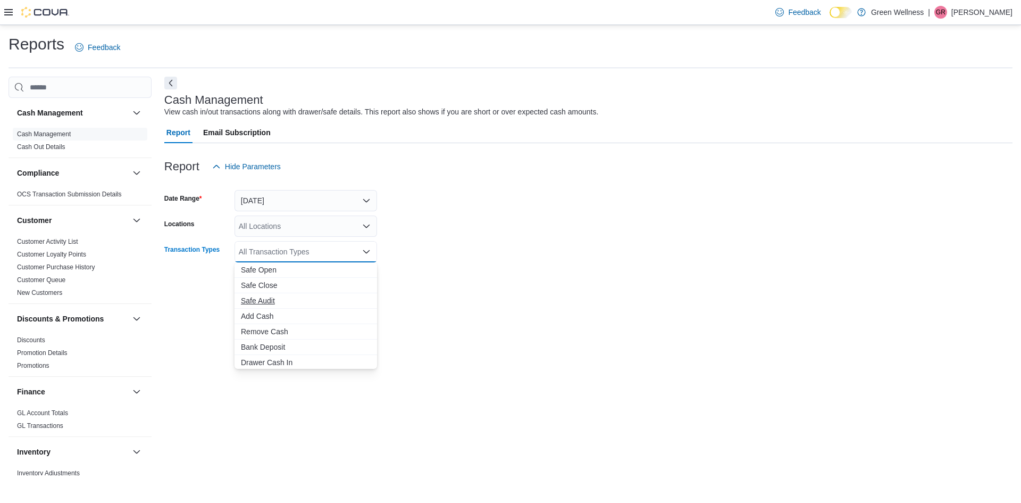
click at [260, 298] on span "Safe Audit" at bounding box center [306, 300] width 130 height 11
click at [198, 292] on div "Export Run Report" at bounding box center [270, 281] width 213 height 21
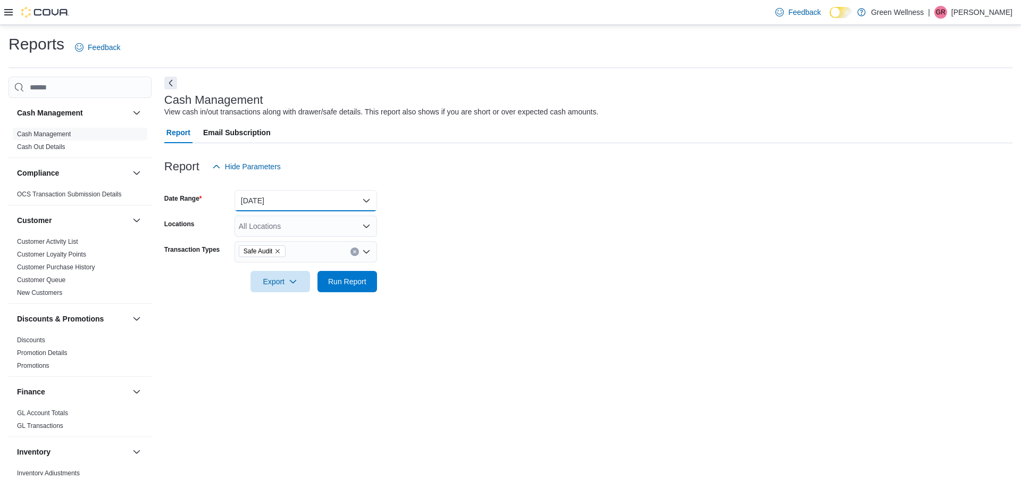
click at [304, 204] on button "[DATE]" at bounding box center [306, 200] width 143 height 21
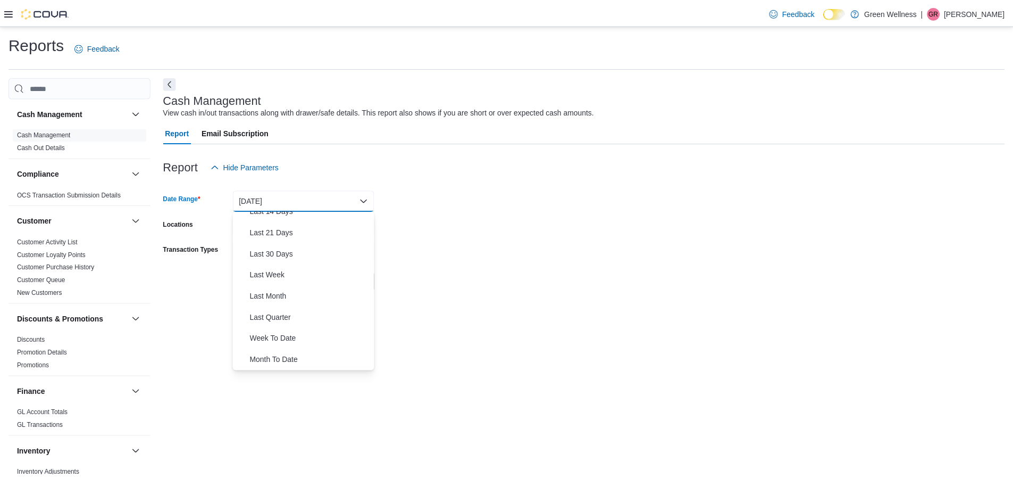
scroll to position [160, 0]
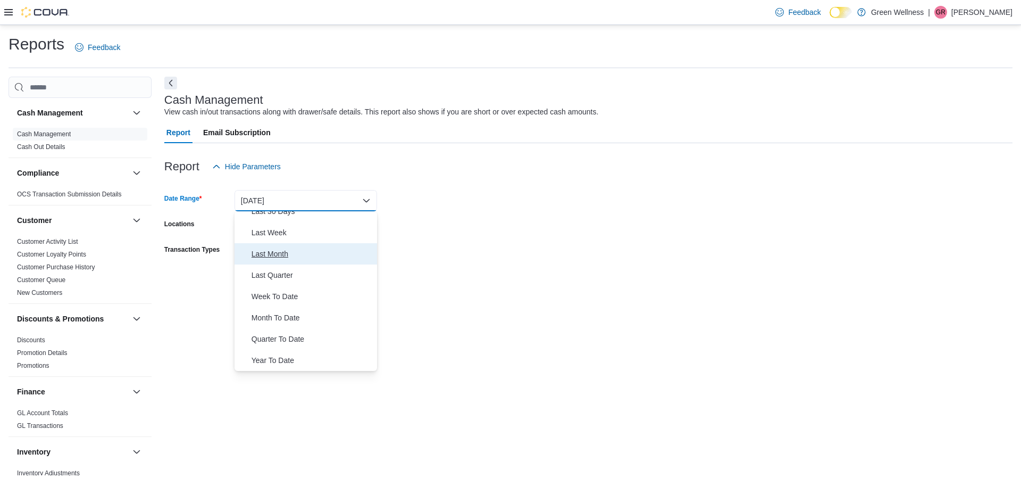
click at [272, 257] on span "Last Month" at bounding box center [312, 253] width 121 height 13
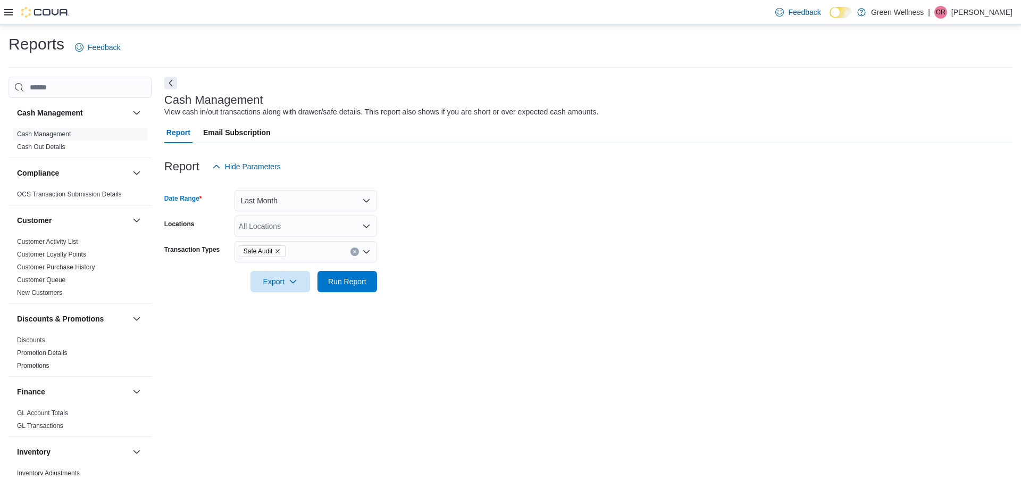
click at [310, 231] on div "All Locations" at bounding box center [306, 225] width 143 height 21
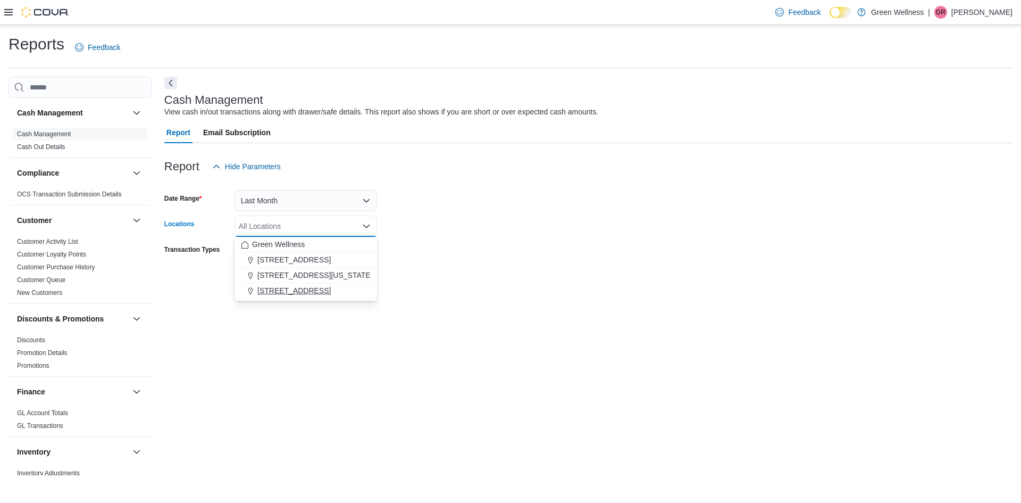
click at [292, 286] on span "[STREET_ADDRESS]" at bounding box center [293, 290] width 73 height 11
click at [309, 316] on div "Cash Management View cash in/out transactions along with drawer/safe details. T…" at bounding box center [588, 276] width 848 height 398
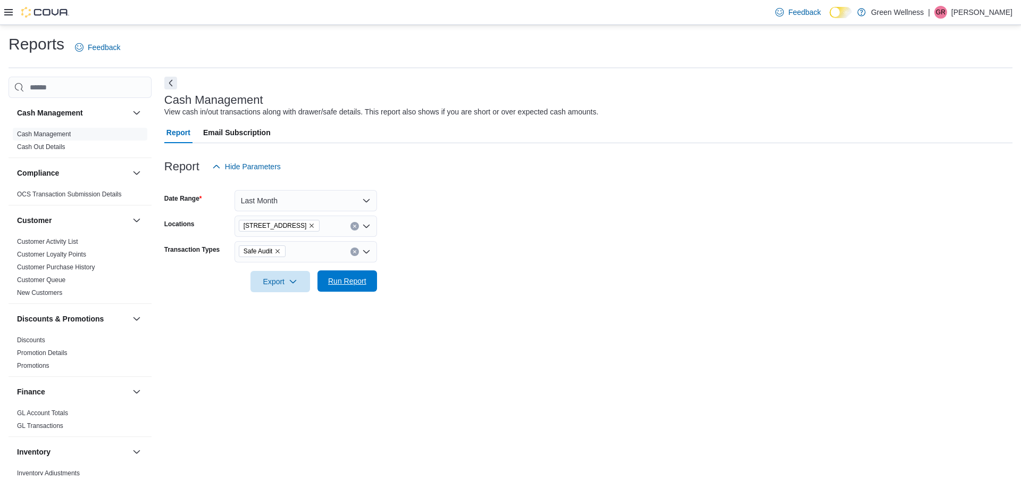
click at [344, 288] on span "Run Report" at bounding box center [347, 280] width 47 height 21
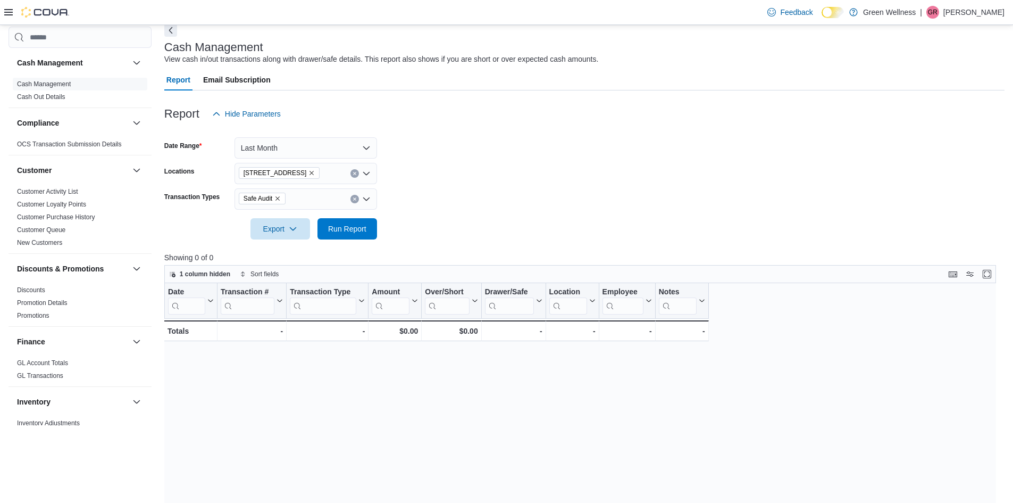
scroll to position [53, 0]
click at [304, 197] on div "Safe Audit" at bounding box center [306, 198] width 143 height 21
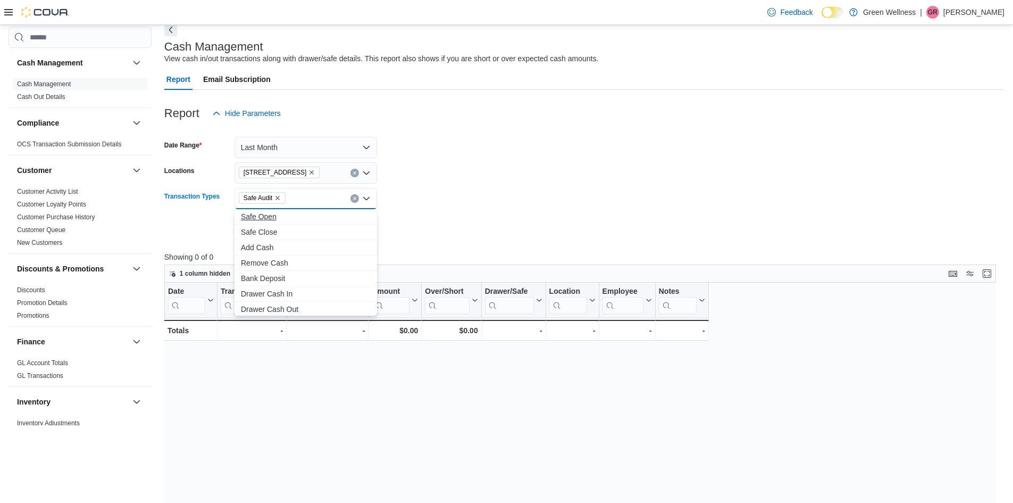
click at [263, 216] on span "Safe Open" at bounding box center [306, 216] width 130 height 11
click at [256, 218] on span "Safe Close" at bounding box center [296, 216] width 110 height 11
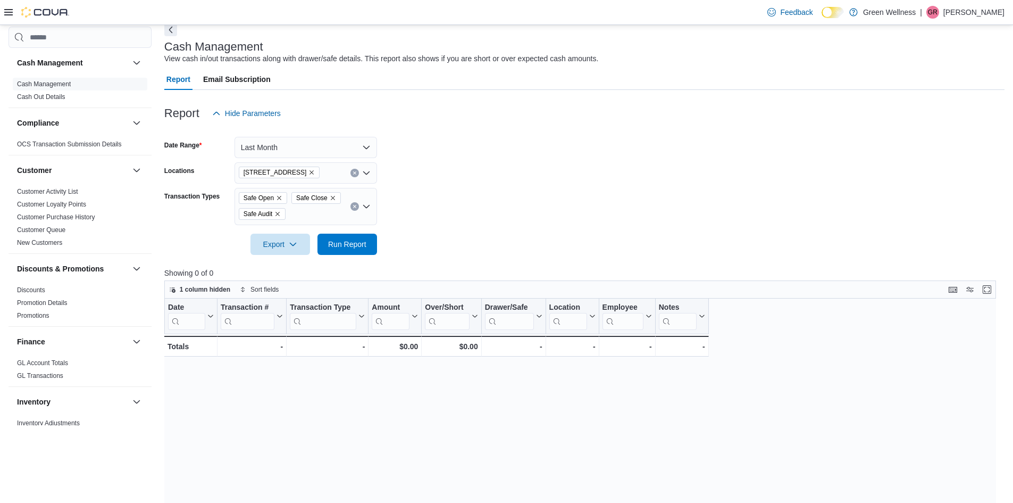
click at [423, 227] on div at bounding box center [584, 229] width 840 height 9
click at [360, 247] on span "Run Report" at bounding box center [347, 243] width 38 height 11
click at [318, 213] on div "Safe Open Safe Close Safe Audit" at bounding box center [306, 206] width 143 height 37
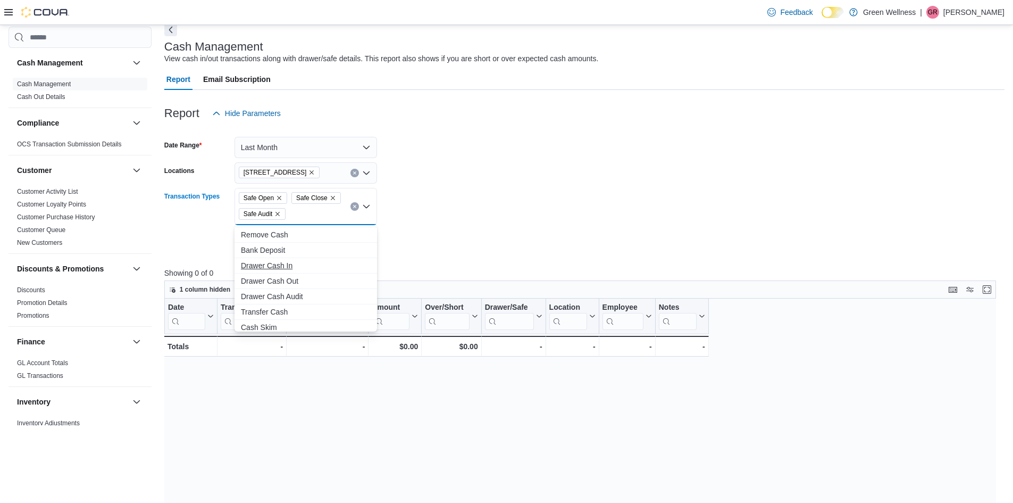
scroll to position [17, 0]
click at [282, 246] on span "Bank Deposit" at bounding box center [306, 246] width 130 height 11
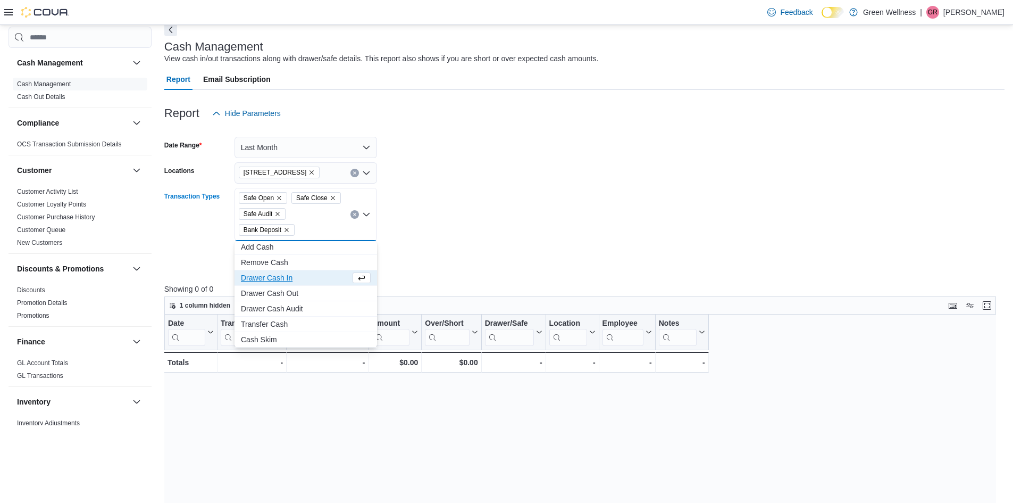
scroll to position [2, 0]
click at [396, 245] on div at bounding box center [584, 245] width 840 height 9
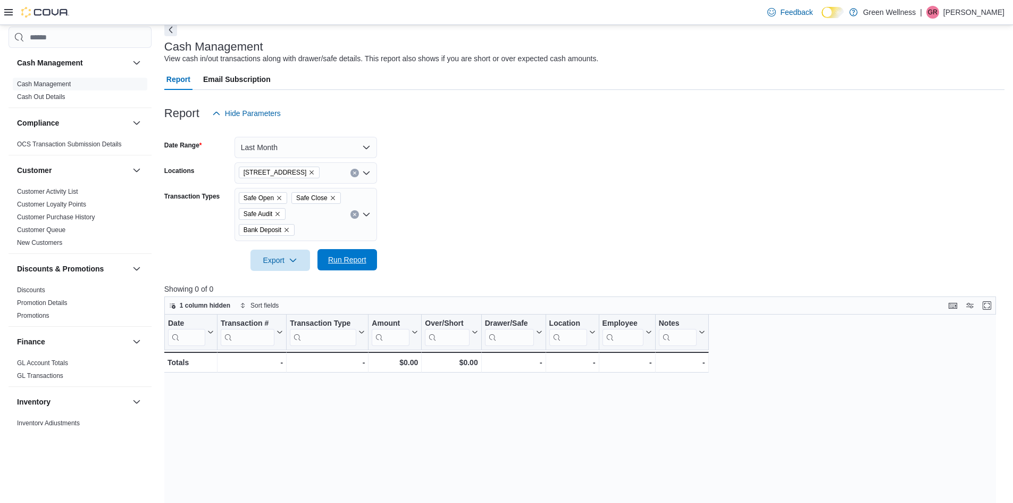
click at [355, 261] on span "Run Report" at bounding box center [347, 259] width 38 height 11
click at [315, 220] on div "Safe Open Safe Close Safe Audit Bank Deposit" at bounding box center [306, 214] width 143 height 53
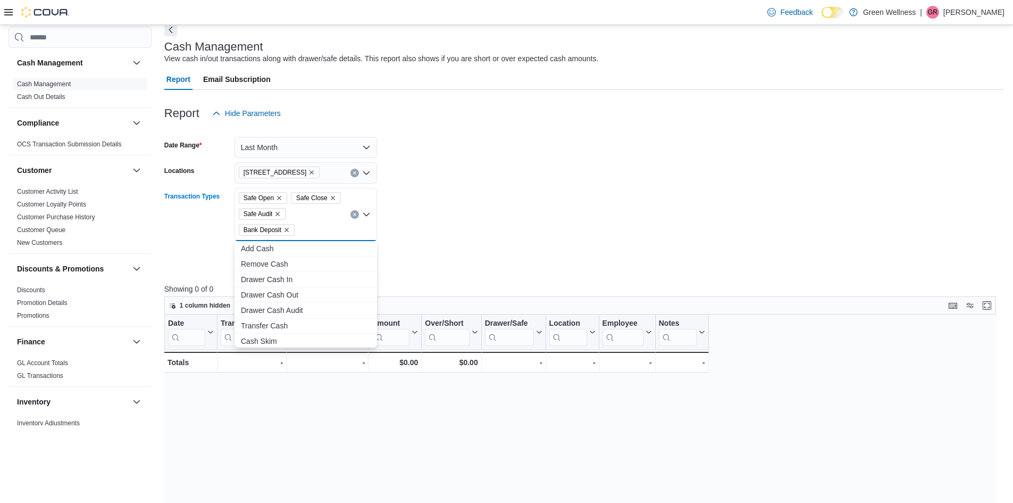
click at [411, 240] on form "Date Range Last Month Locations [STREET_ADDRESS] Transaction Types Safe Open Sa…" at bounding box center [584, 197] width 840 height 147
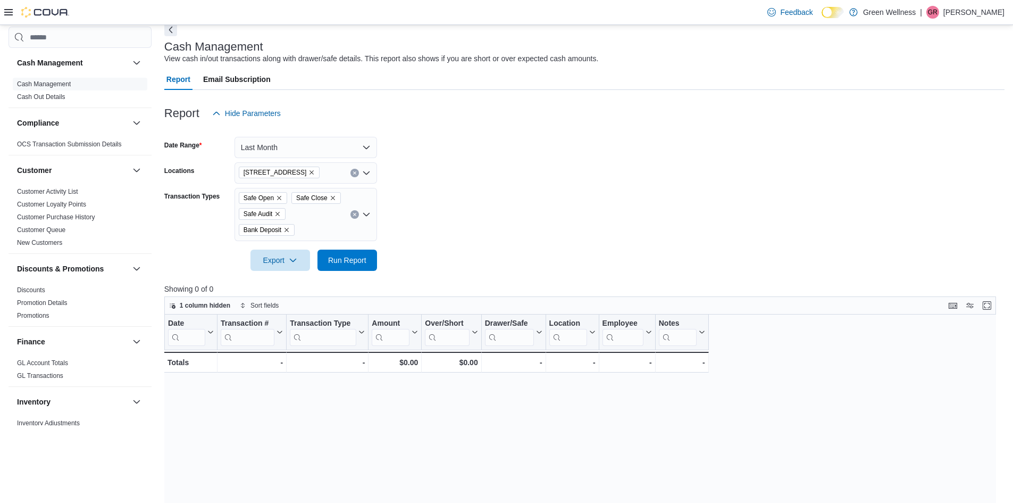
click at [351, 210] on div "Safe Open Safe Close Safe Audit Bank Deposit" at bounding box center [306, 214] width 143 height 53
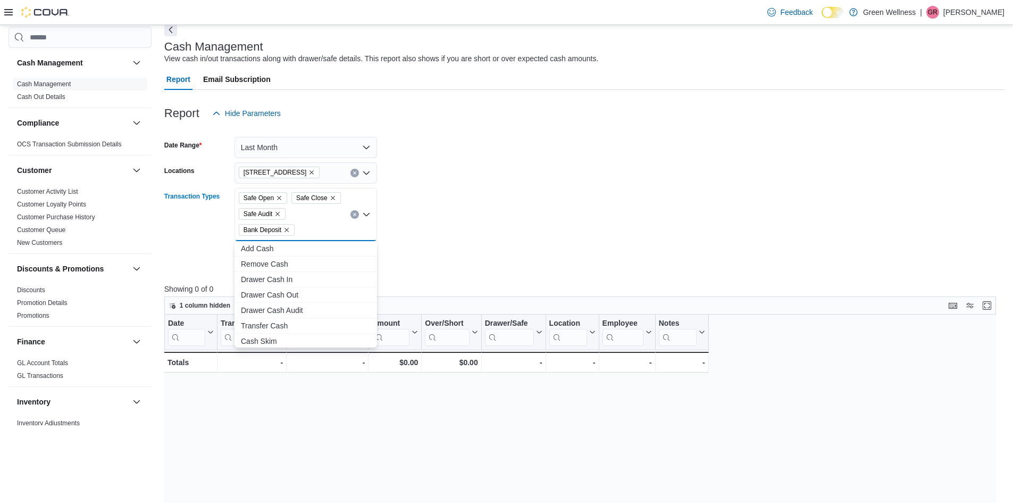
click at [353, 215] on icon "Clear input" at bounding box center [355, 214] width 4 height 4
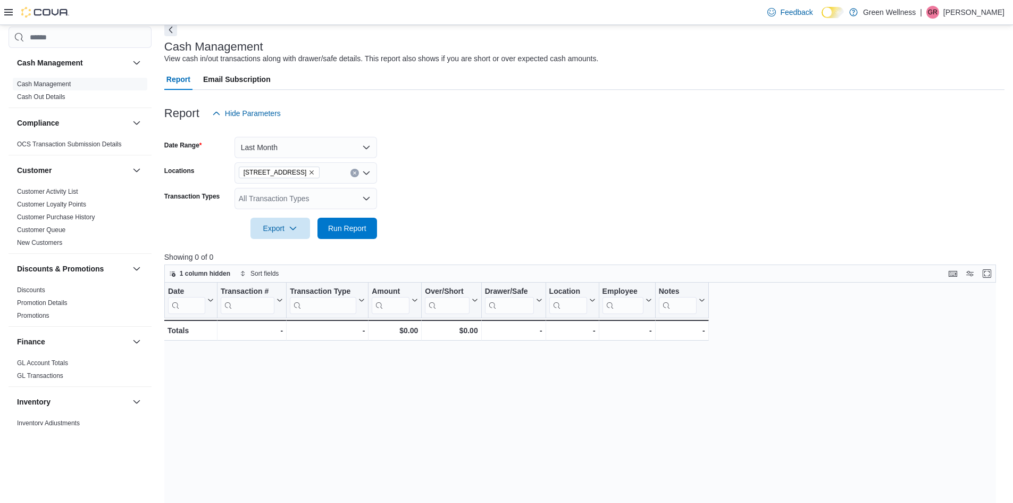
click at [411, 213] on div at bounding box center [584, 213] width 840 height 9
click at [349, 226] on span "Run Report" at bounding box center [347, 227] width 38 height 11
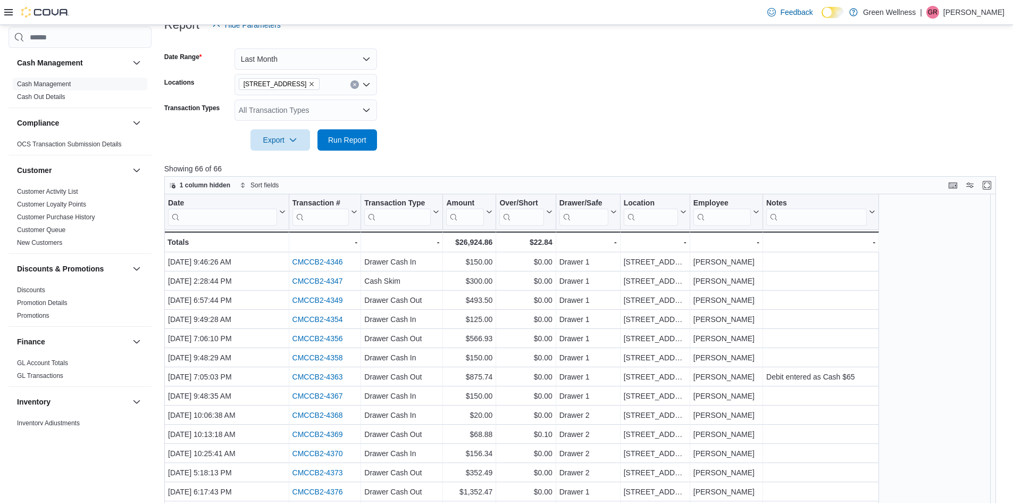
scroll to position [160, 0]
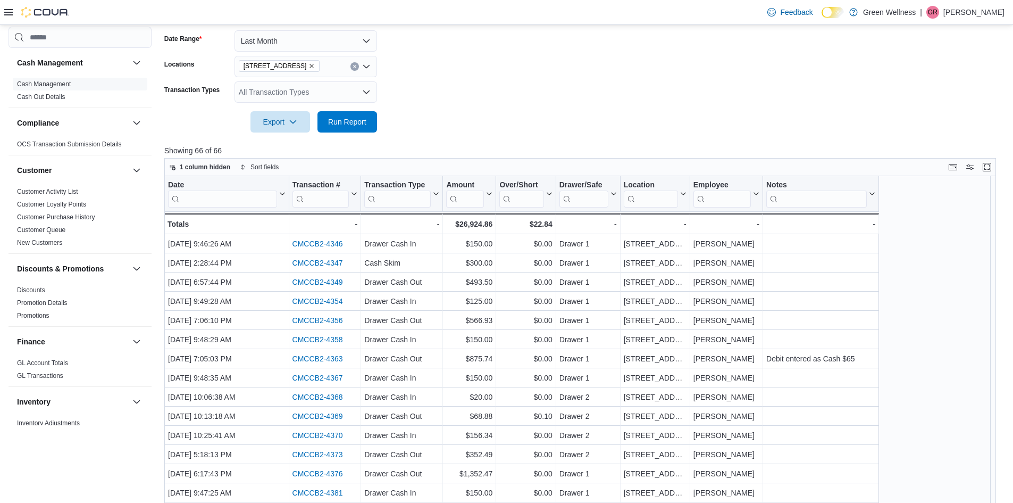
click at [309, 90] on div "All Transaction Types" at bounding box center [306, 91] width 143 height 21
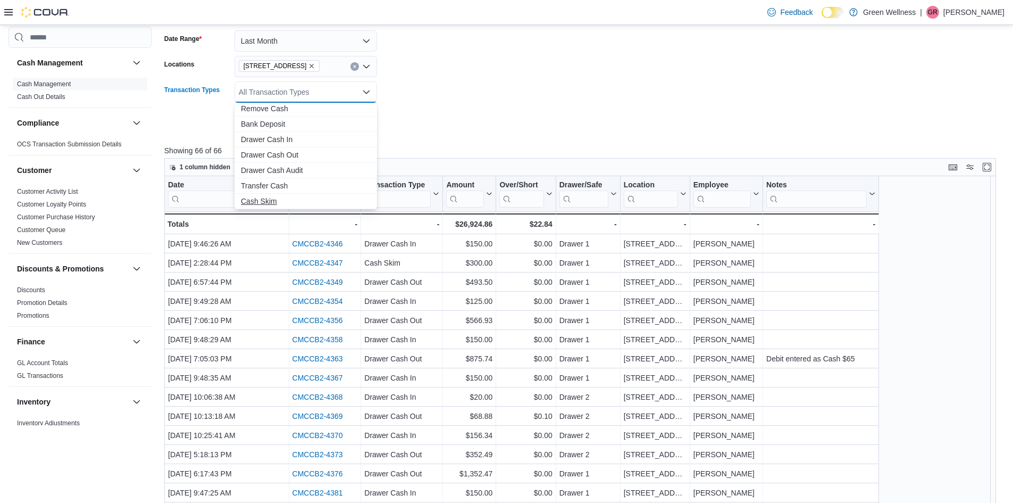
click at [261, 198] on span "Cash Skim" at bounding box center [306, 201] width 130 height 11
click at [411, 135] on div at bounding box center [584, 138] width 840 height 13
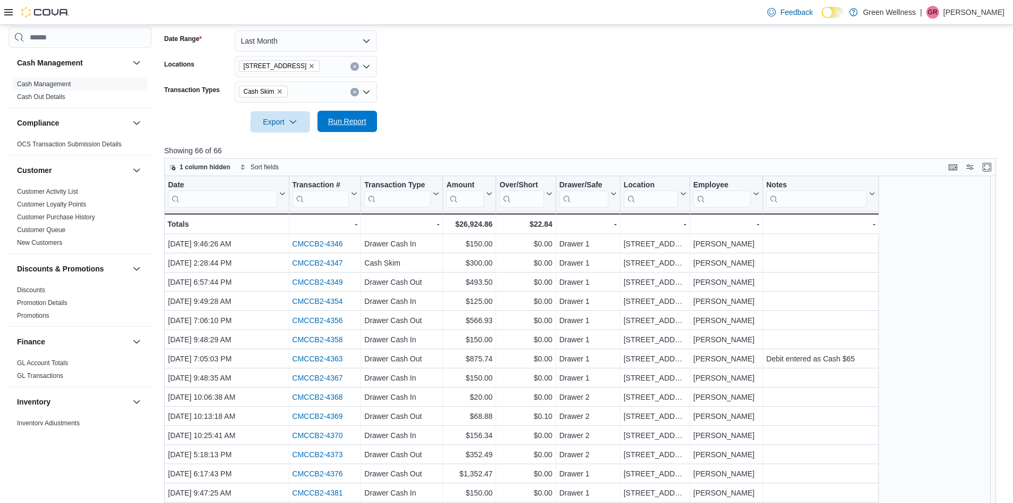
click at [347, 122] on span "Run Report" at bounding box center [347, 121] width 38 height 11
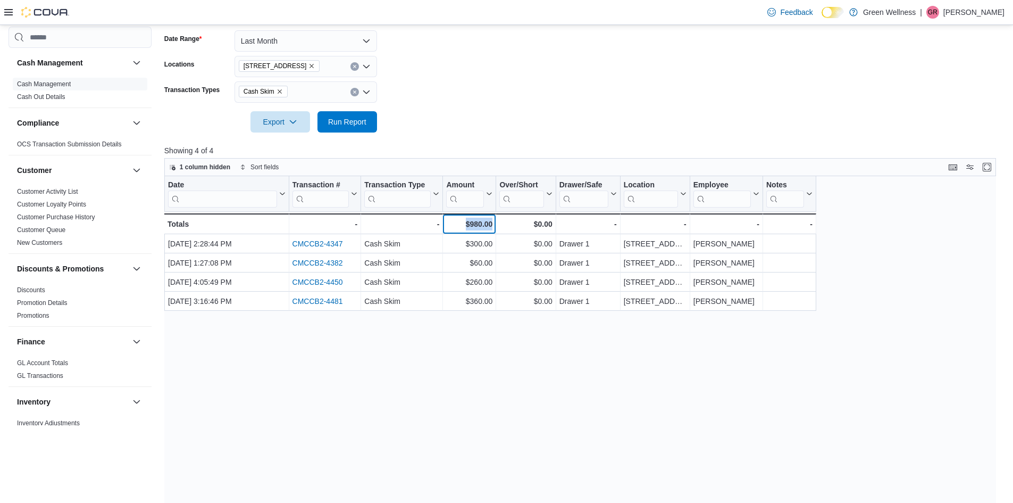
drag, startPoint x: 462, startPoint y: 223, endPoint x: 494, endPoint y: 223, distance: 31.9
click at [494, 223] on div "$980.00 - Amount, column 4, row 5" at bounding box center [469, 223] width 53 height 21
click at [437, 102] on form "Date Range Last Month Locations 28059 Hwy 28 Transaction Types Cash Skim Export…" at bounding box center [584, 75] width 840 height 115
click at [454, 84] on form "Date Range Last Month Locations 28059 Hwy 28 Transaction Types Cash Skim Export…" at bounding box center [584, 75] width 840 height 115
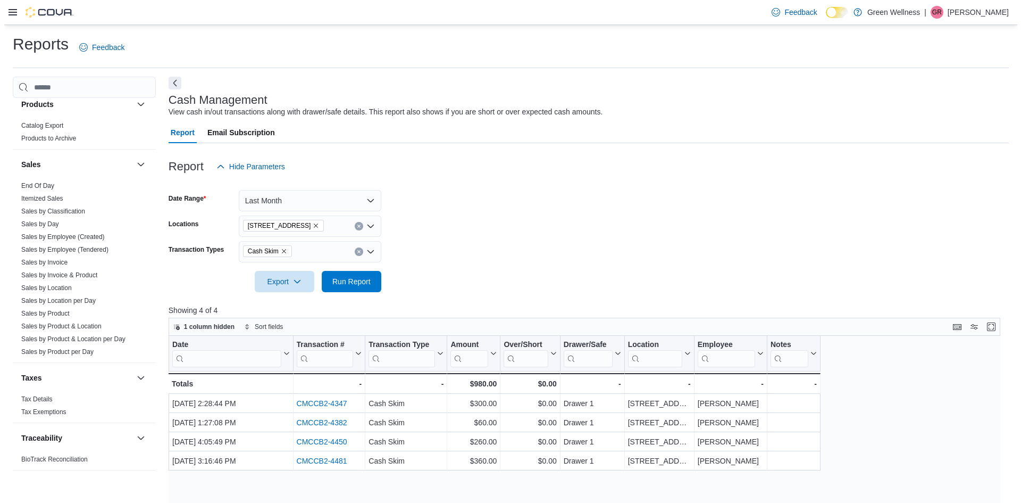
scroll to position [691, 0]
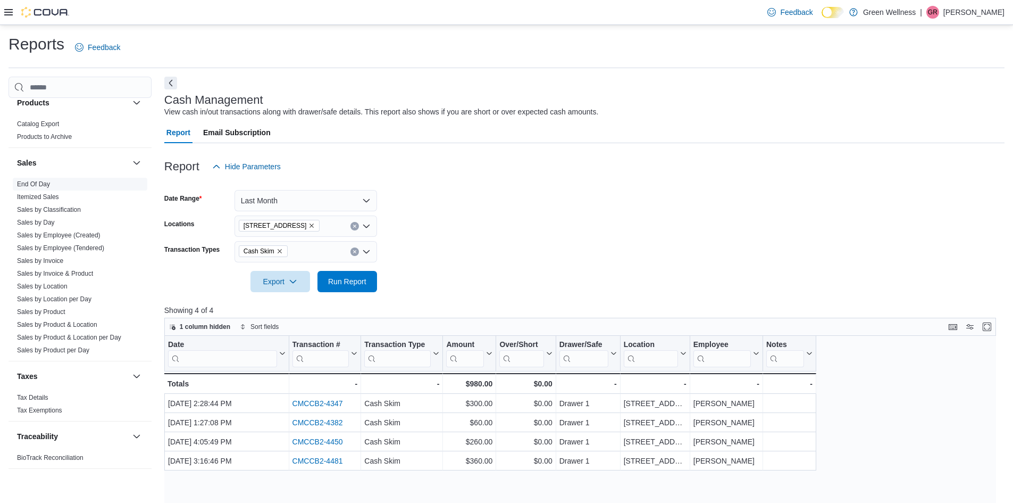
click at [34, 182] on link "End Of Day" at bounding box center [33, 183] width 33 height 7
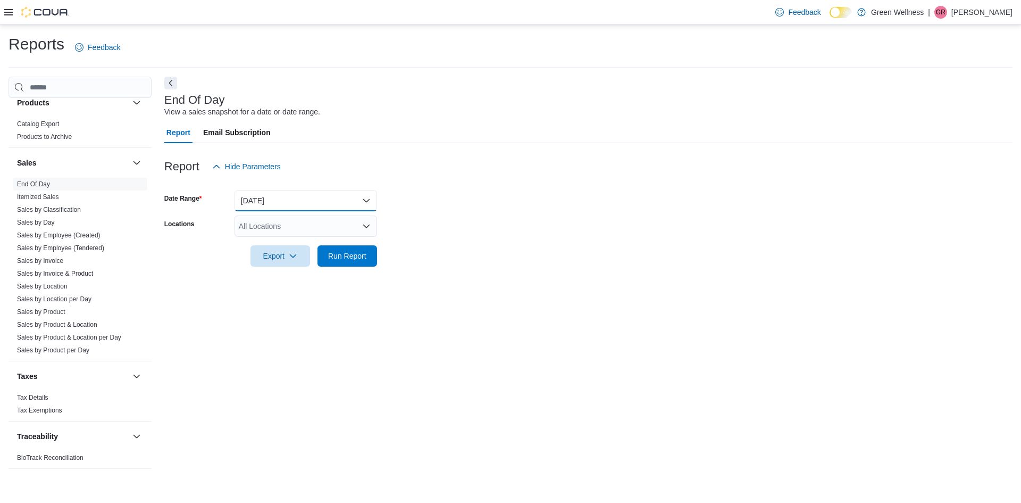
click at [268, 196] on button "[DATE]" at bounding box center [306, 200] width 143 height 21
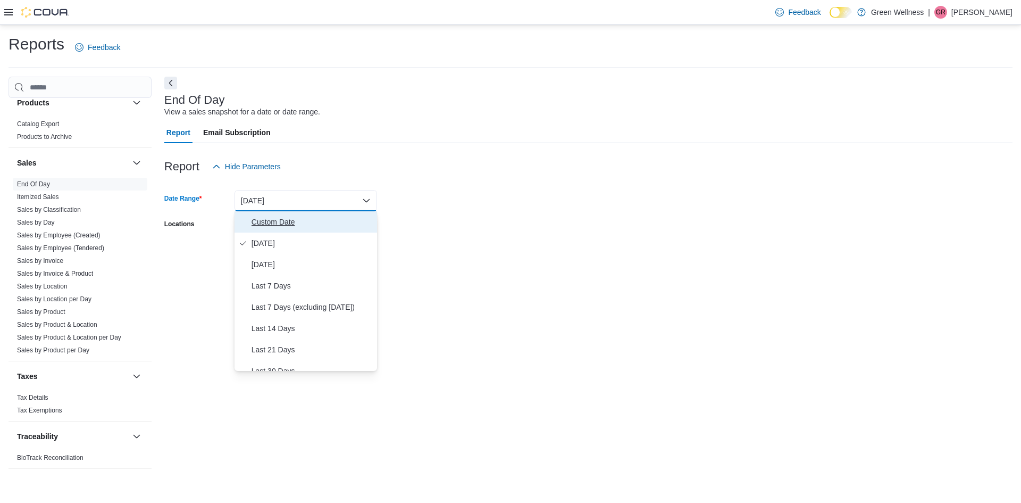
click at [284, 217] on span "Custom Date" at bounding box center [312, 221] width 121 height 13
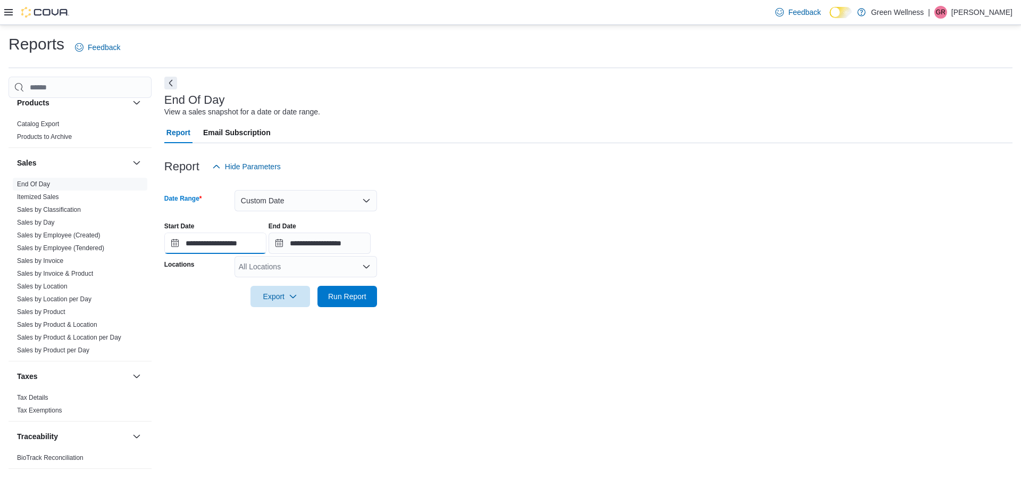
click at [172, 244] on input "**********" at bounding box center [215, 242] width 102 height 21
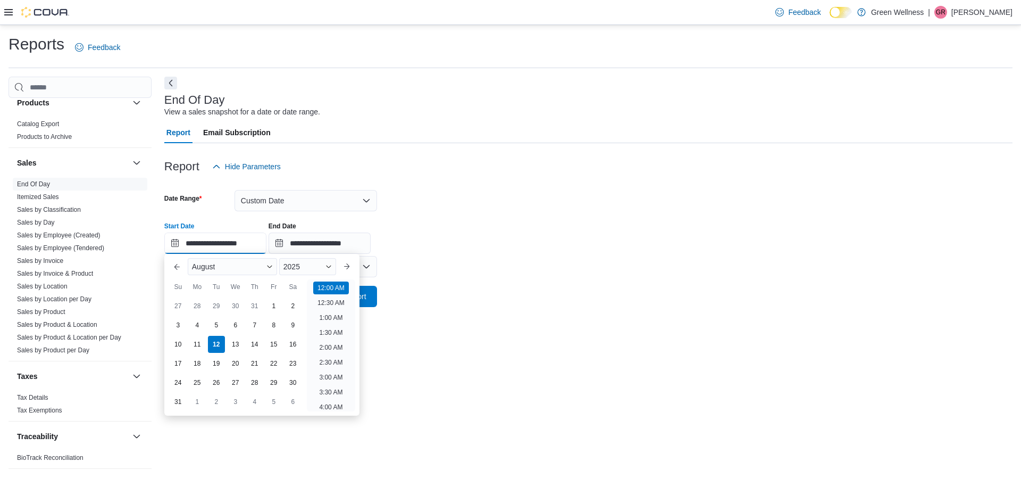
scroll to position [33, 0]
click at [174, 266] on button "Previous Month" at bounding box center [177, 266] width 17 height 17
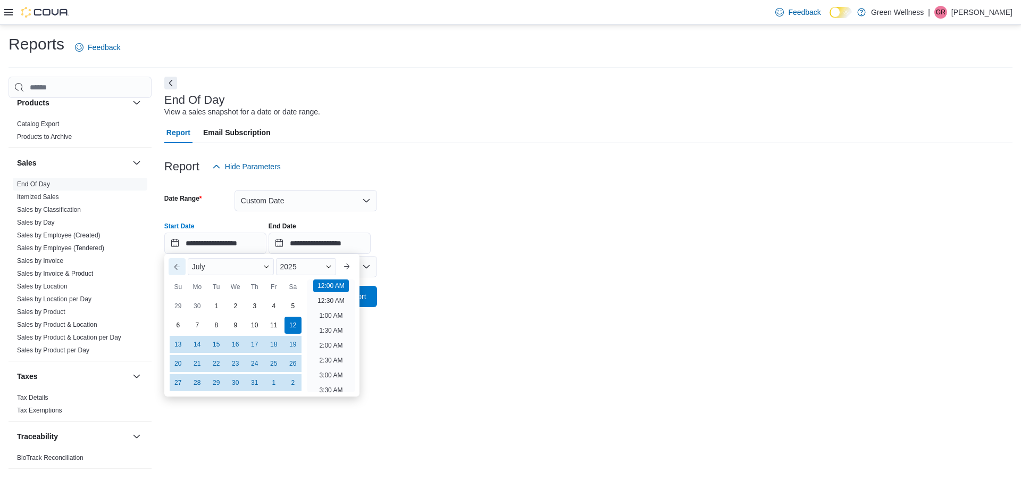
click at [174, 266] on button "Previous Month" at bounding box center [177, 266] width 17 height 17
click at [249, 306] on div "1" at bounding box center [254, 306] width 19 height 19
type input "**********"
click at [319, 244] on input "**********" at bounding box center [320, 242] width 102 height 21
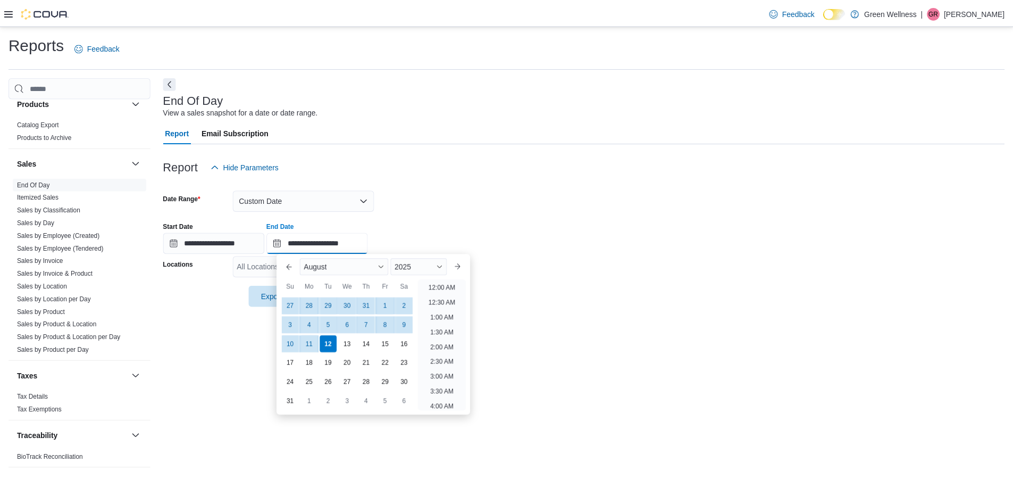
scroll to position [585, 0]
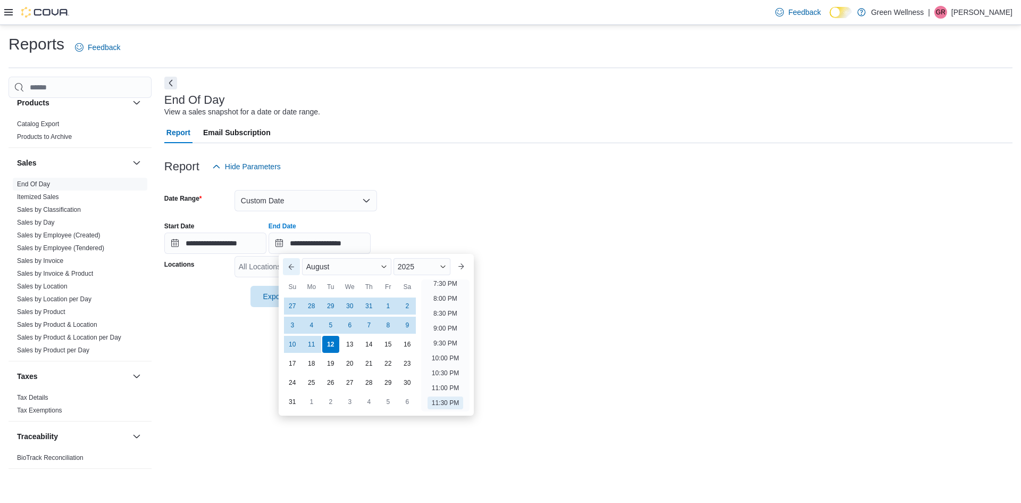
click at [291, 266] on button "Previous Month" at bounding box center [291, 266] width 17 height 17
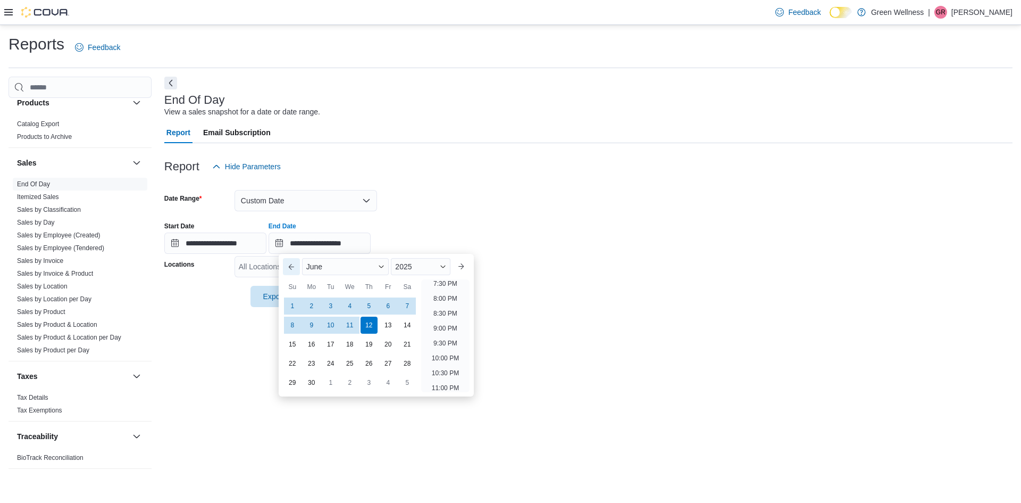
click at [291, 266] on button "Previous Month" at bounding box center [291, 266] width 17 height 17
click at [406, 383] on div "31" at bounding box center [407, 382] width 19 height 19
type input "**********"
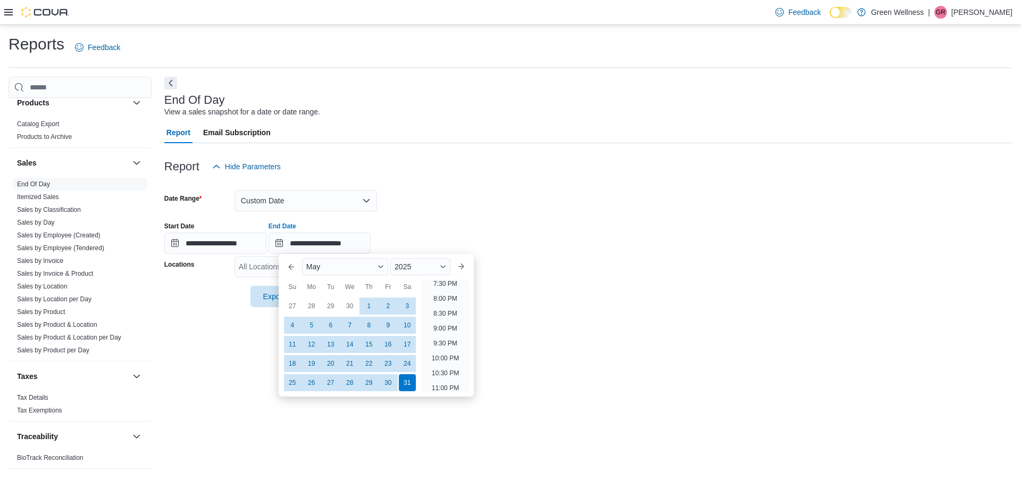
click at [503, 195] on form "**********" at bounding box center [588, 242] width 848 height 130
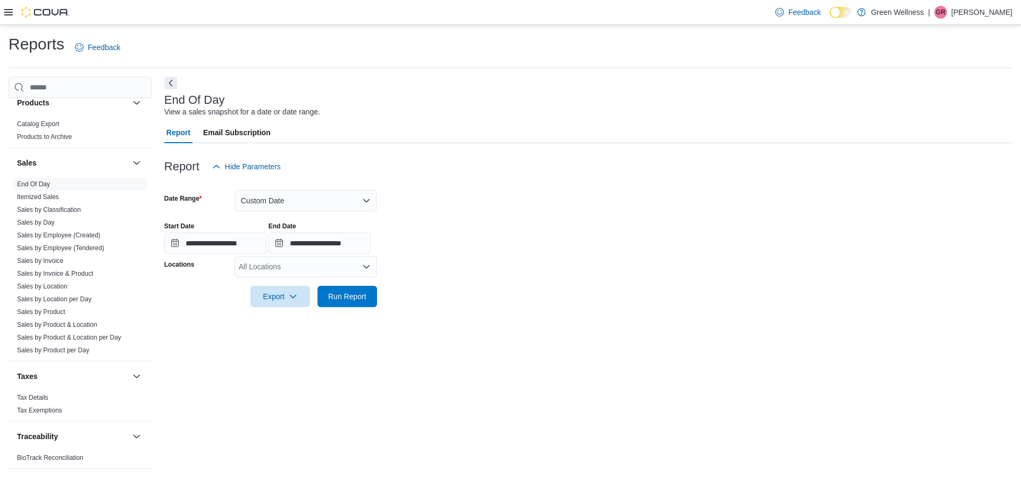
click at [299, 270] on div "All Locations" at bounding box center [306, 266] width 143 height 21
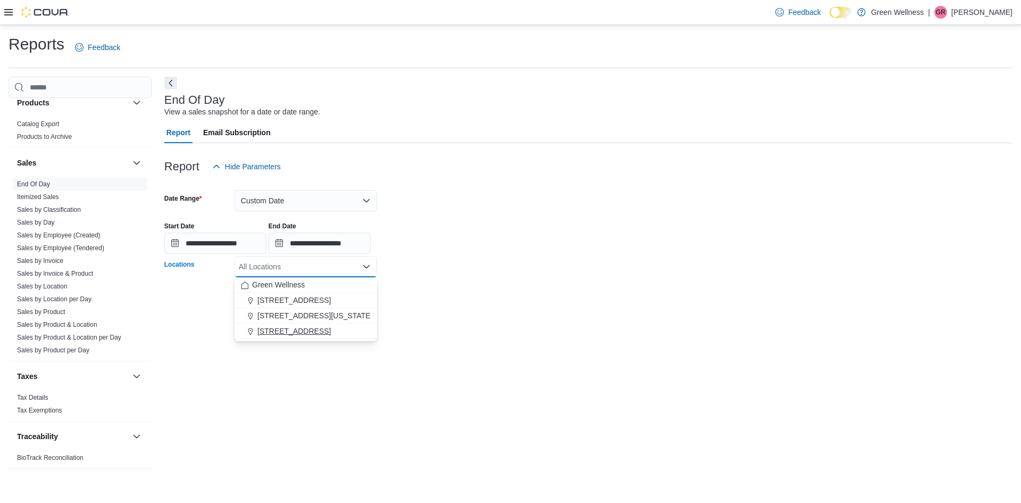
click at [285, 327] on span "[STREET_ADDRESS]" at bounding box center [293, 331] width 73 height 11
click at [405, 303] on form "**********" at bounding box center [588, 242] width 848 height 130
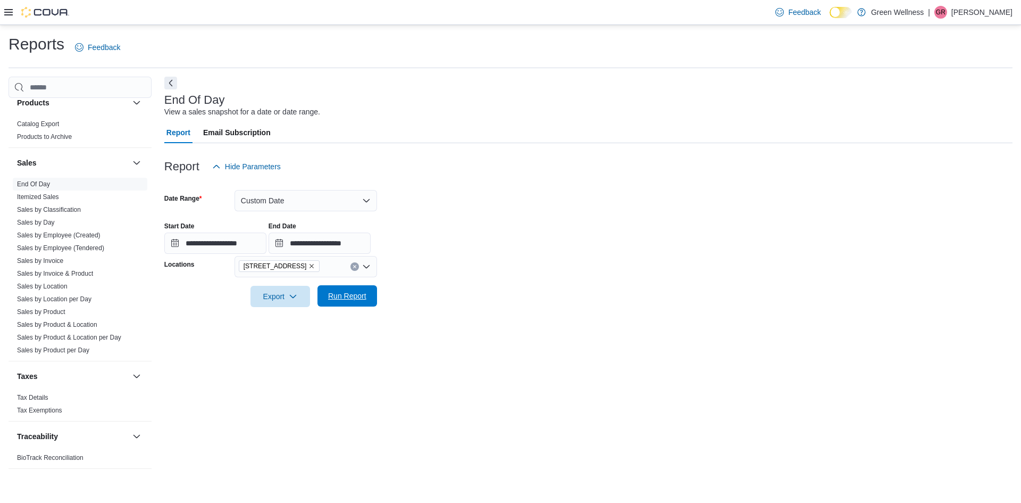
click at [367, 302] on span "Run Report" at bounding box center [347, 295] width 47 height 21
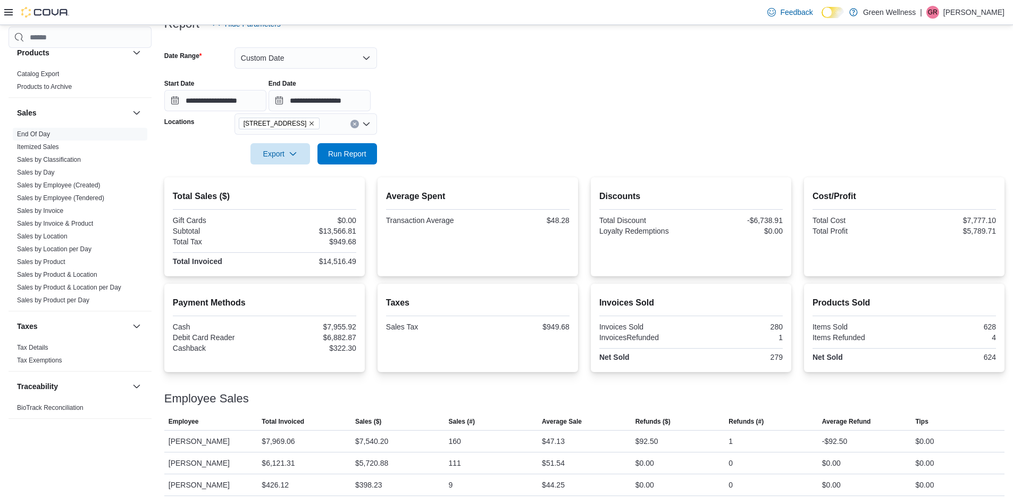
scroll to position [144, 0]
click at [270, 152] on span "Export" at bounding box center [280, 151] width 47 height 21
click at [269, 188] on button "Export to Pdf" at bounding box center [282, 194] width 61 height 21
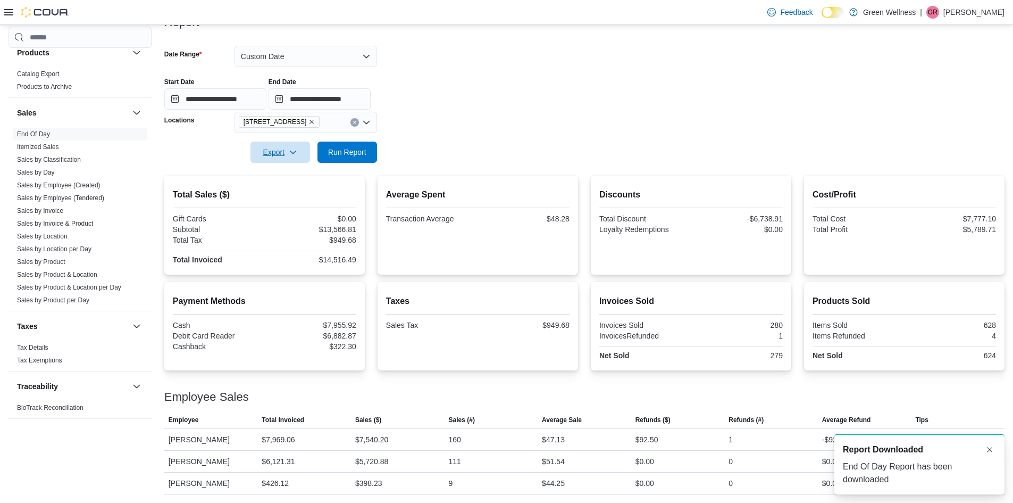
scroll to position [0, 0]
click at [809, 74] on div "**********" at bounding box center [584, 89] width 840 height 40
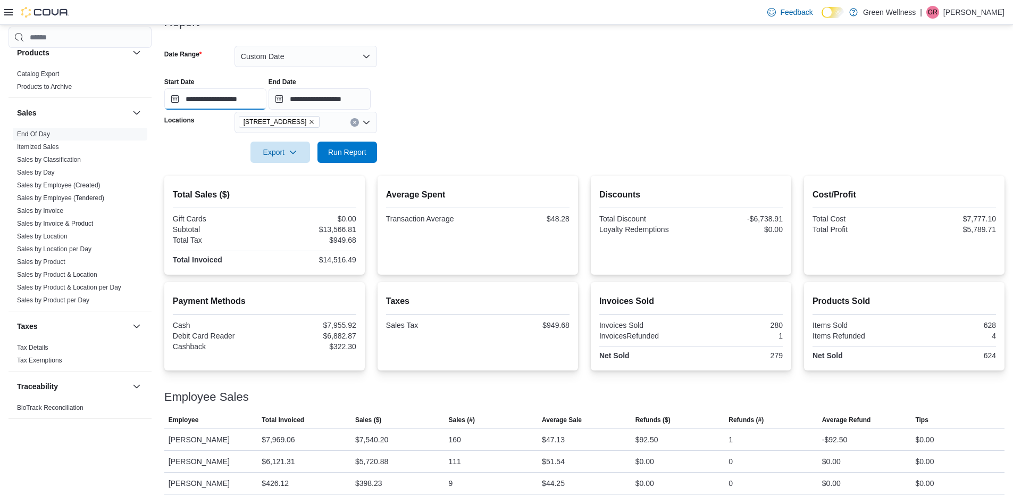
click at [192, 102] on input "**********" at bounding box center [215, 98] width 102 height 21
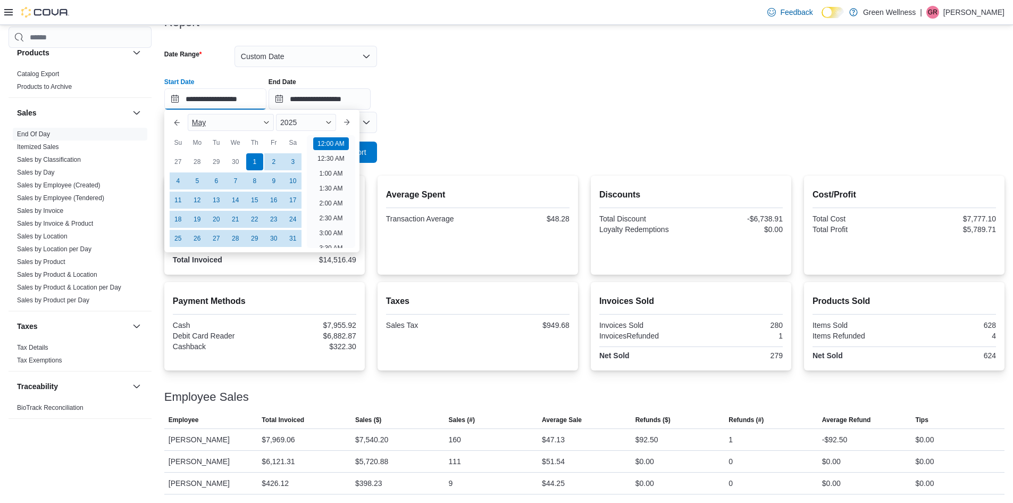
scroll to position [33, 0]
click at [352, 123] on button "Next month" at bounding box center [346, 122] width 17 height 17
type input "**********"
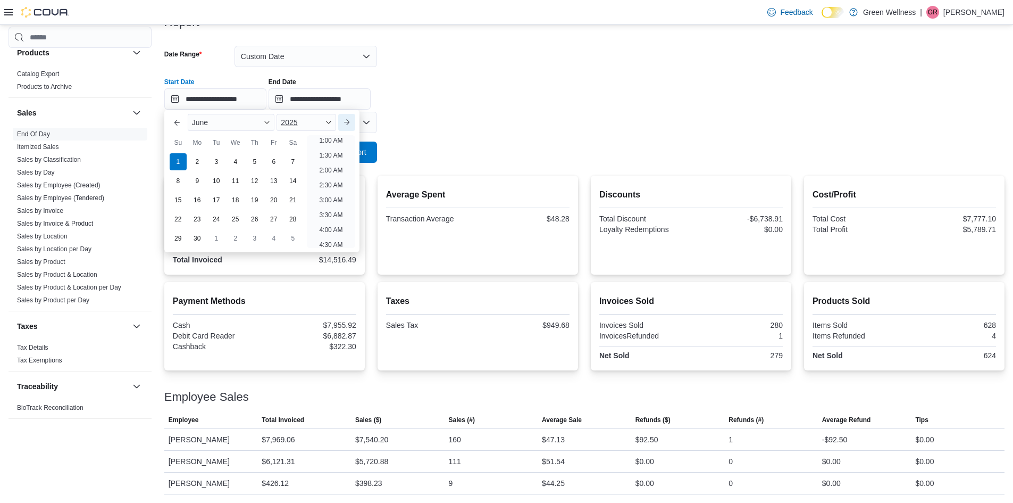
scroll to position [2, 0]
click at [371, 98] on input "**********" at bounding box center [320, 98] width 102 height 21
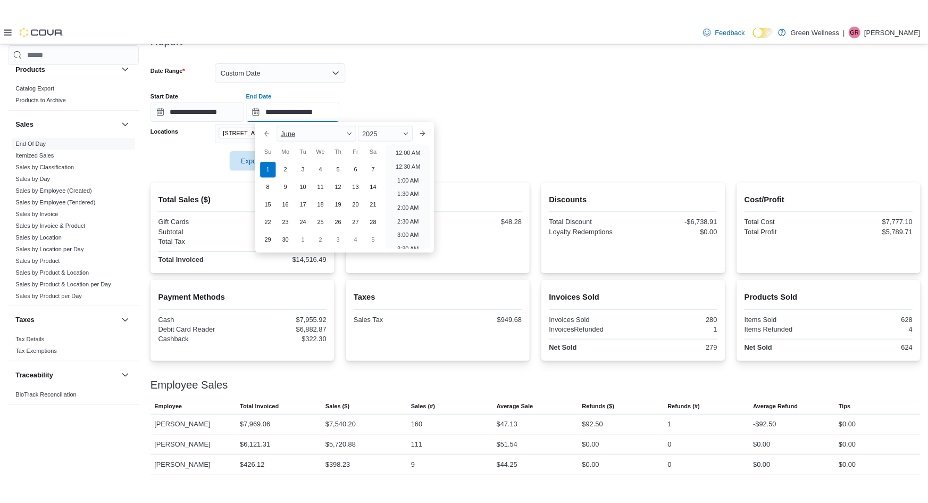
scroll to position [604, 0]
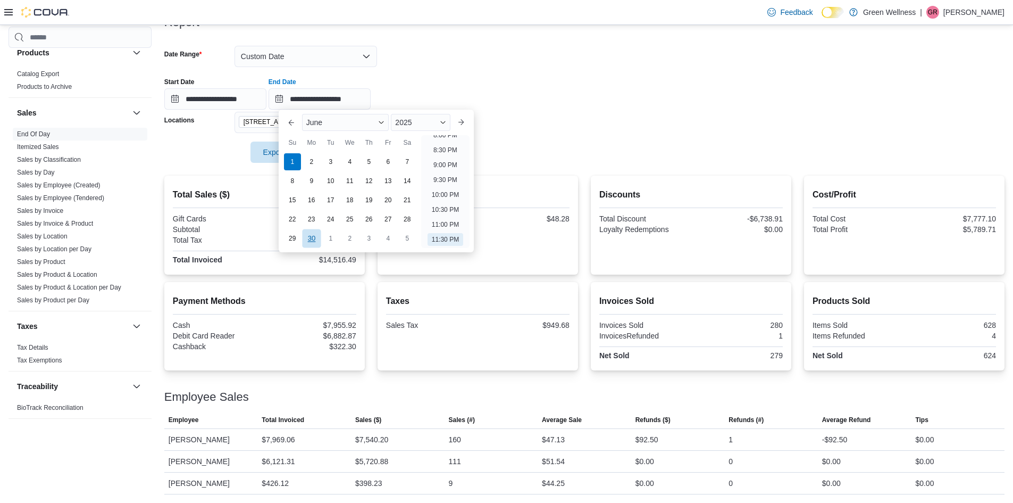
click at [314, 240] on div "30" at bounding box center [311, 238] width 19 height 19
type input "**********"
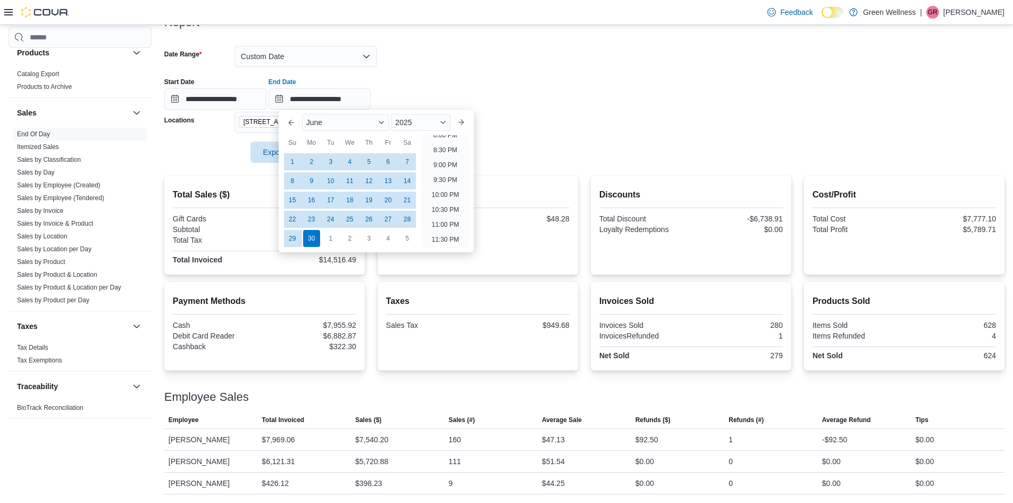
click at [552, 106] on div "**********" at bounding box center [584, 89] width 840 height 40
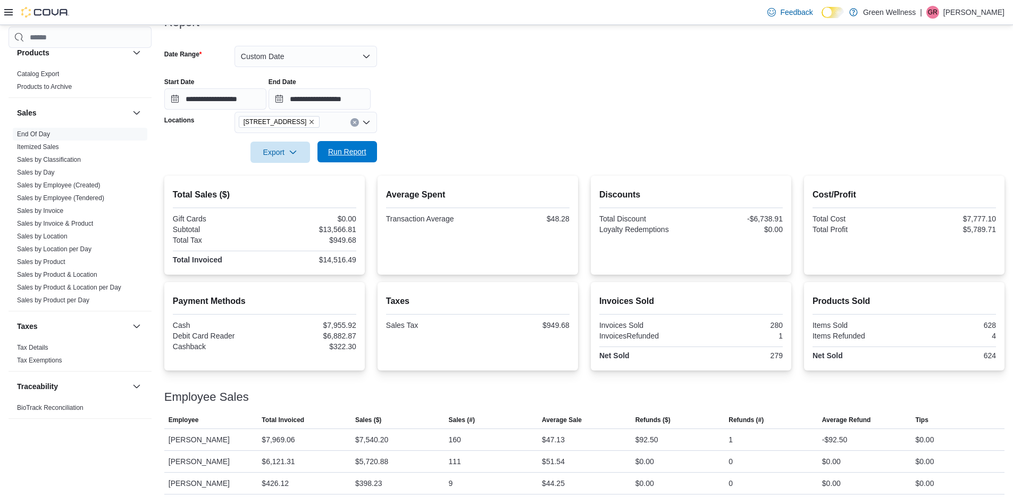
click at [352, 154] on span "Run Report" at bounding box center [347, 151] width 38 height 11
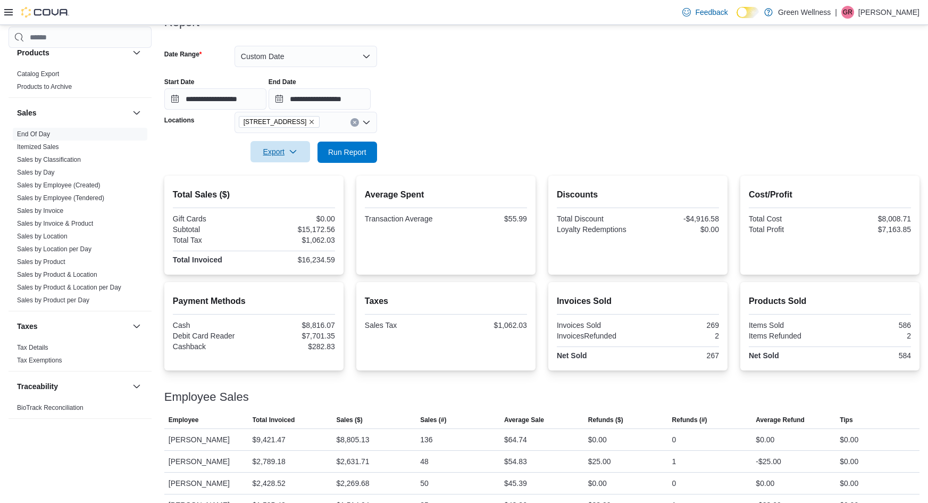
click at [278, 152] on span "Export" at bounding box center [280, 151] width 47 height 21
click at [592, 55] on form "**********" at bounding box center [541, 98] width 755 height 130
click at [288, 157] on span "Export" at bounding box center [280, 151] width 47 height 21
click at [281, 194] on span "Export to Pdf" at bounding box center [282, 194] width 48 height 9
